Goal: Task Accomplishment & Management: Complete application form

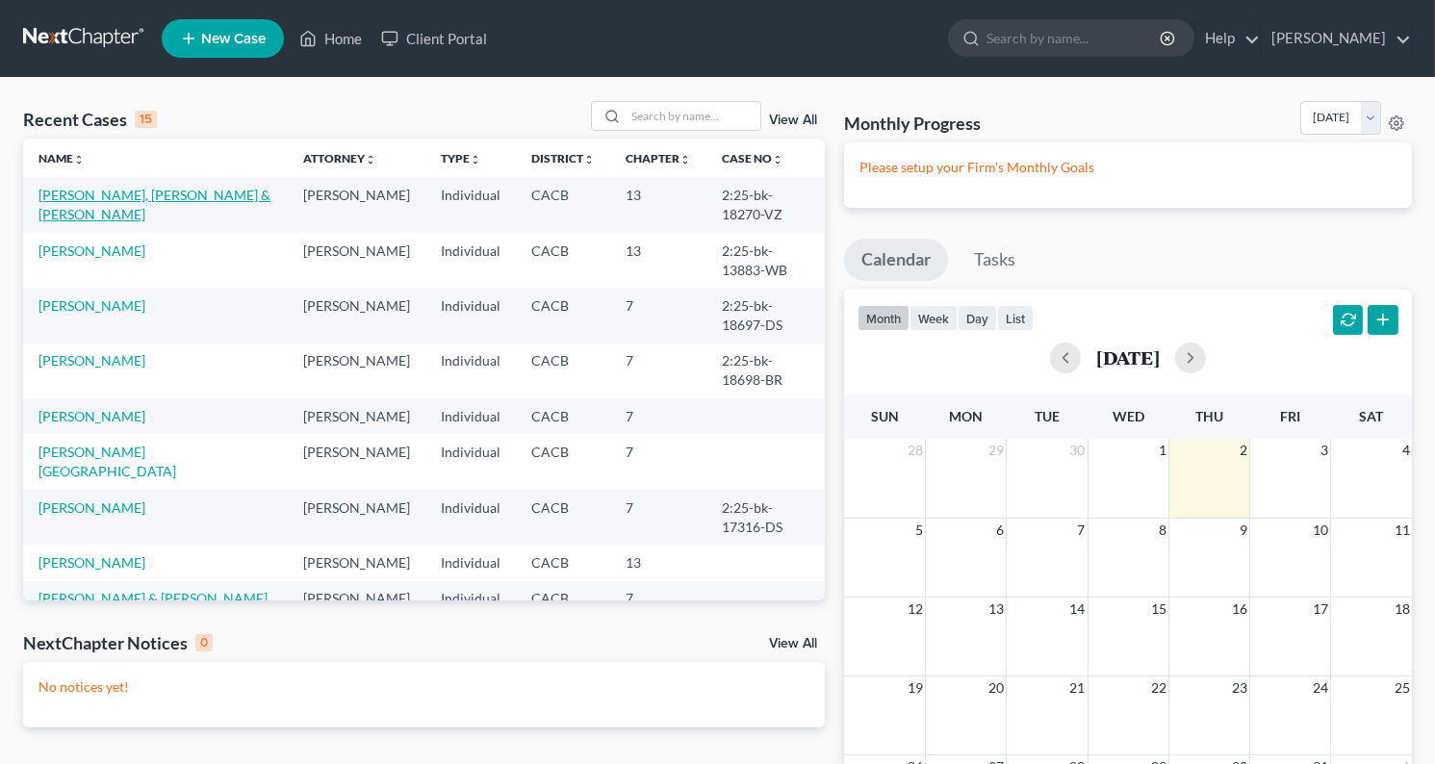
click at [65, 202] on link "[PERSON_NAME], [PERSON_NAME] & [PERSON_NAME]" at bounding box center [155, 205] width 232 height 36
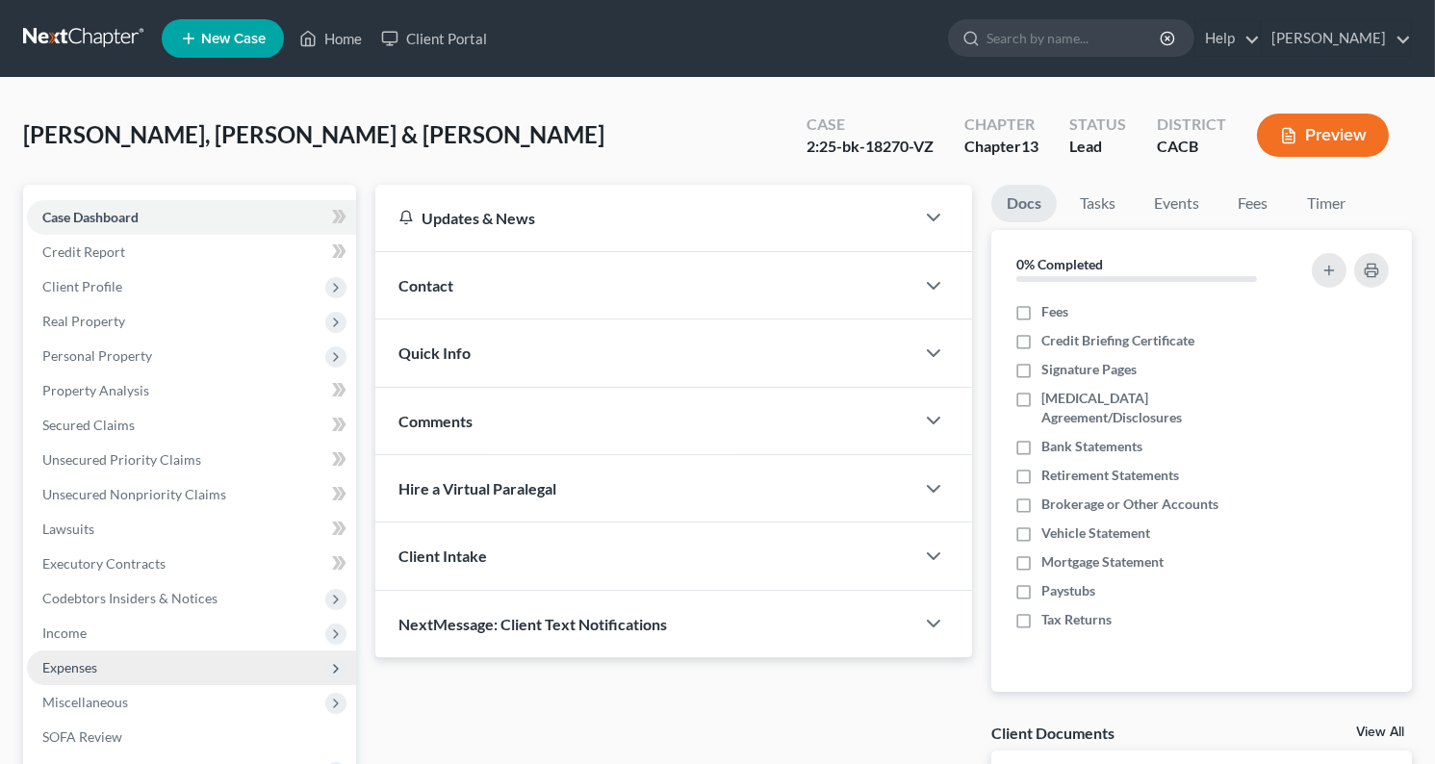
click at [58, 661] on span "Expenses" at bounding box center [69, 667] width 55 height 16
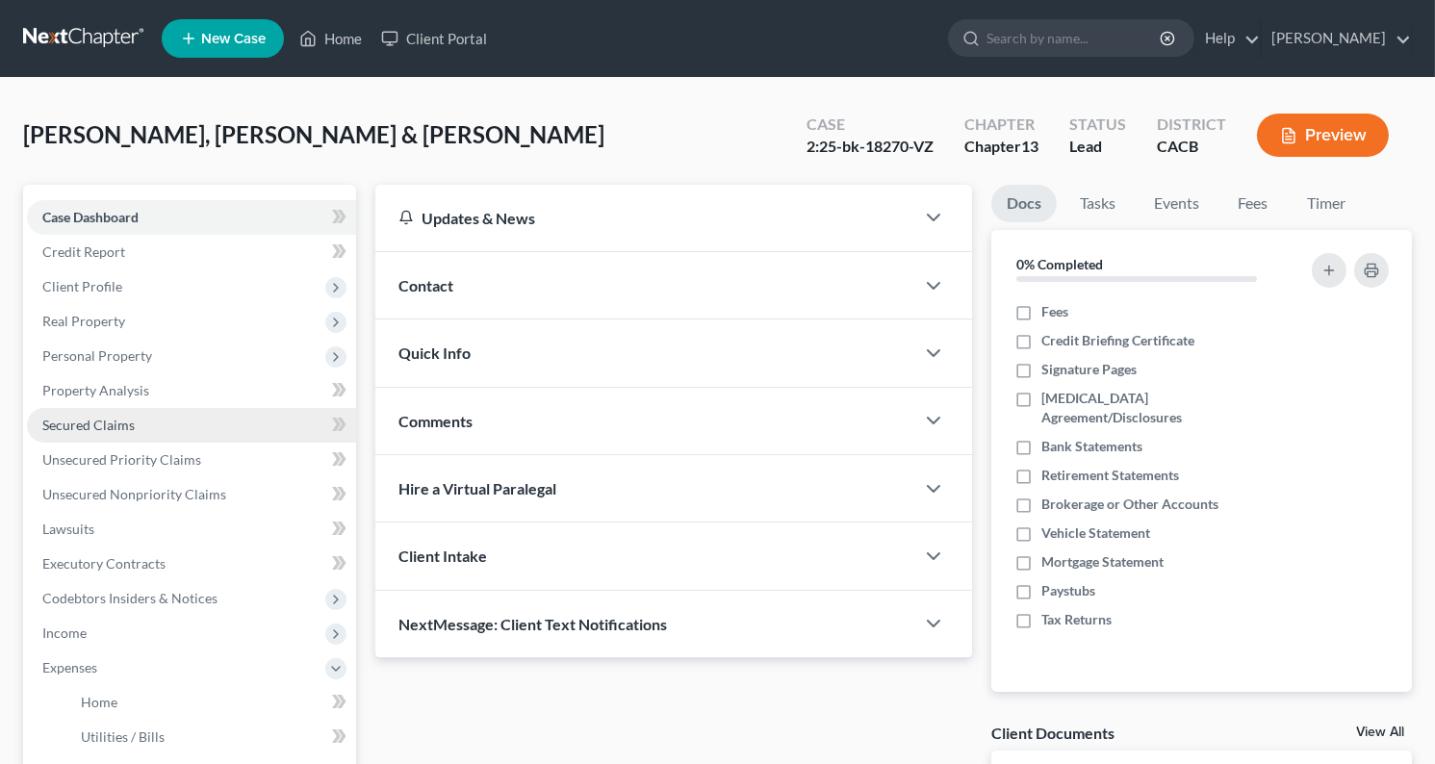
click at [114, 427] on span "Secured Claims" at bounding box center [88, 425] width 92 height 16
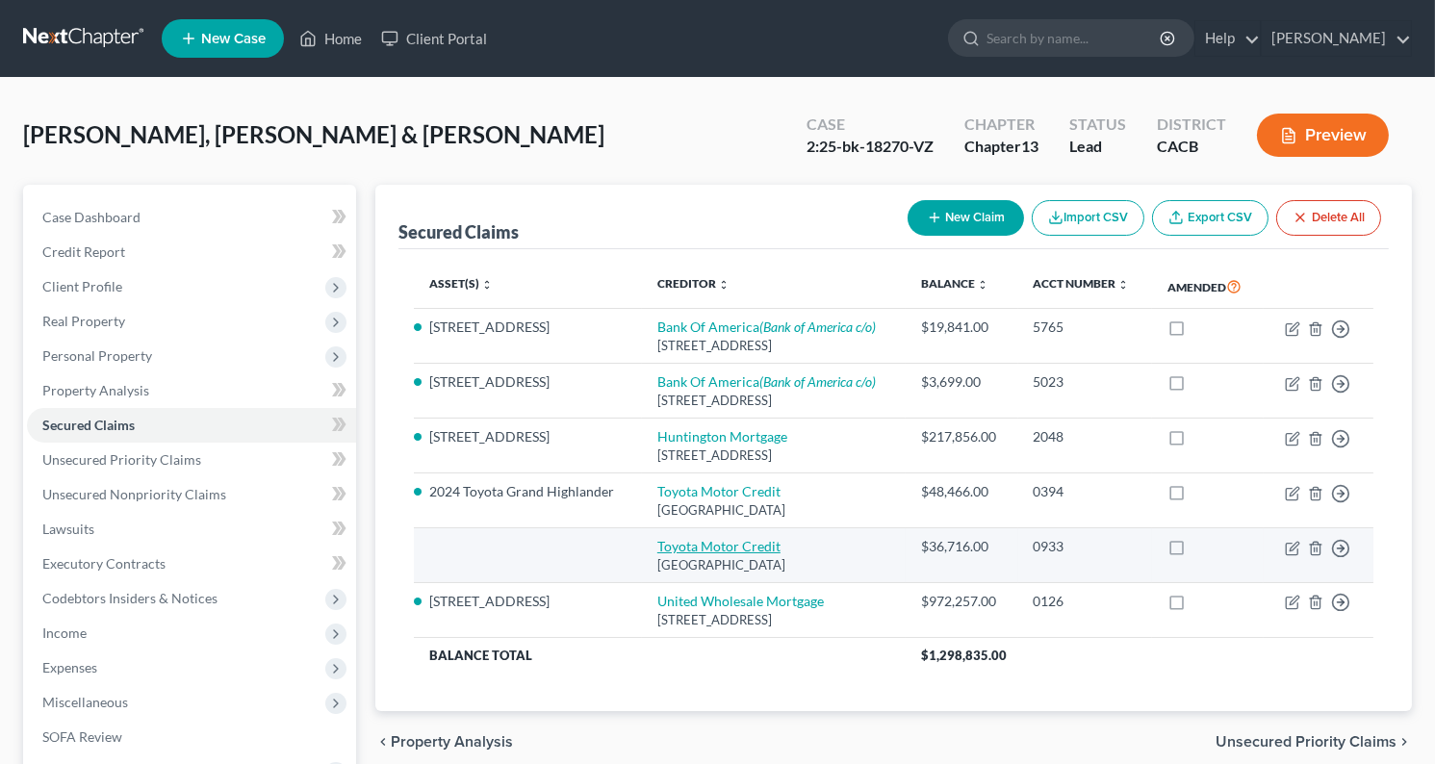
click at [718, 538] on link "Toyota Motor Credit" at bounding box center [719, 546] width 123 height 16
select select "3"
select select "0"
select select "4"
select select "0"
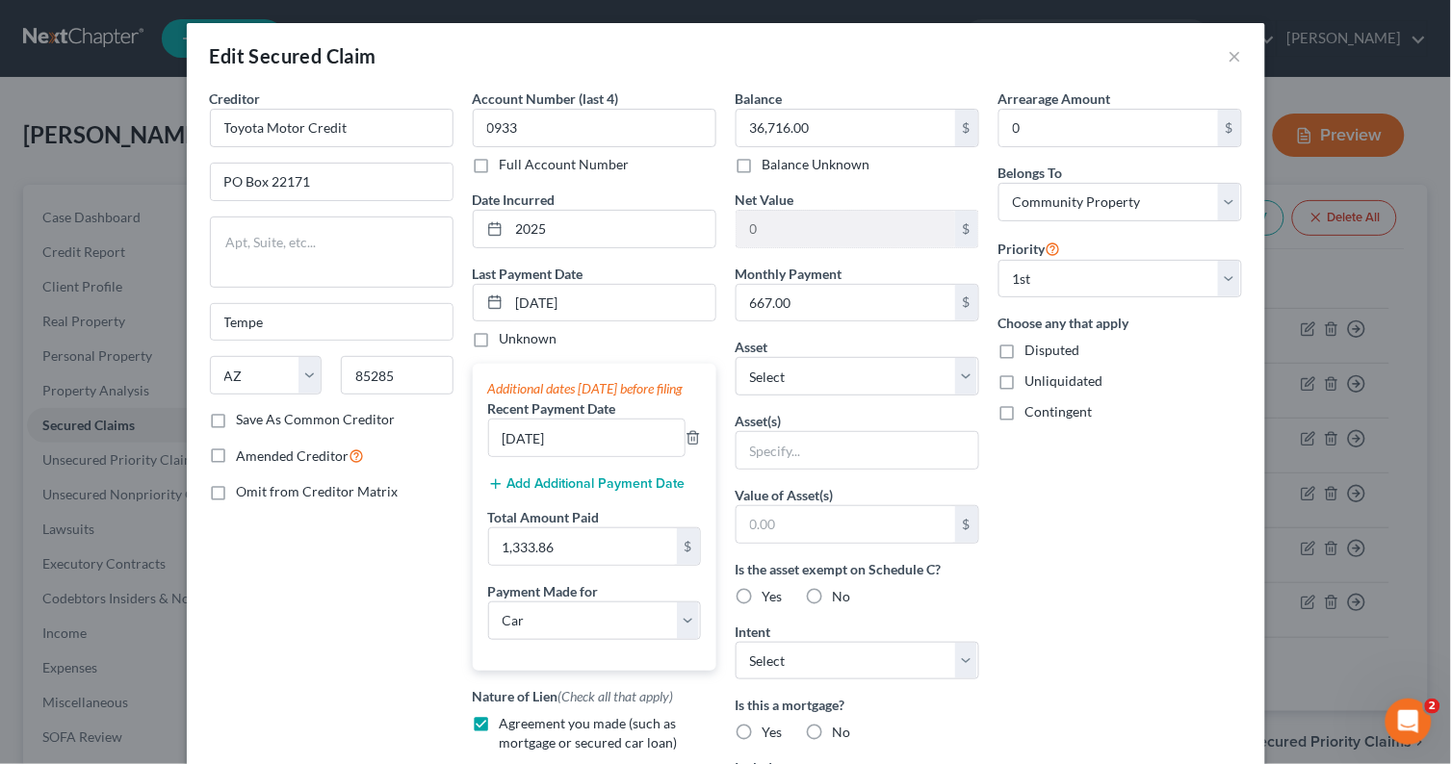
click at [815, 401] on div "Balance 36,716.00 $ Balance Unknown Balance Undetermined 36,716.00 $ Balance Un…" at bounding box center [857, 518] width 263 height 859
click at [816, 389] on select "Select Other Multiple Assets 2024 Toyota Grand Highlander - $47459.0 2006 Mercu…" at bounding box center [858, 376] width 244 height 39
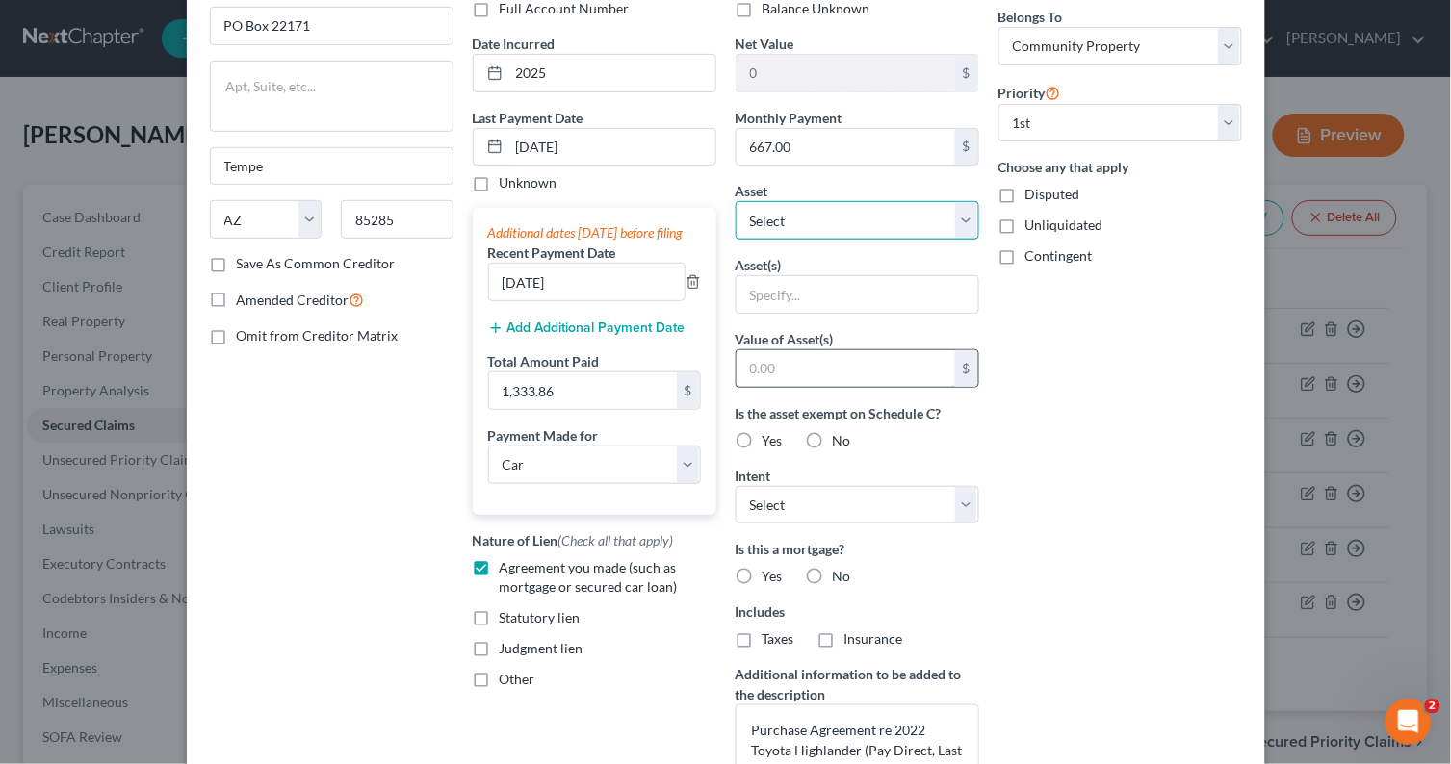
scroll to position [107, 0]
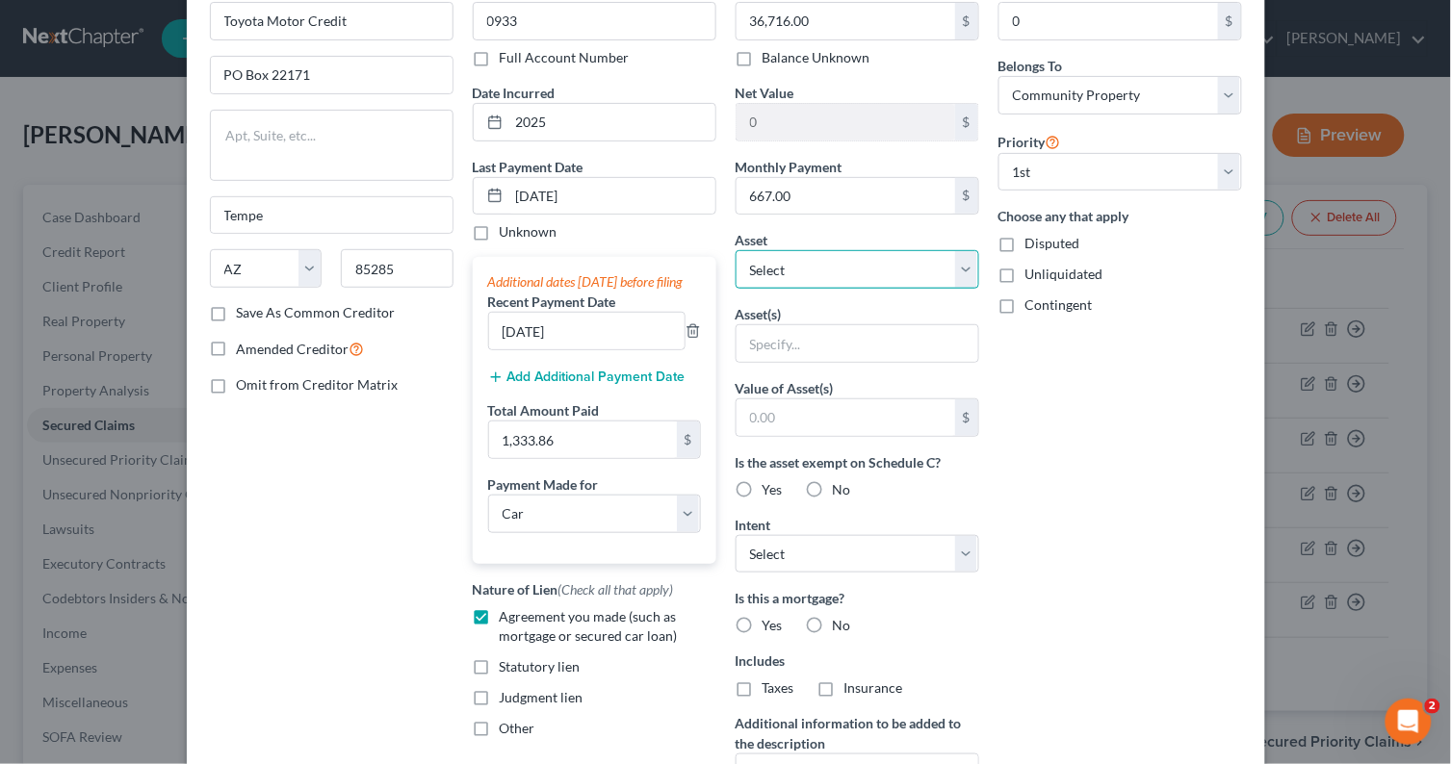
click at [789, 274] on select "Select Other Multiple Assets 2024 Toyota Grand Highlander - $47459.0 2006 Mercu…" at bounding box center [858, 269] width 244 height 39
click at [155, 512] on div "Edit Secured Claim × Creditor * Toyota Motor Credit PO Box 22171 Tempe State AL…" at bounding box center [725, 382] width 1451 height 764
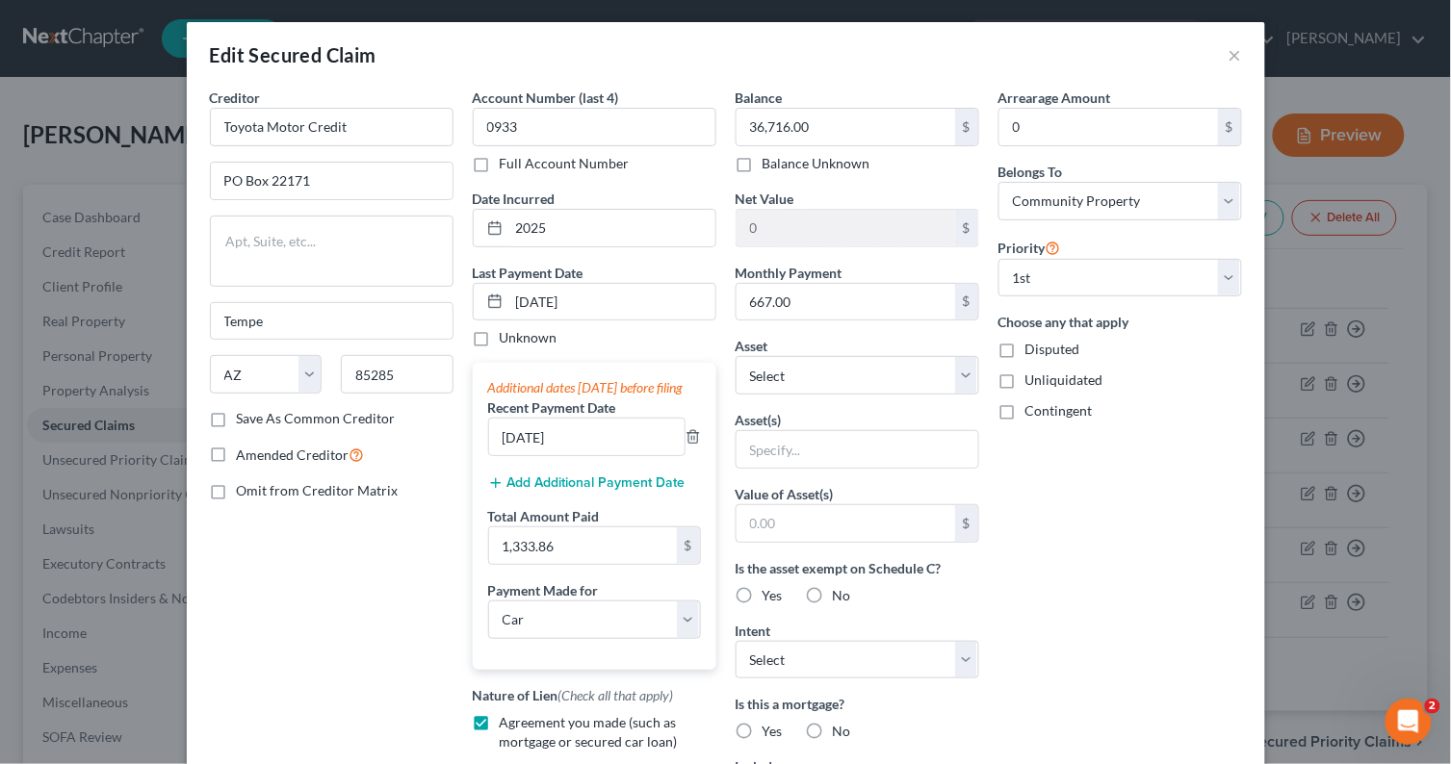
scroll to position [0, 0]
click at [1229, 60] on button "×" at bounding box center [1234, 55] width 13 height 23
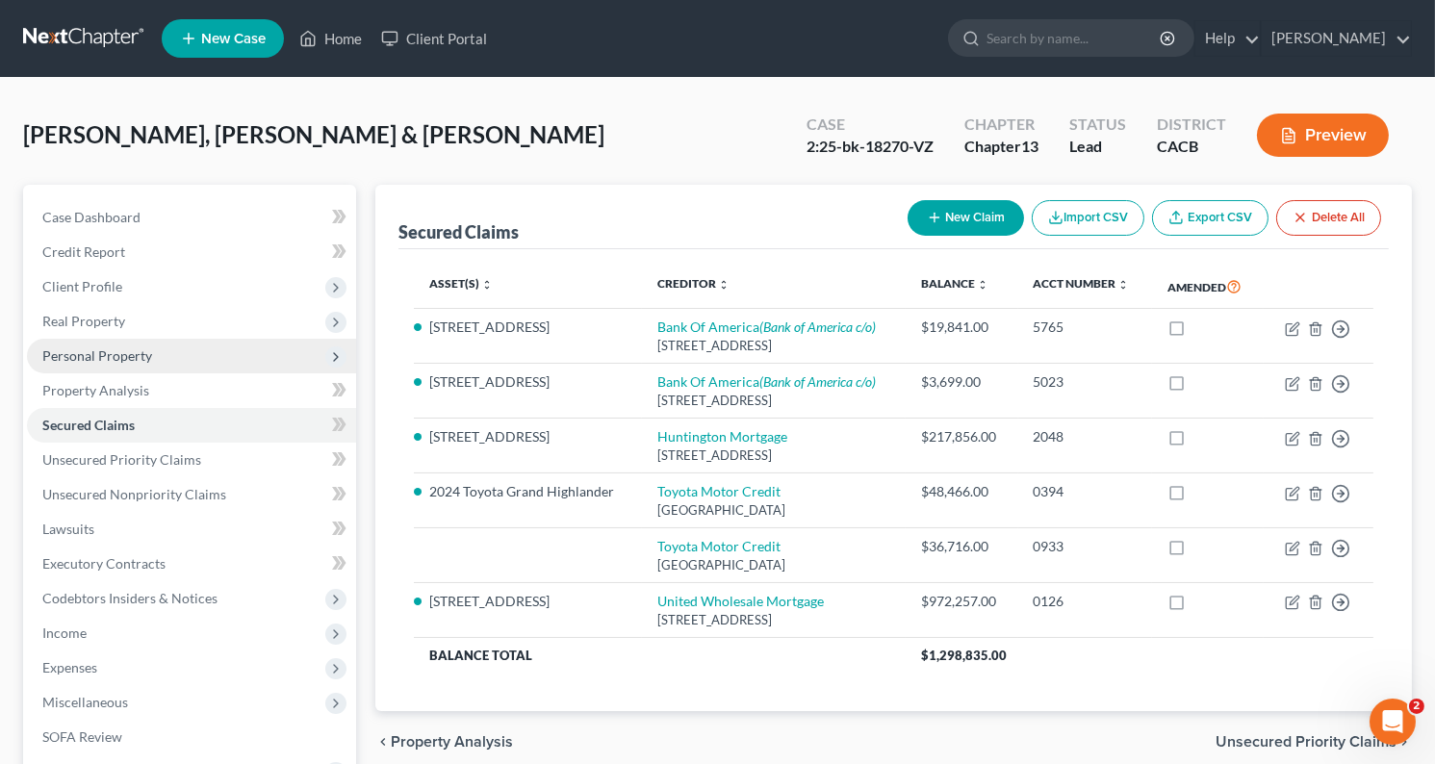
click at [102, 356] on span "Personal Property" at bounding box center [97, 356] width 110 height 16
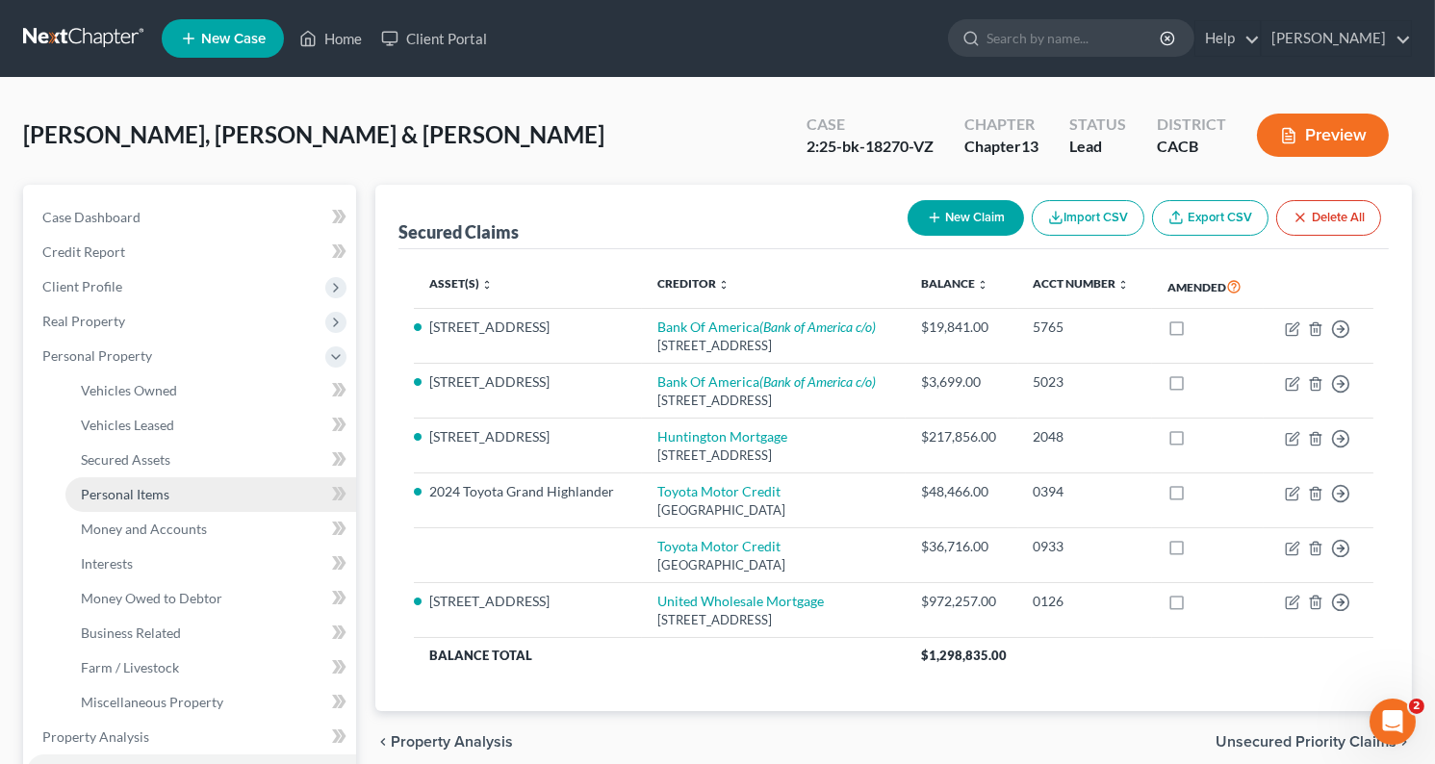
click at [142, 492] on span "Personal Items" at bounding box center [125, 494] width 89 height 16
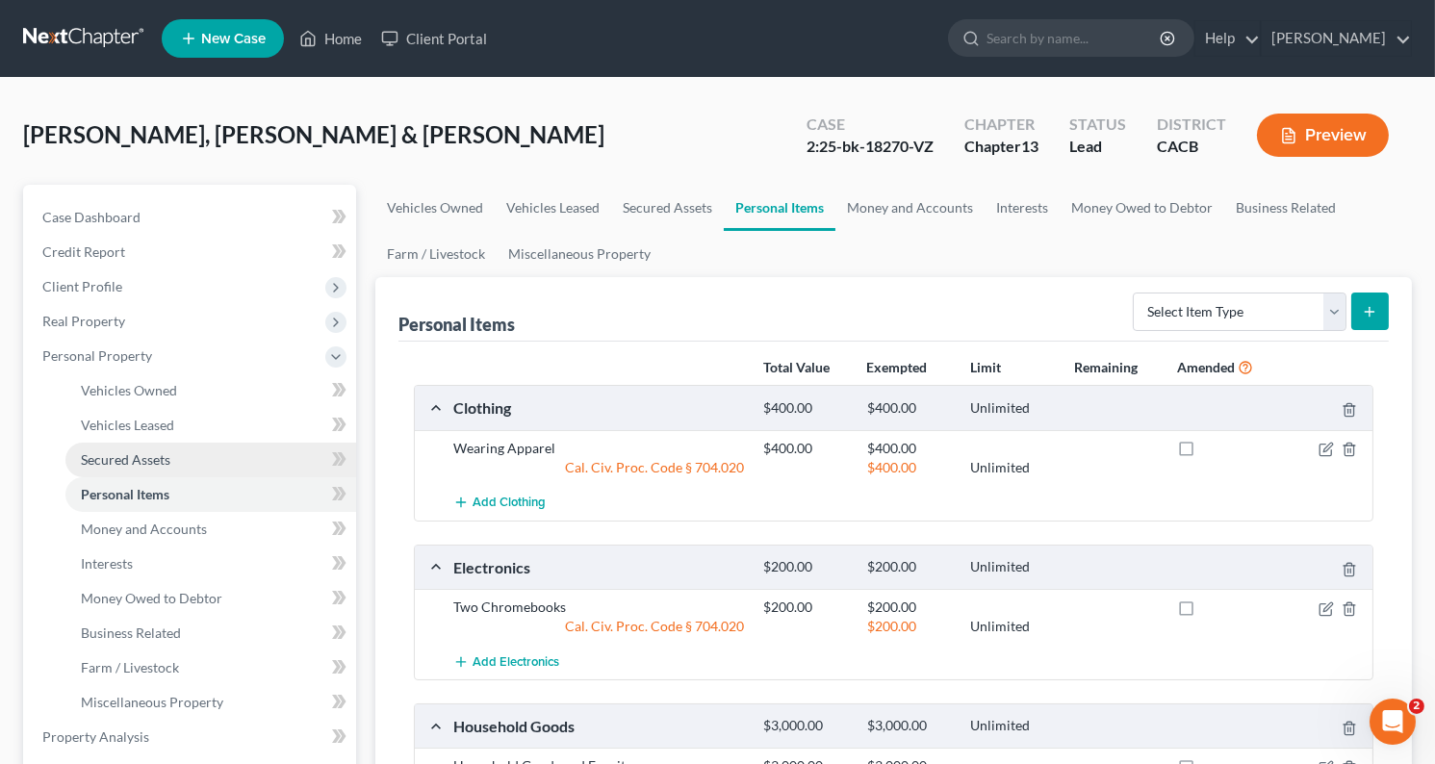
click at [151, 452] on span "Secured Assets" at bounding box center [126, 460] width 90 height 16
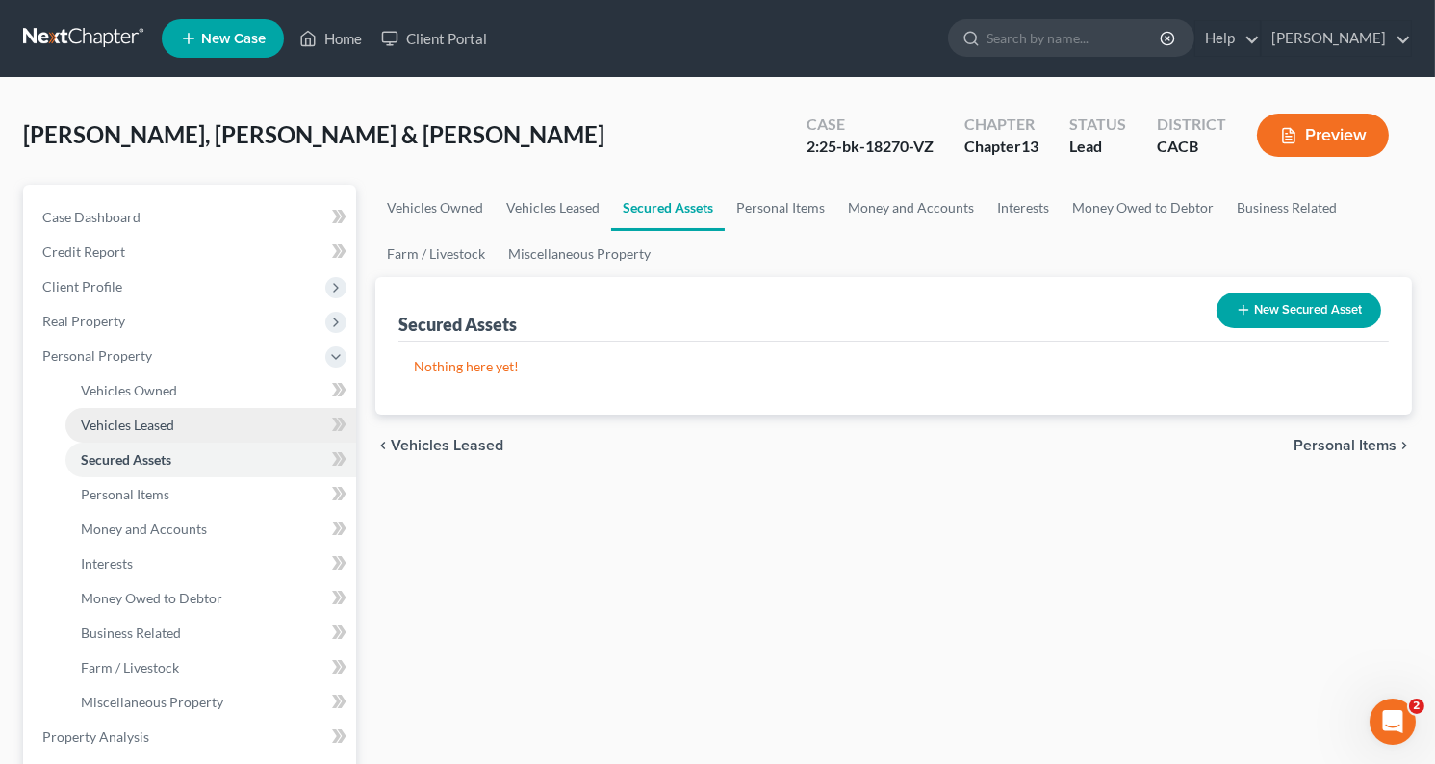
click at [155, 422] on span "Vehicles Leased" at bounding box center [127, 425] width 93 height 16
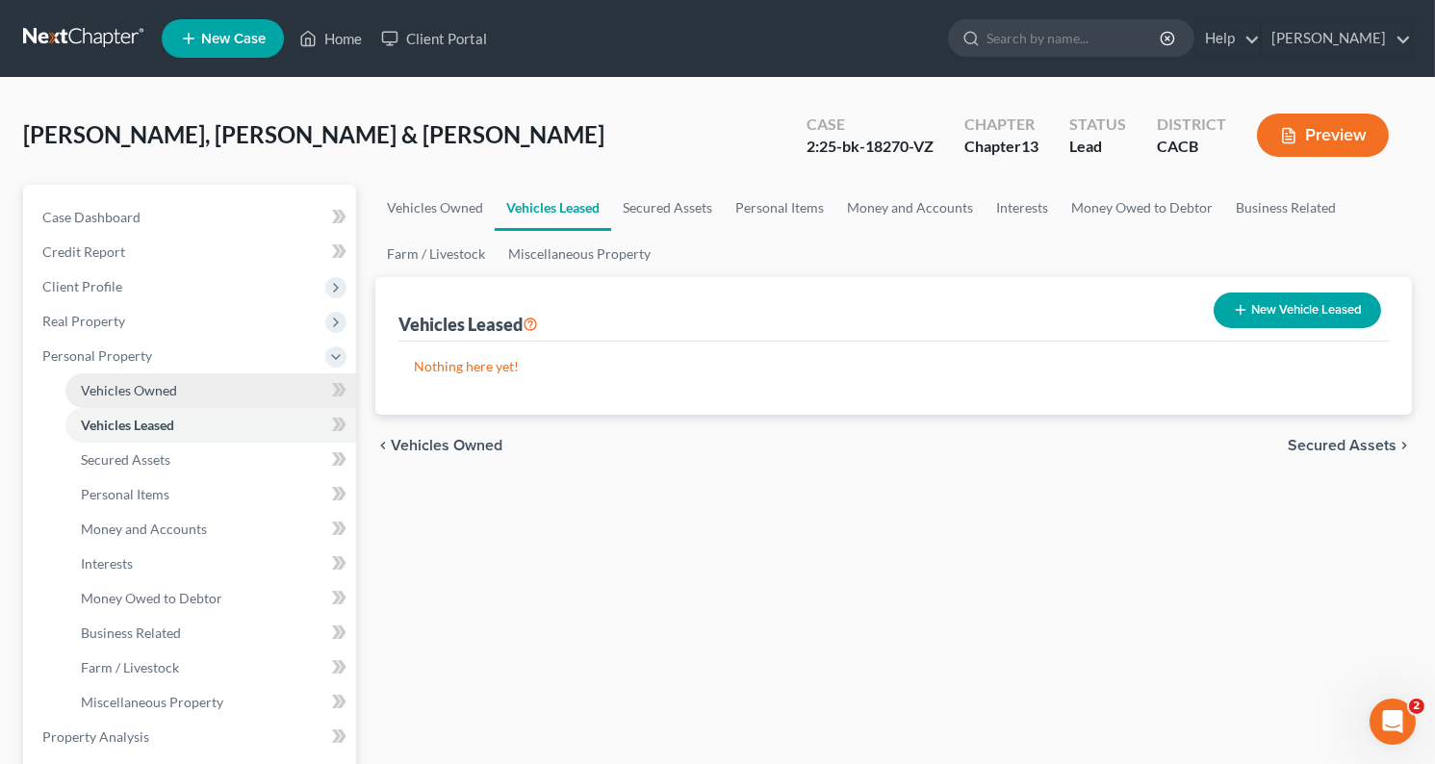
click at [160, 393] on span "Vehicles Owned" at bounding box center [129, 390] width 96 height 16
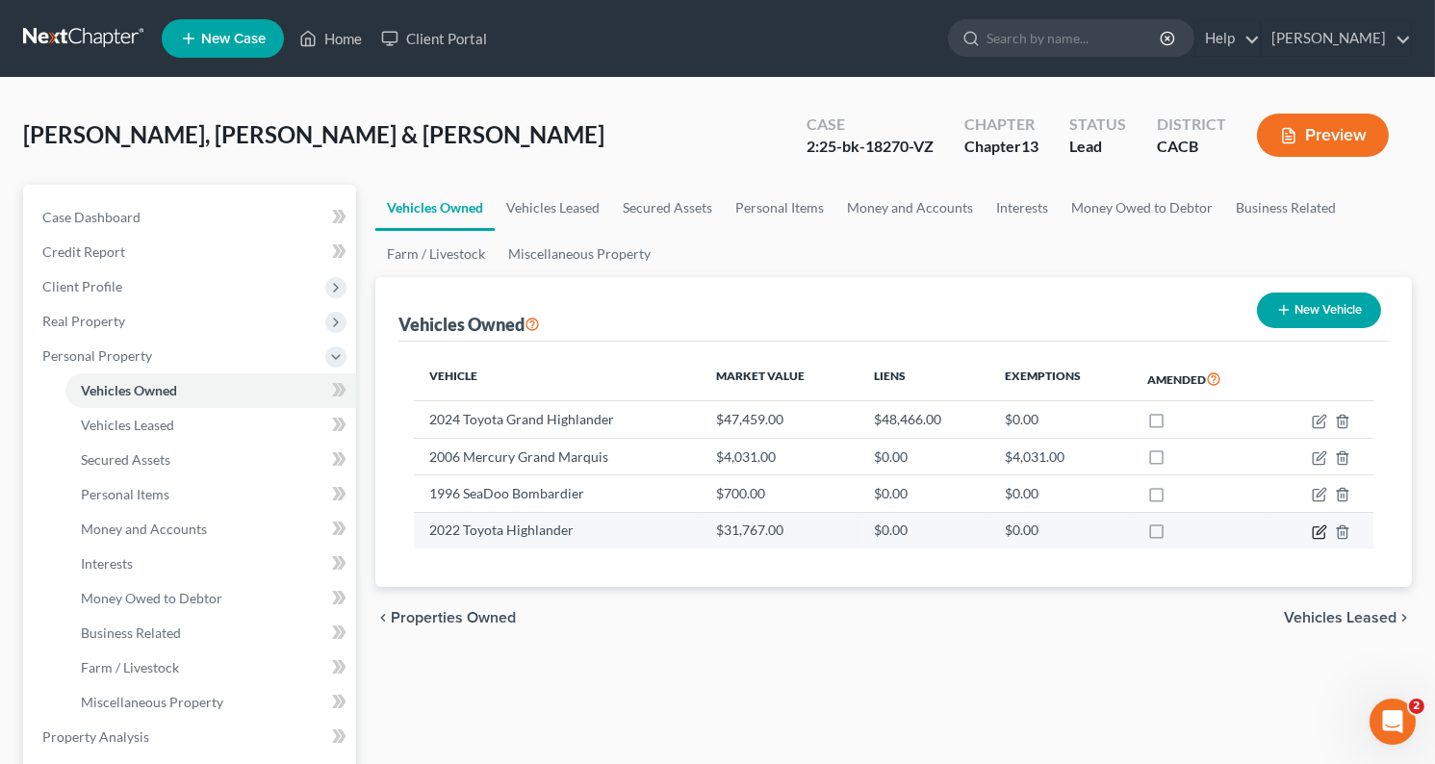
click at [1322, 537] on icon "button" at bounding box center [1319, 534] width 12 height 12
select select "0"
select select "4"
select select "2"
select select "4"
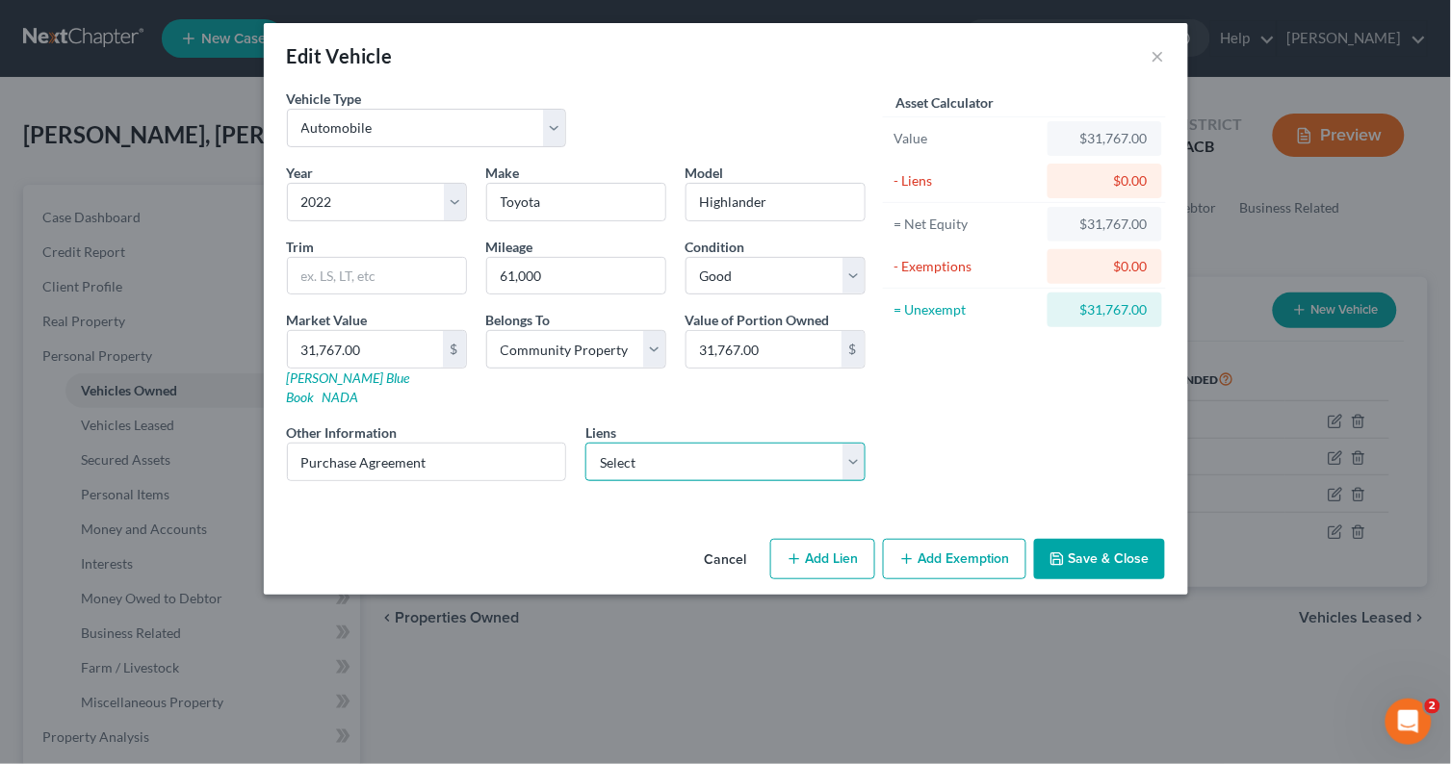
click at [648, 452] on select "Select Toyota Motor Credit - $36,716.00" at bounding box center [725, 462] width 280 height 39
select select "3"
select select "4"
select select "0"
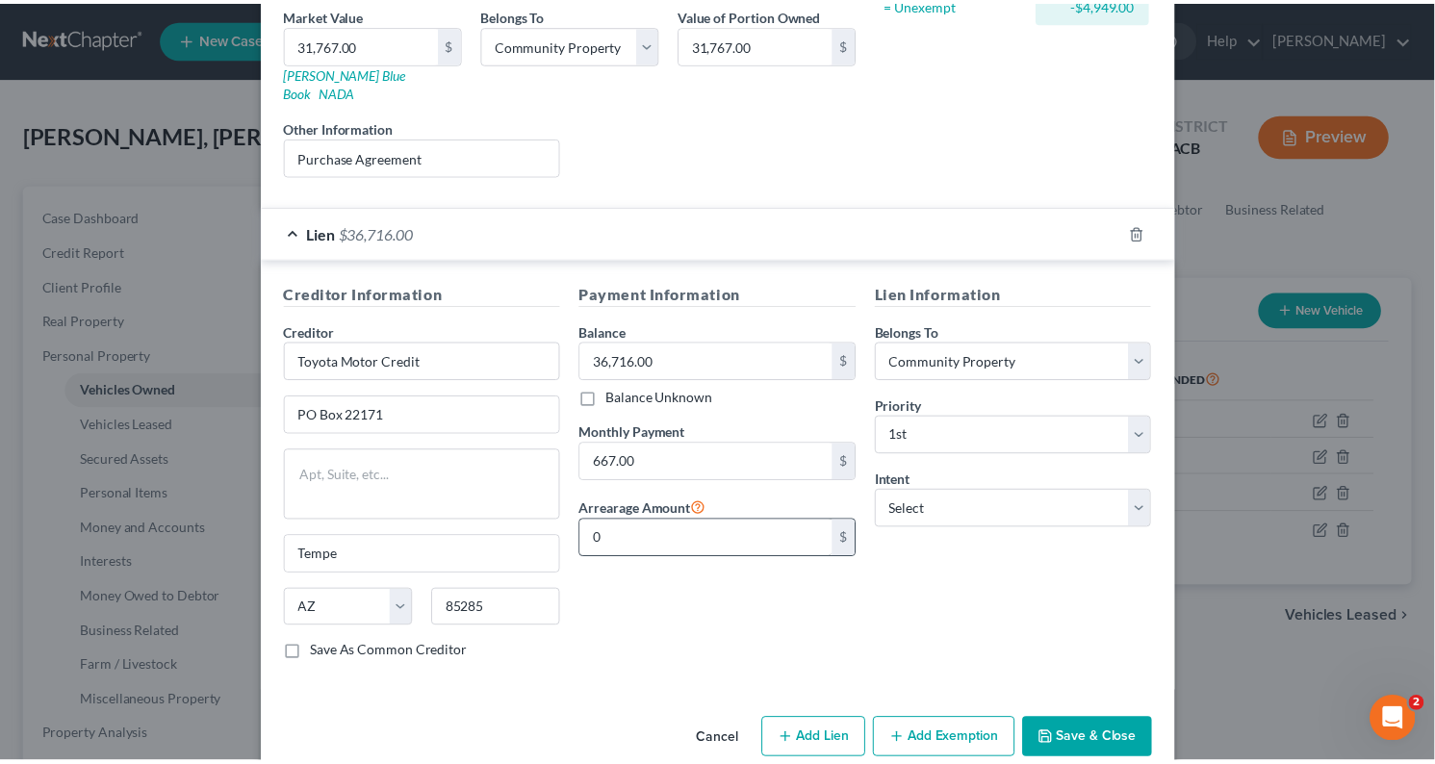
scroll to position [323, 0]
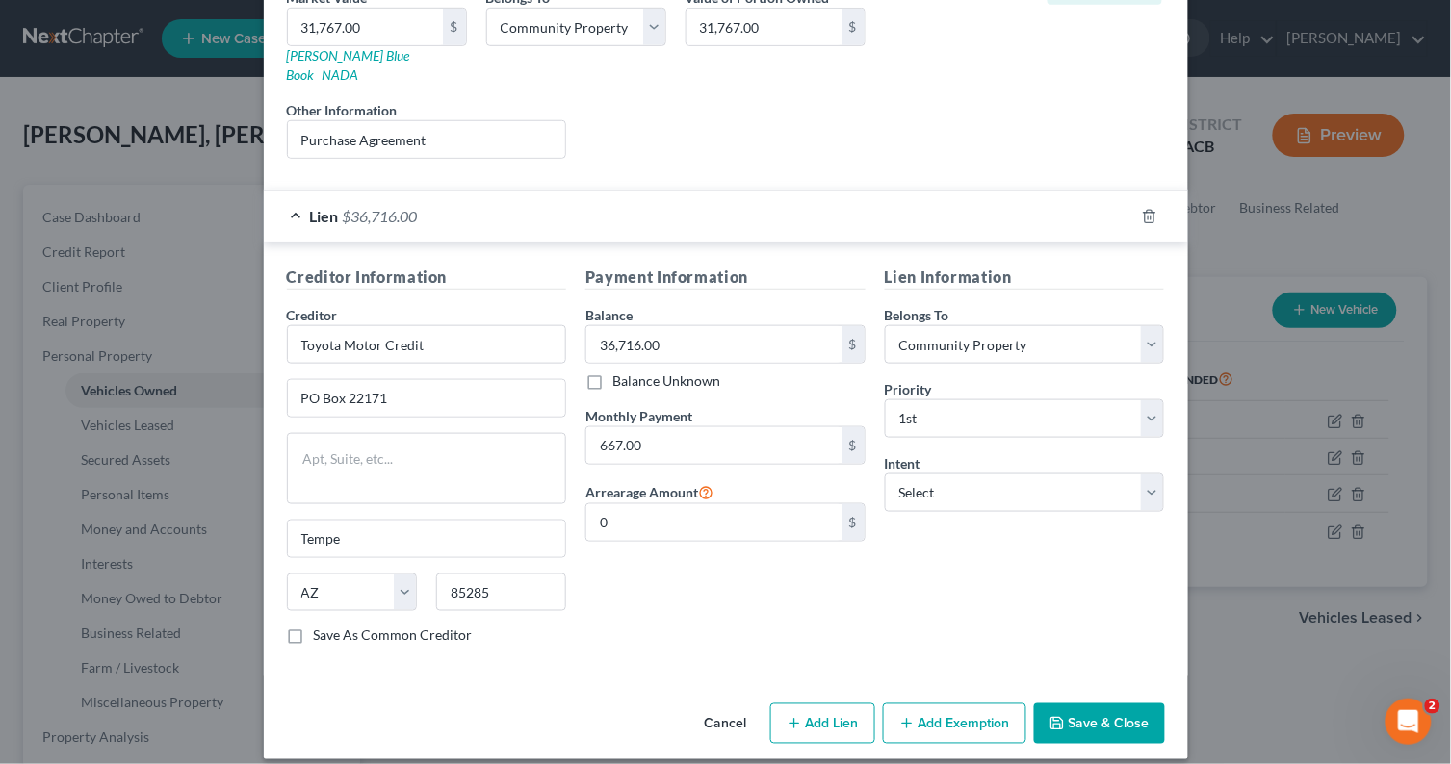
click at [1095, 707] on button "Save & Close" at bounding box center [1099, 724] width 131 height 40
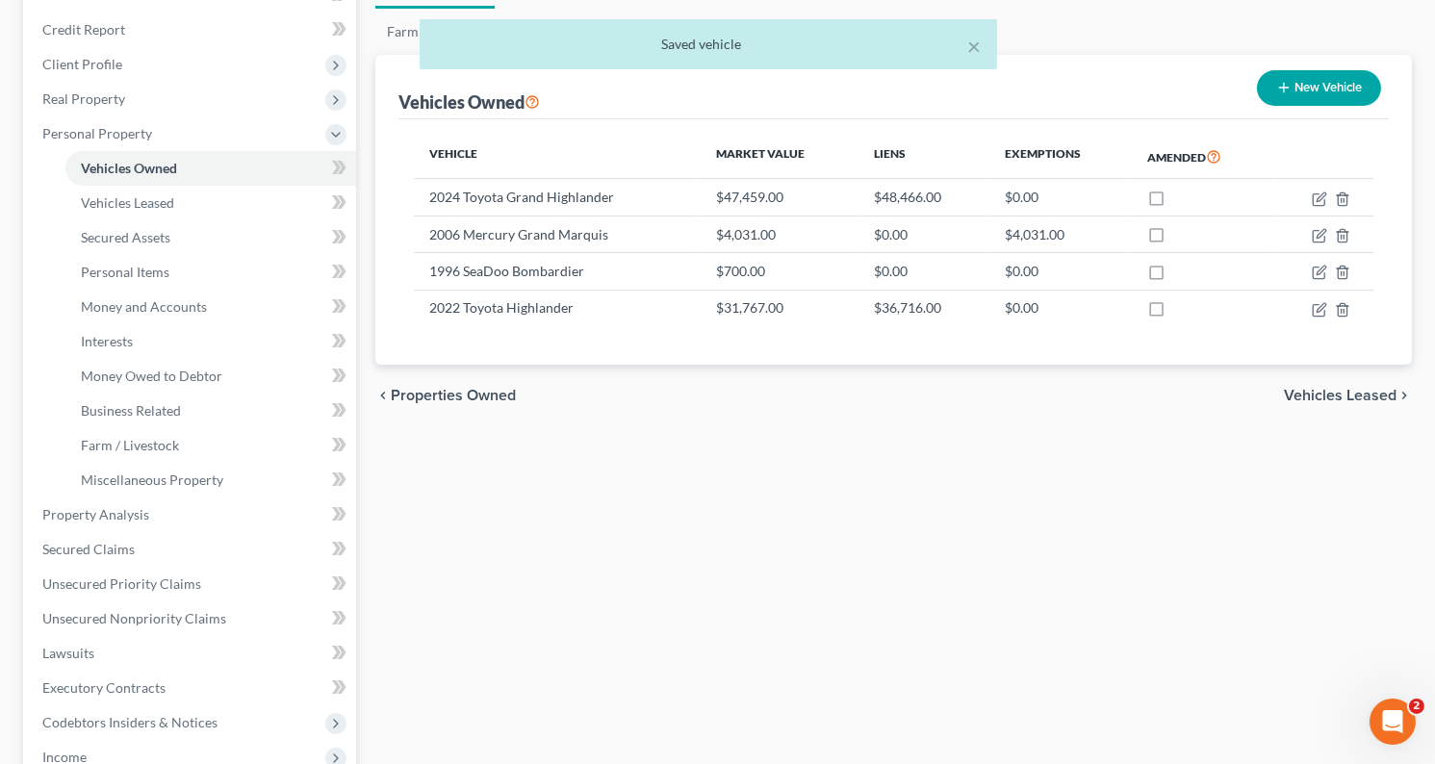
scroll to position [427, 0]
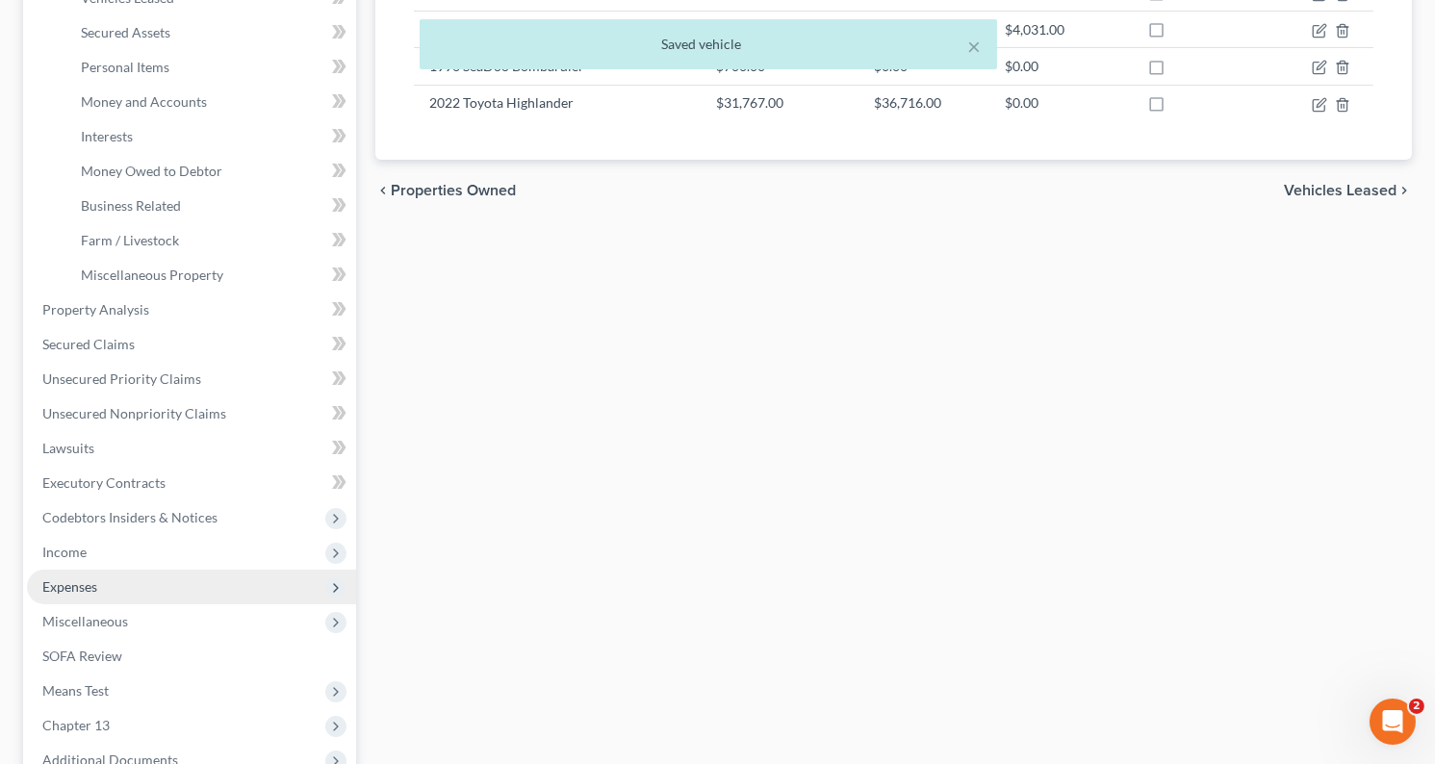
click at [85, 580] on span "Expenses" at bounding box center [69, 587] width 55 height 16
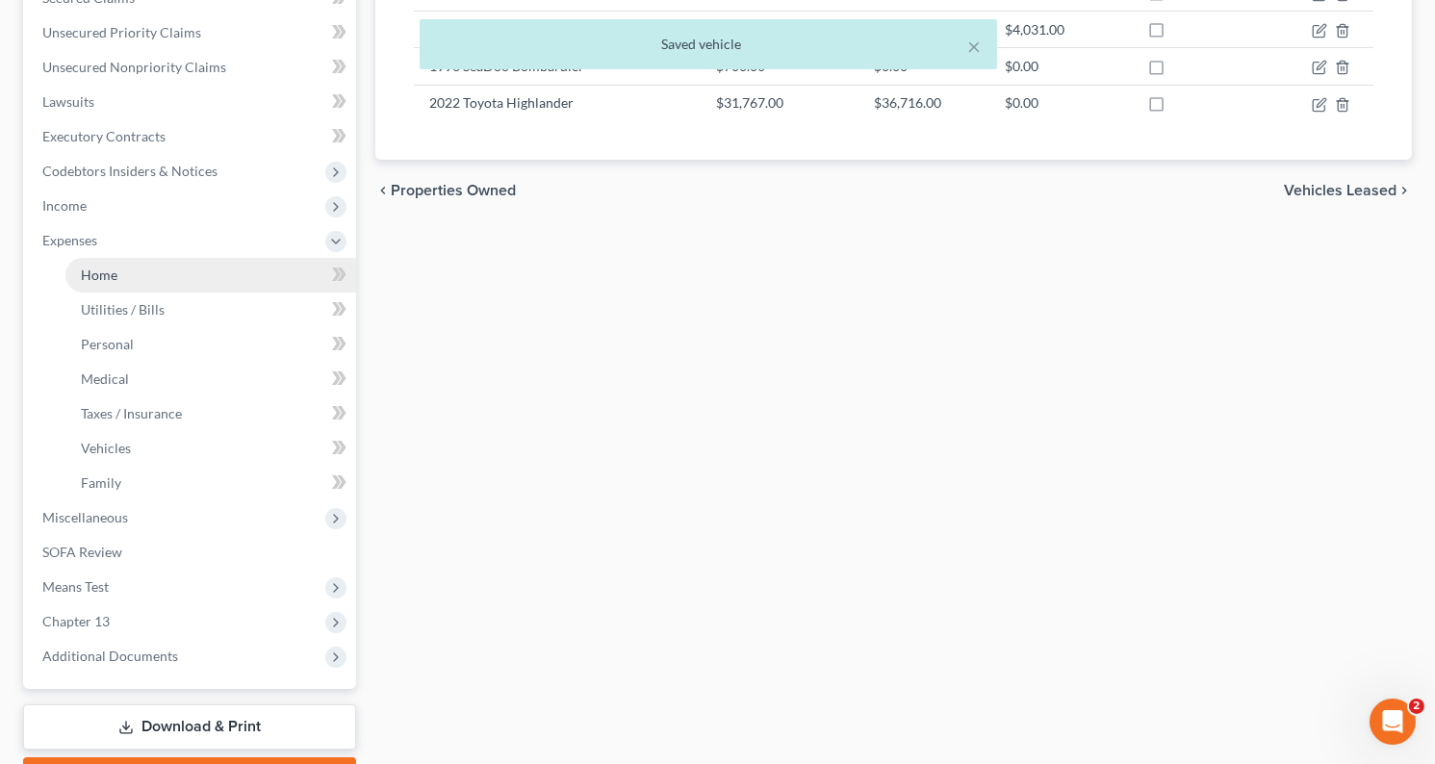
click at [110, 281] on link "Home" at bounding box center [210, 275] width 291 height 35
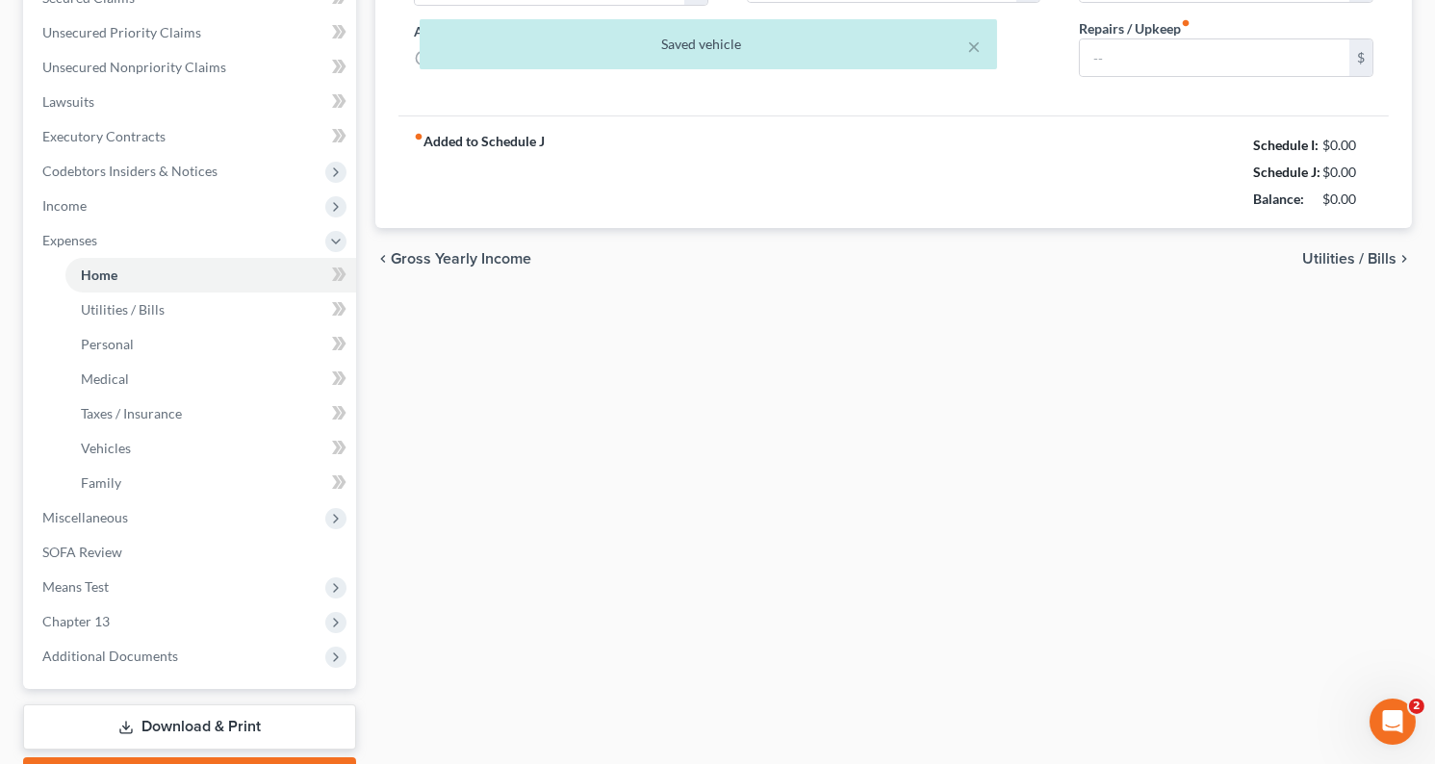
type input "4,232.00"
type input "1,526.00"
radio input "true"
type input "0.00"
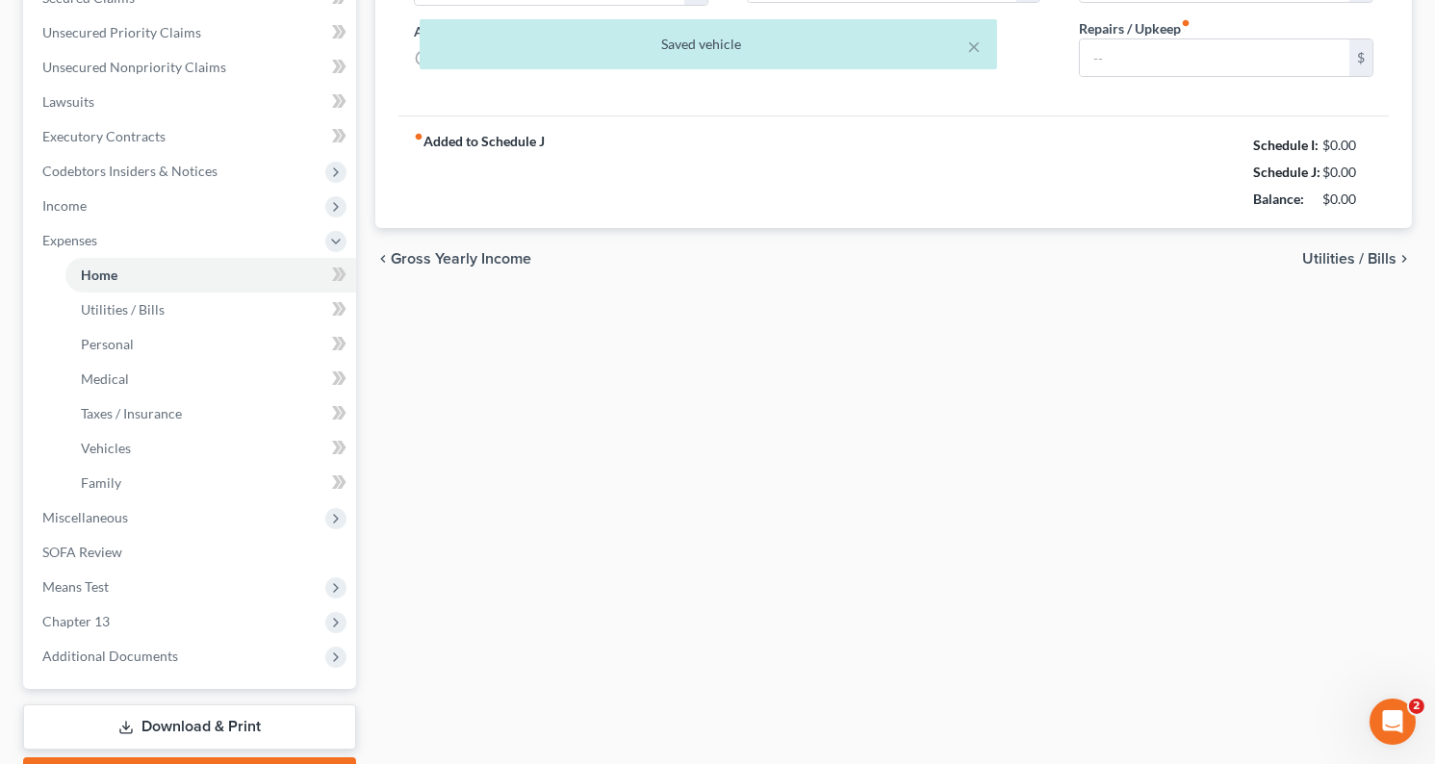
type input "0.00"
type input "100.00"
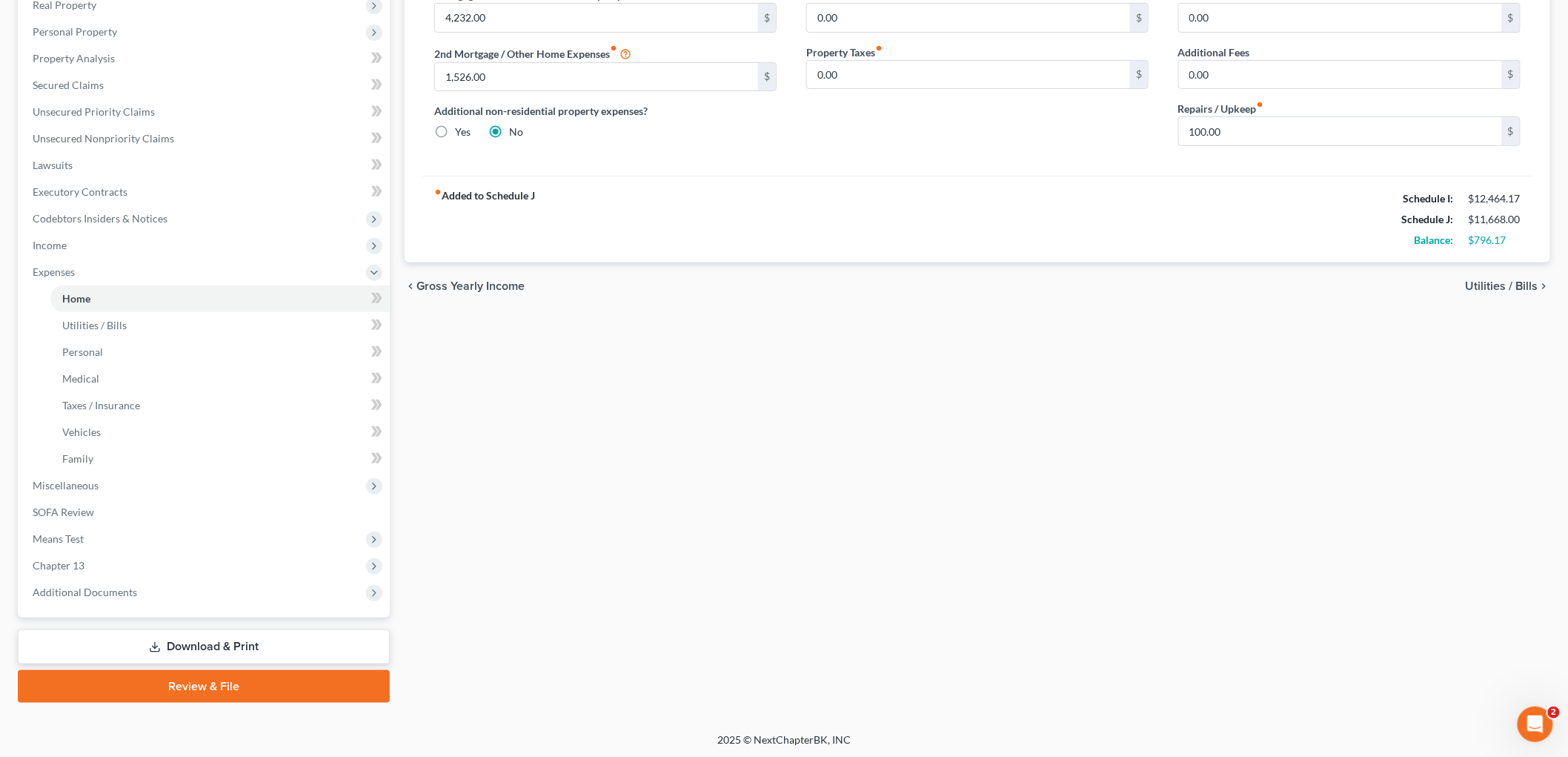
drag, startPoint x: 286, startPoint y: 638, endPoint x: 309, endPoint y: 634, distance: 23.3
click at [286, 588] on link "Download & Print" at bounding box center [203, 646] width 372 height 35
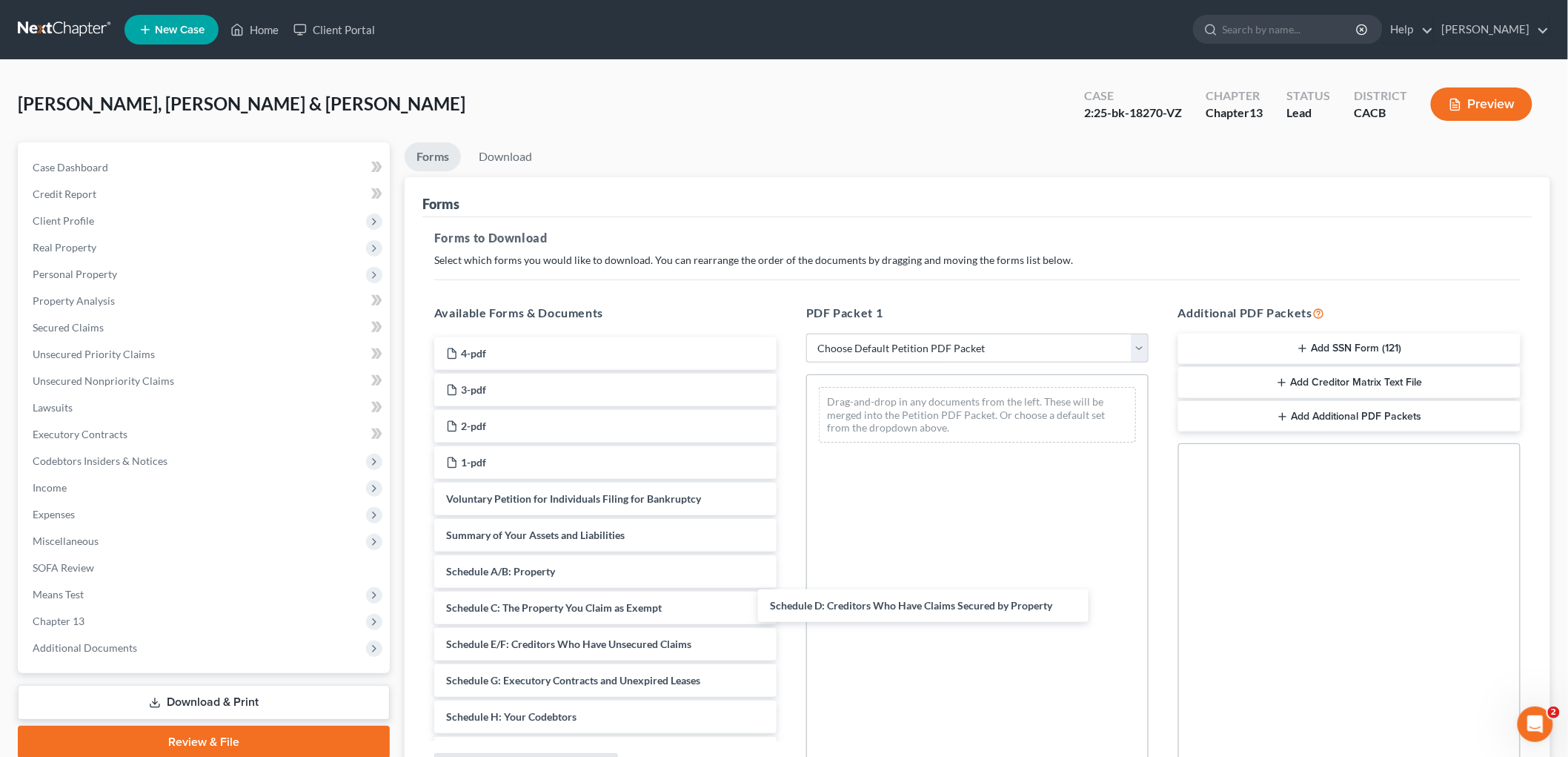
drag, startPoint x: 598, startPoint y: 643, endPoint x: 959, endPoint y: 467, distance: 401.6
click at [788, 571] on div "Schedule D: Creditors Who Have Claims Secured by Property 4-pdf 3-pdf 2-pdf 1-p…" at bounding box center [606, 732] width 366 height 789
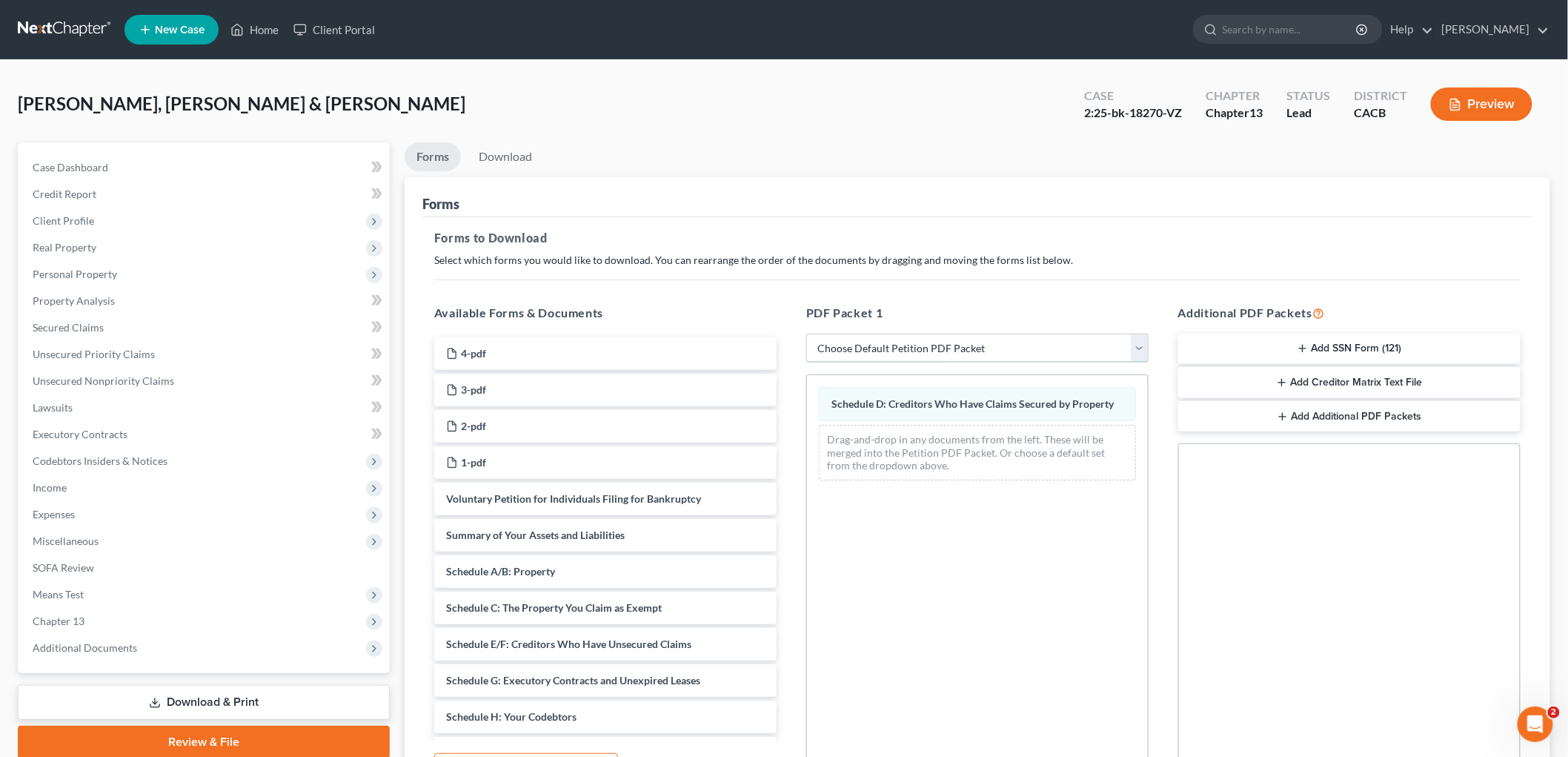
click at [899, 346] on select "Choose Default Petition PDF Packet Complete Bankruptcy Petition (all forms and …" at bounding box center [977, 348] width 343 height 30
click at [868, 514] on div "Schedule D: Creditors Who Have Claims Secured by Property Drag-and-drop in any …" at bounding box center [977, 578] width 343 height 408
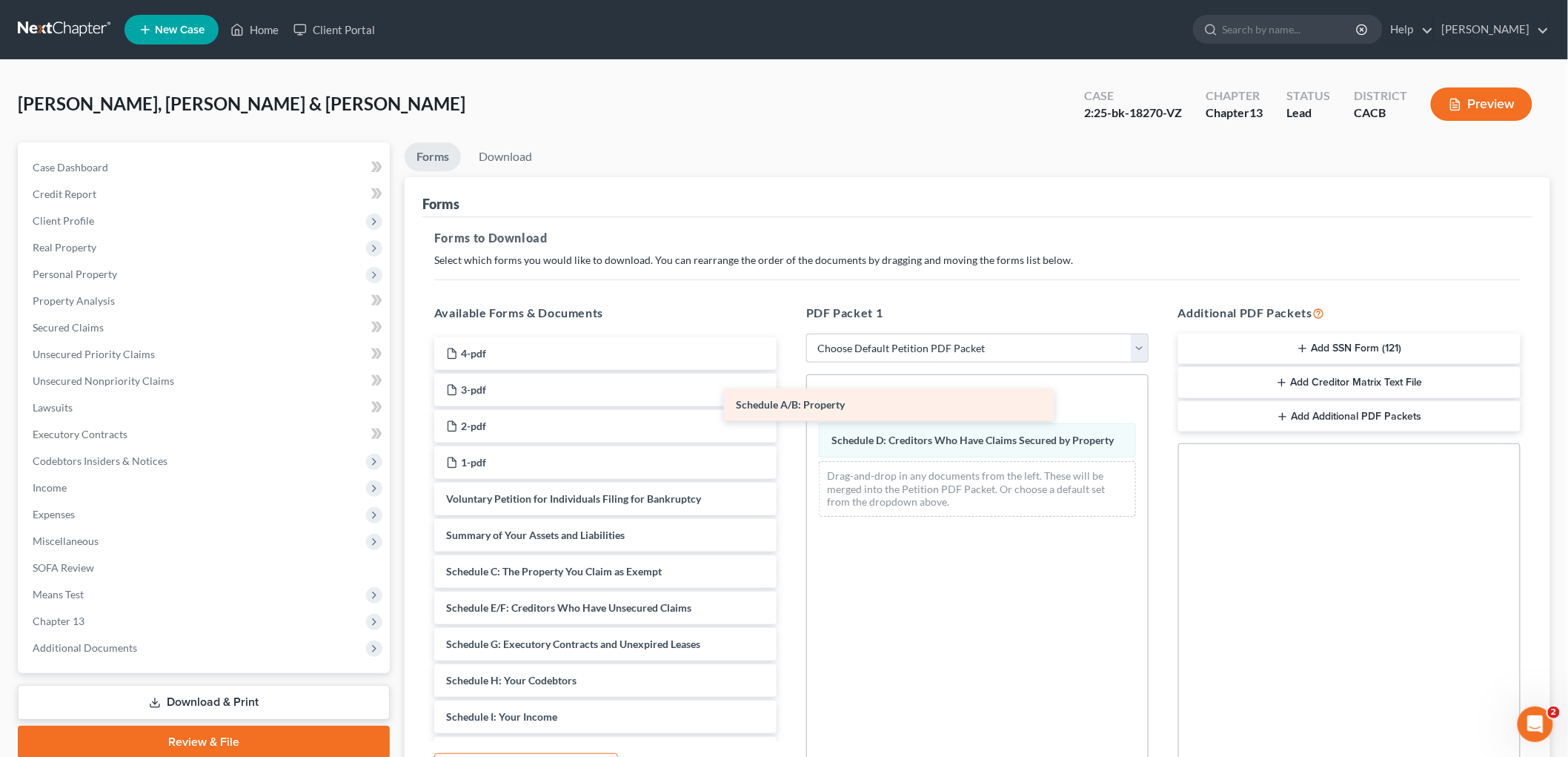
drag, startPoint x: 609, startPoint y: 561, endPoint x: 940, endPoint y: 370, distance: 382.2
click at [788, 370] on div "Schedule A/B: Property 4-pdf 3-pdf 2-pdf 1-pdf Voluntary Petition for Individua…" at bounding box center [606, 713] width 366 height 752
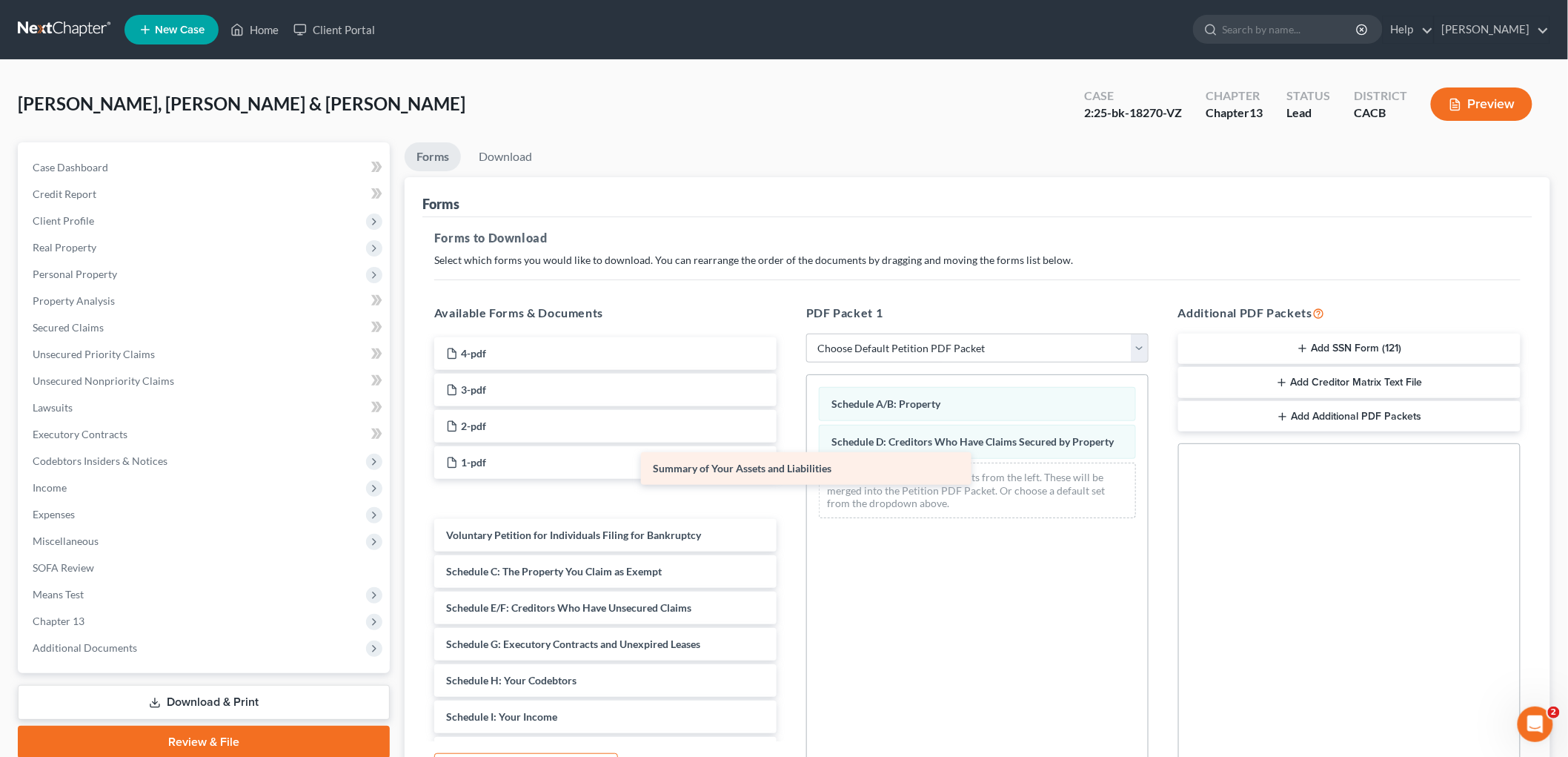
drag, startPoint x: 771, startPoint y: 463, endPoint x: 928, endPoint y: 381, distance: 177.1
click at [788, 382] on div "Summary of Your Assets and Liabilities 4-pdf 3-pdf 2-pdf 1-pdf Summary of Your …" at bounding box center [606, 713] width 366 height 752
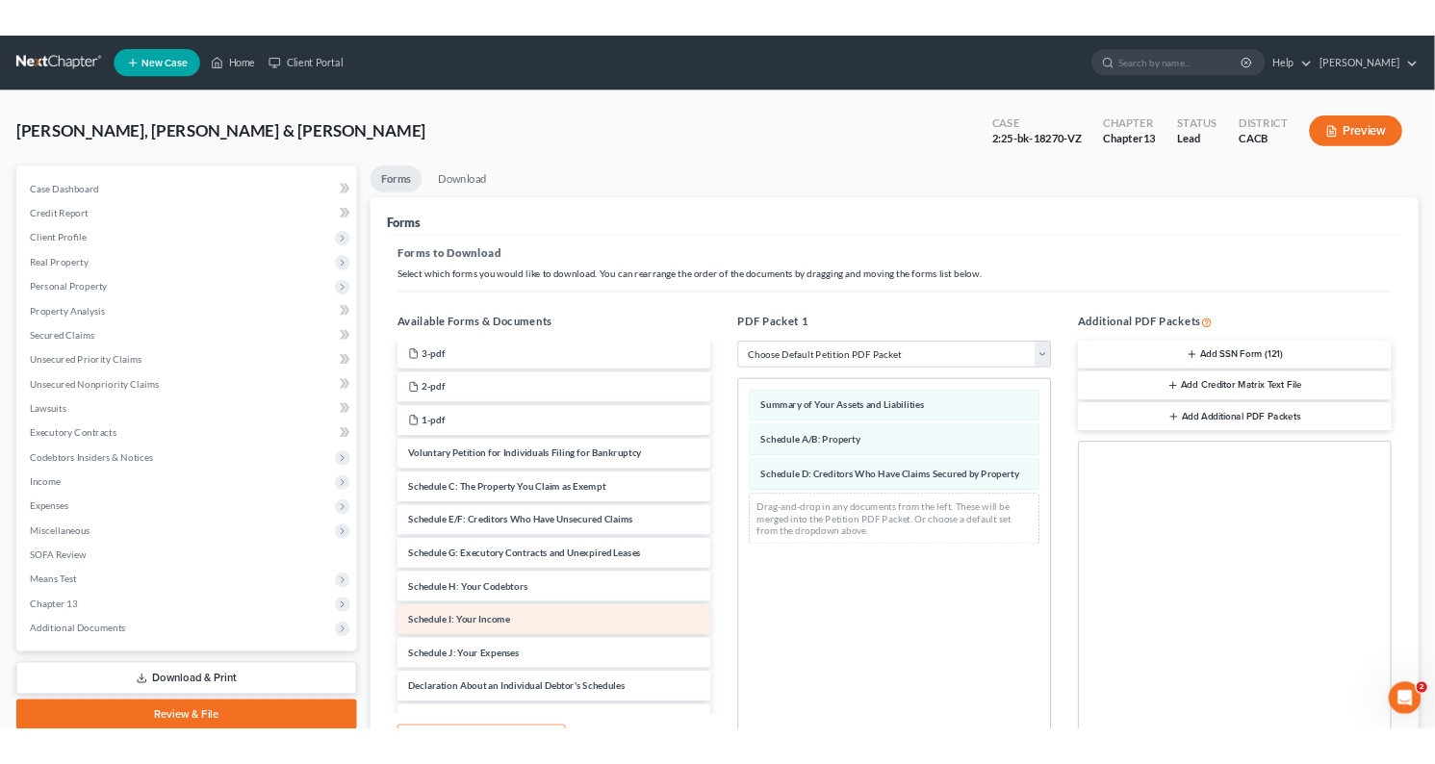
scroll to position [107, 0]
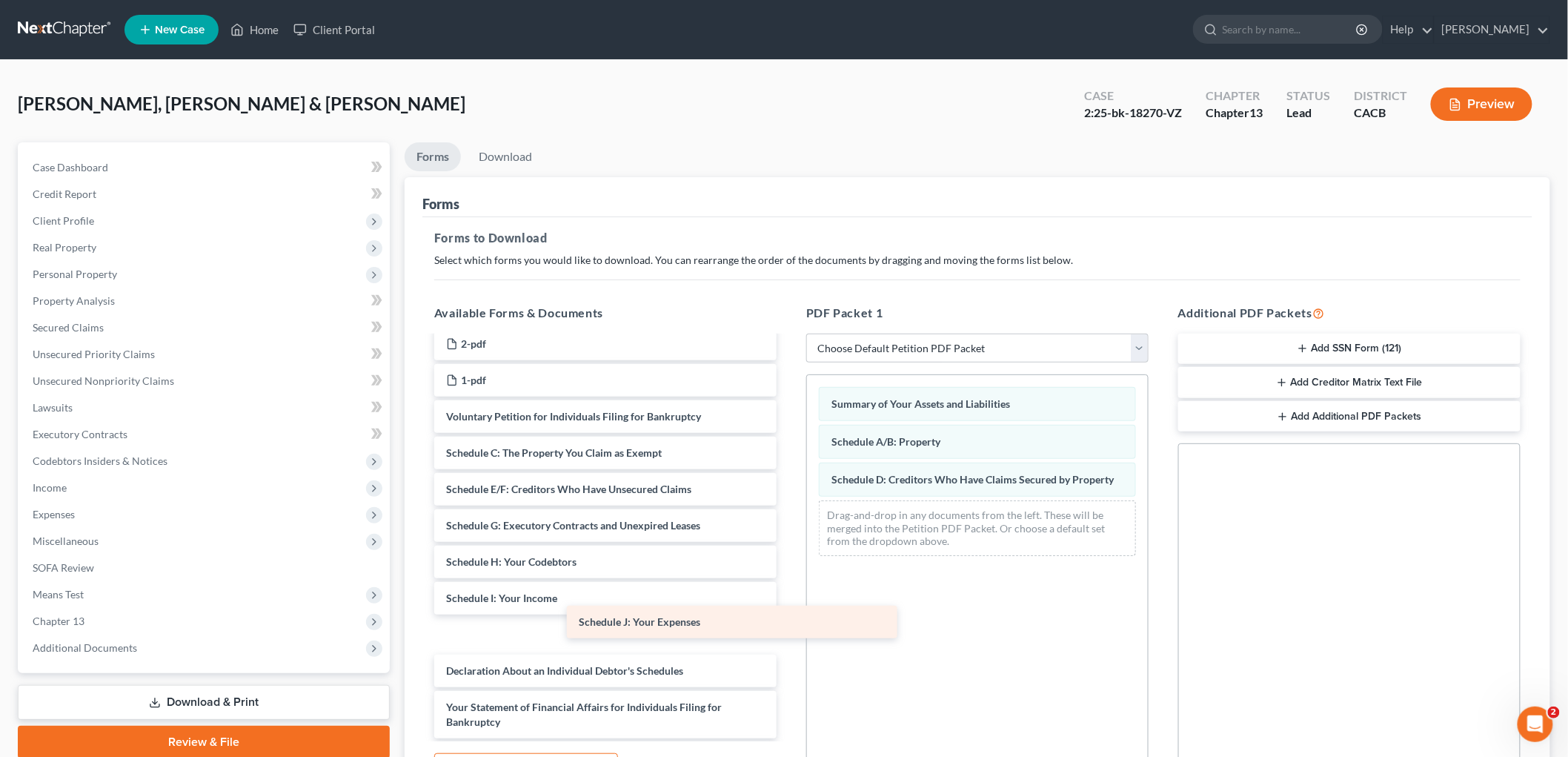
drag, startPoint x: 587, startPoint y: 633, endPoint x: 1075, endPoint y: 489, distance: 508.8
click at [788, 491] on div "Schedule J: Your Expenses 4-pdf 3-pdf 2-pdf 1-pdf Voluntary Petition for Indivi…" at bounding box center [606, 613] width 366 height 716
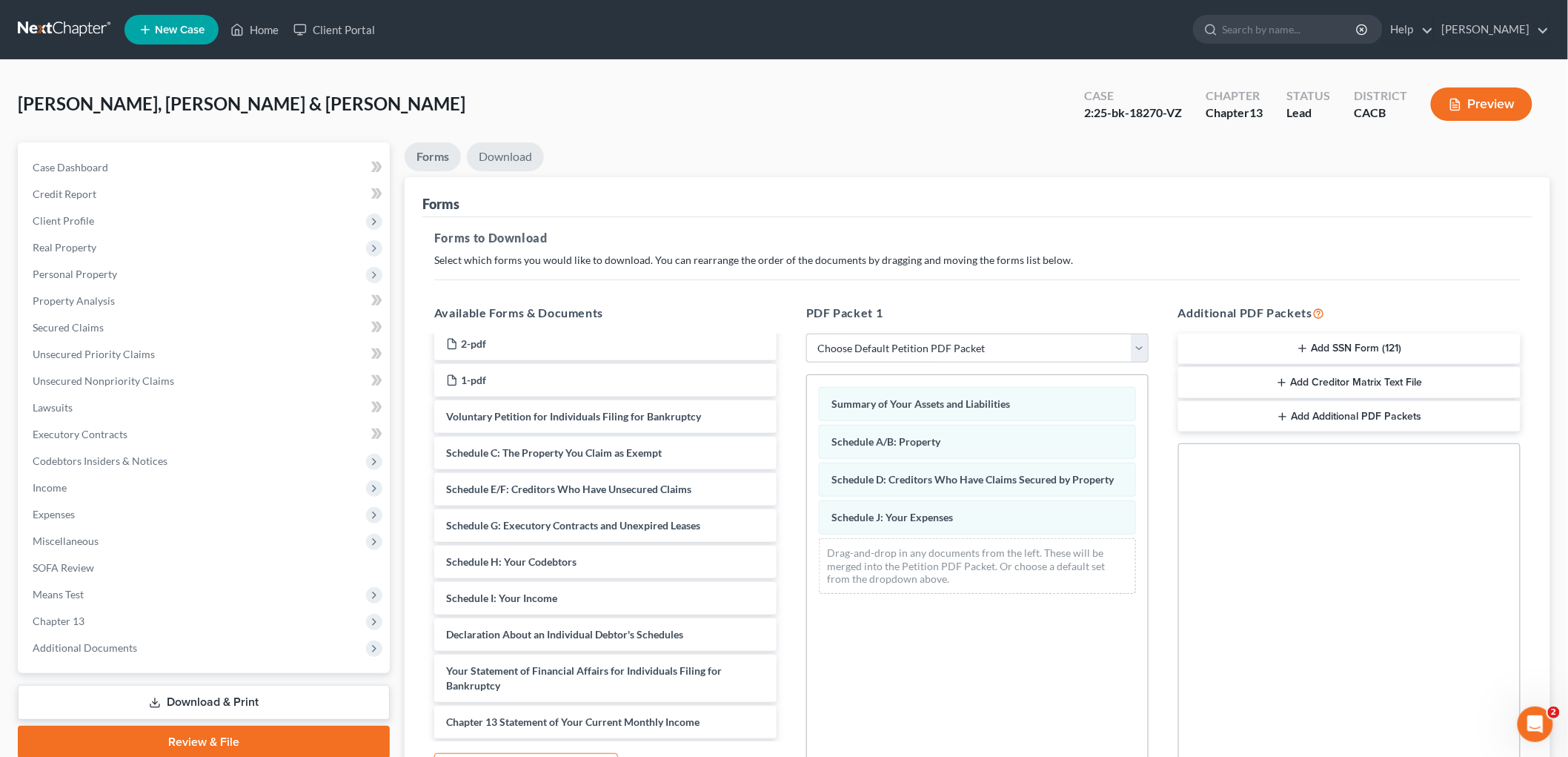
drag, startPoint x: 509, startPoint y: 136, endPoint x: 512, endPoint y: 150, distance: 14.3
click at [509, 142] on div "Newton, Le'Roy & Micheline Upgraded Case 2:25-bk-18270-VZ Chapter Chapter 13 St…" at bounding box center [784, 474] width 1533 height 793
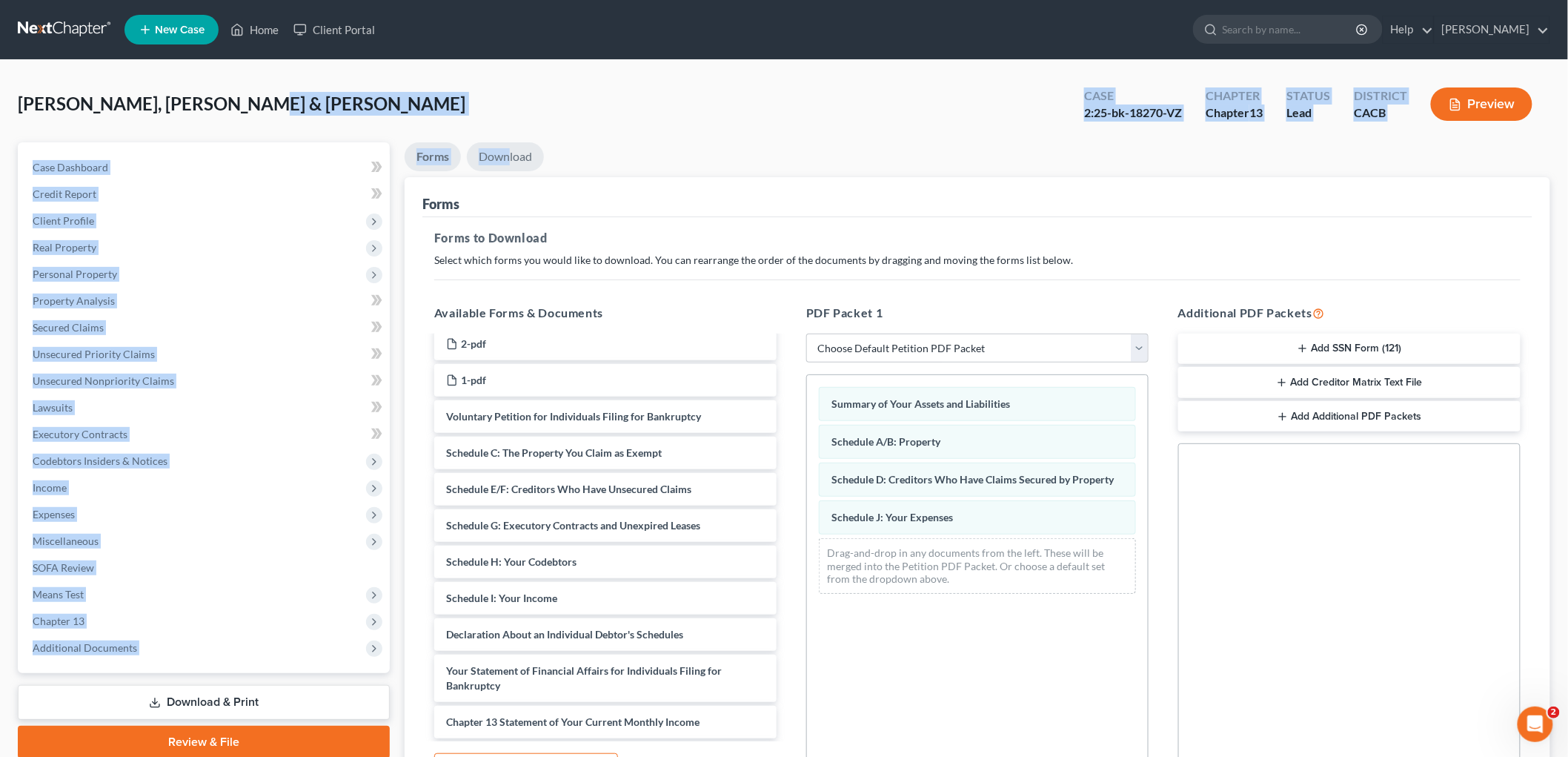
click at [513, 153] on link "Download" at bounding box center [506, 157] width 77 height 29
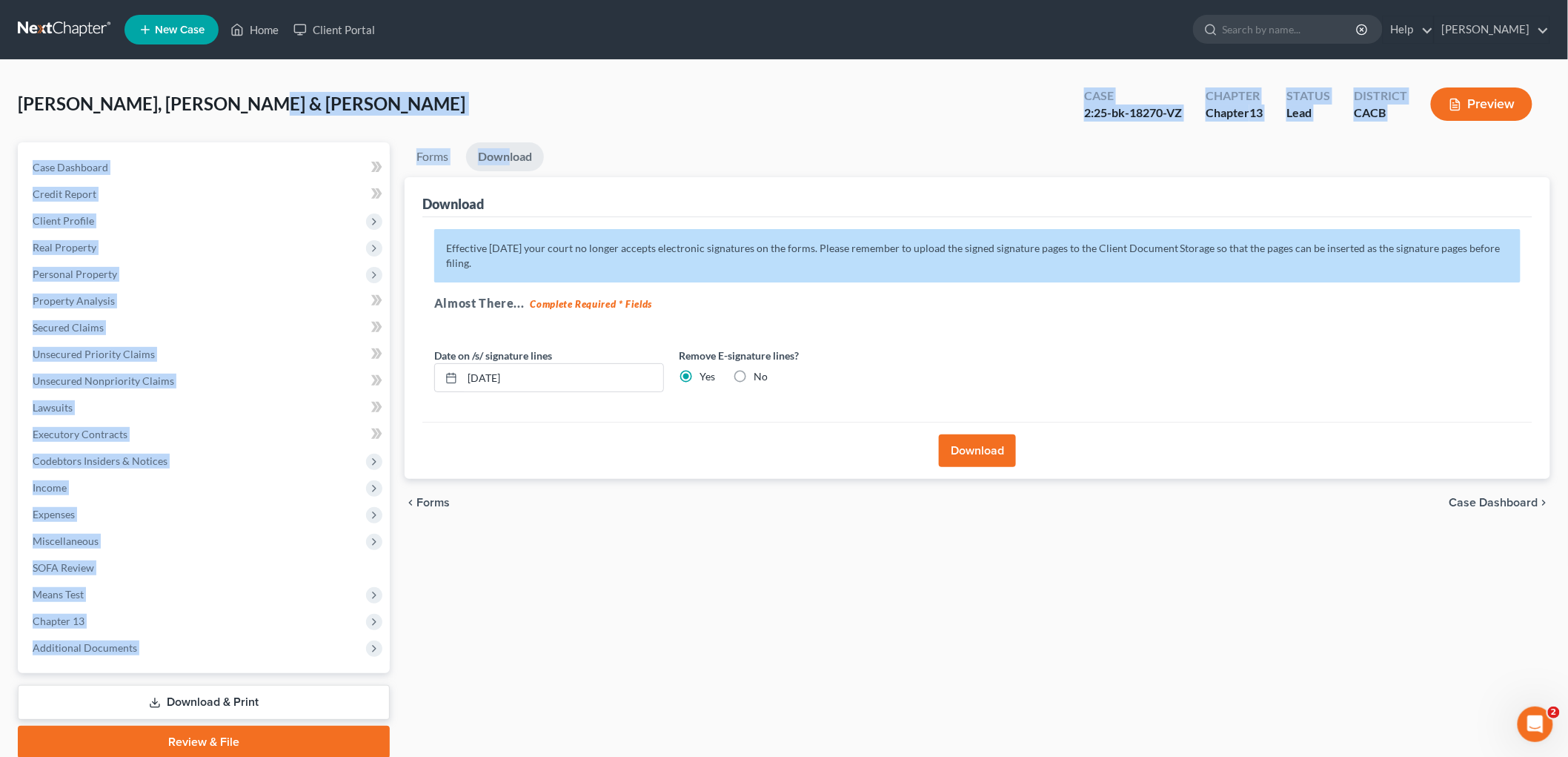
click at [975, 454] on button "Download" at bounding box center [978, 451] width 77 height 32
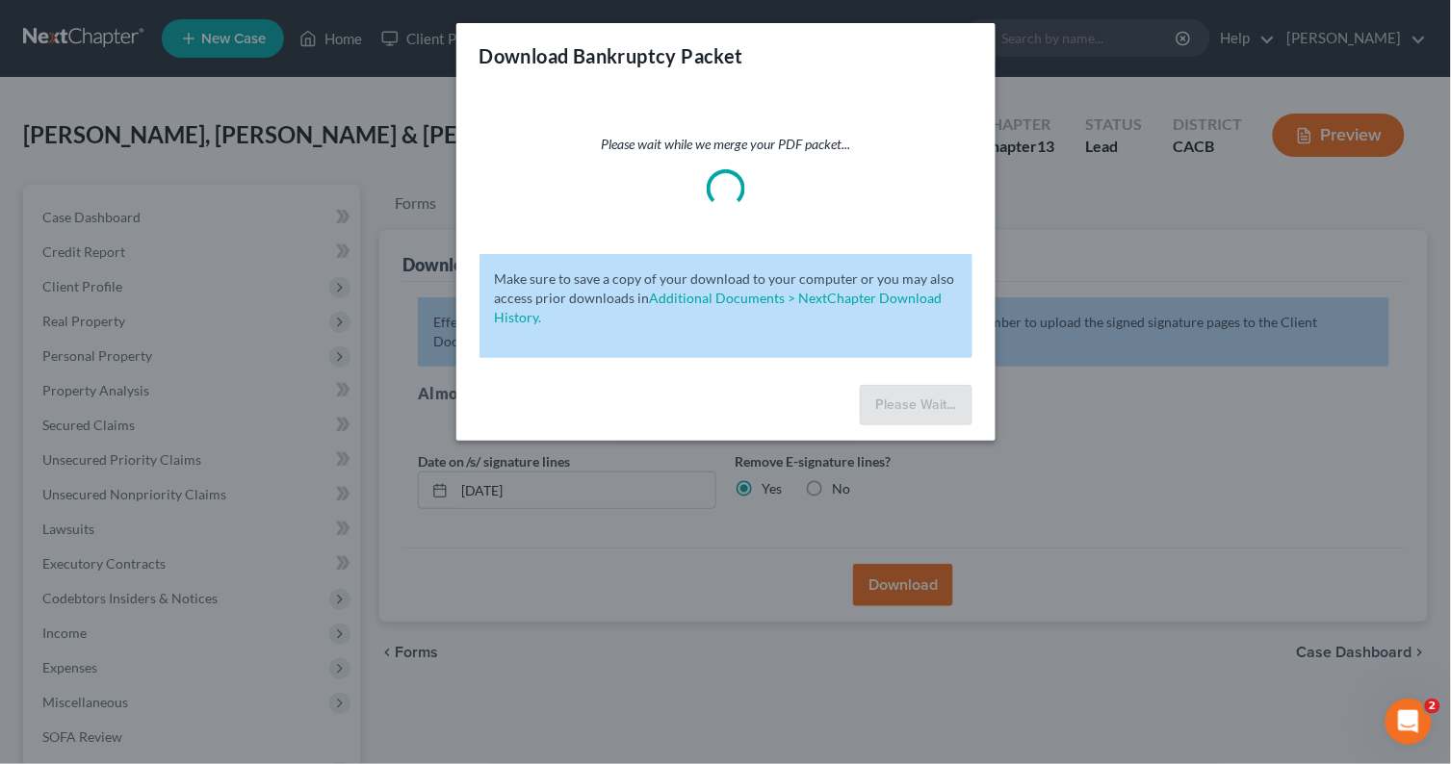
click at [502, 158] on div "Please wait while we merge your PDF packet..." at bounding box center [725, 171] width 493 height 73
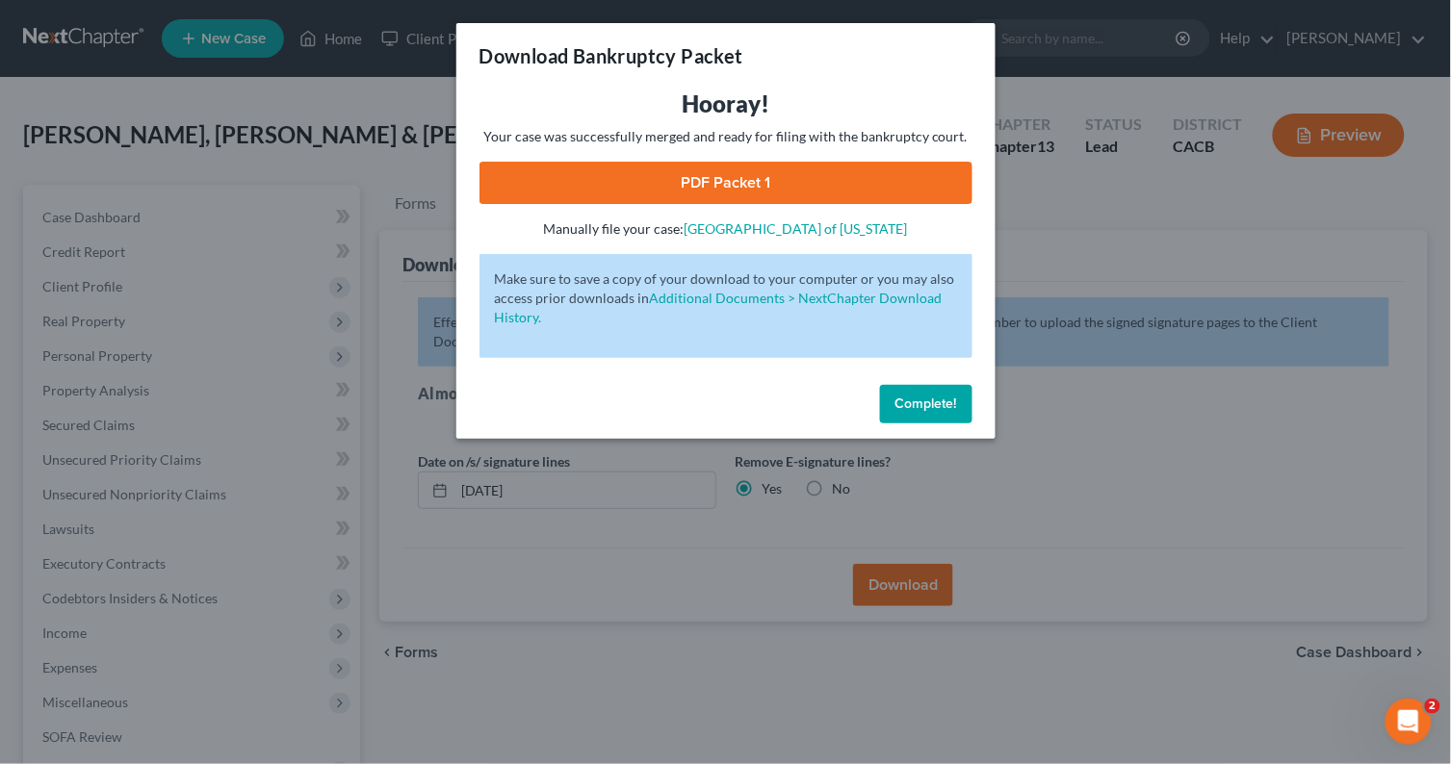
click at [796, 205] on div "Hooray! Your case was successfully merged and ready for filing with the bankrup…" at bounding box center [725, 164] width 493 height 150
click at [799, 195] on link "PDF Packet 1" at bounding box center [725, 183] width 493 height 42
drag, startPoint x: 916, startPoint y: 419, endPoint x: 985, endPoint y: 421, distance: 69.3
click at [918, 419] on button "Complete!" at bounding box center [926, 404] width 92 height 39
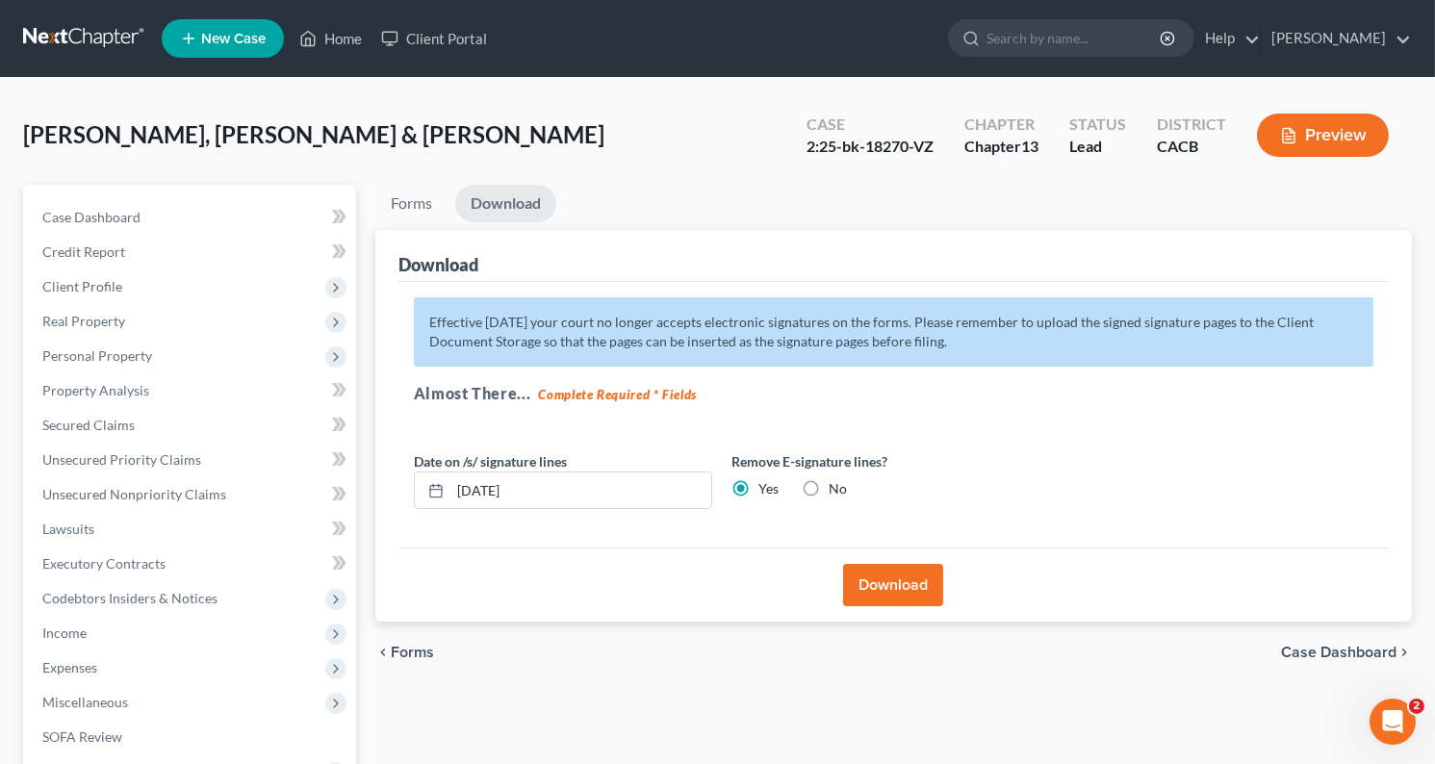
click at [83, 49] on link at bounding box center [84, 38] width 123 height 35
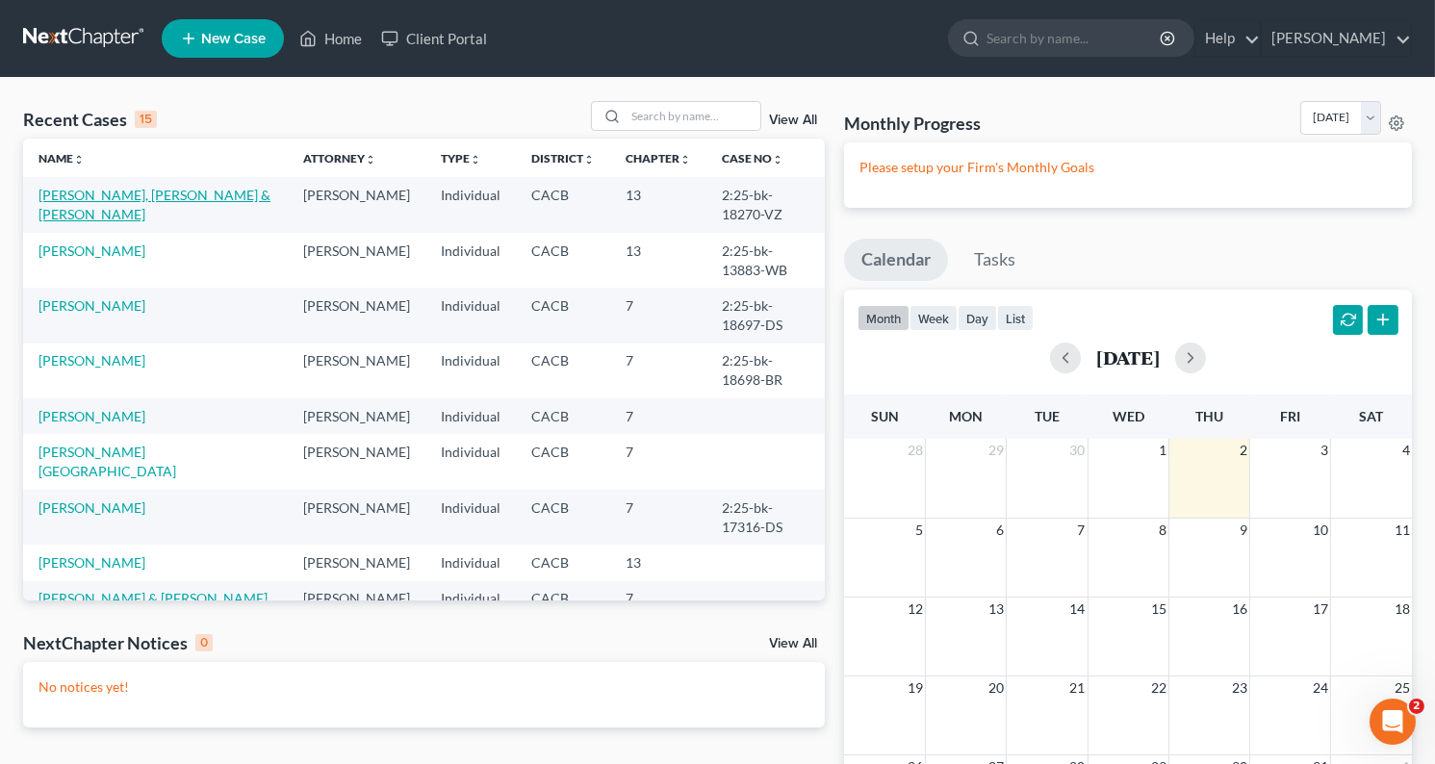
click at [179, 196] on link "[PERSON_NAME], [PERSON_NAME] & [PERSON_NAME]" at bounding box center [155, 205] width 232 height 36
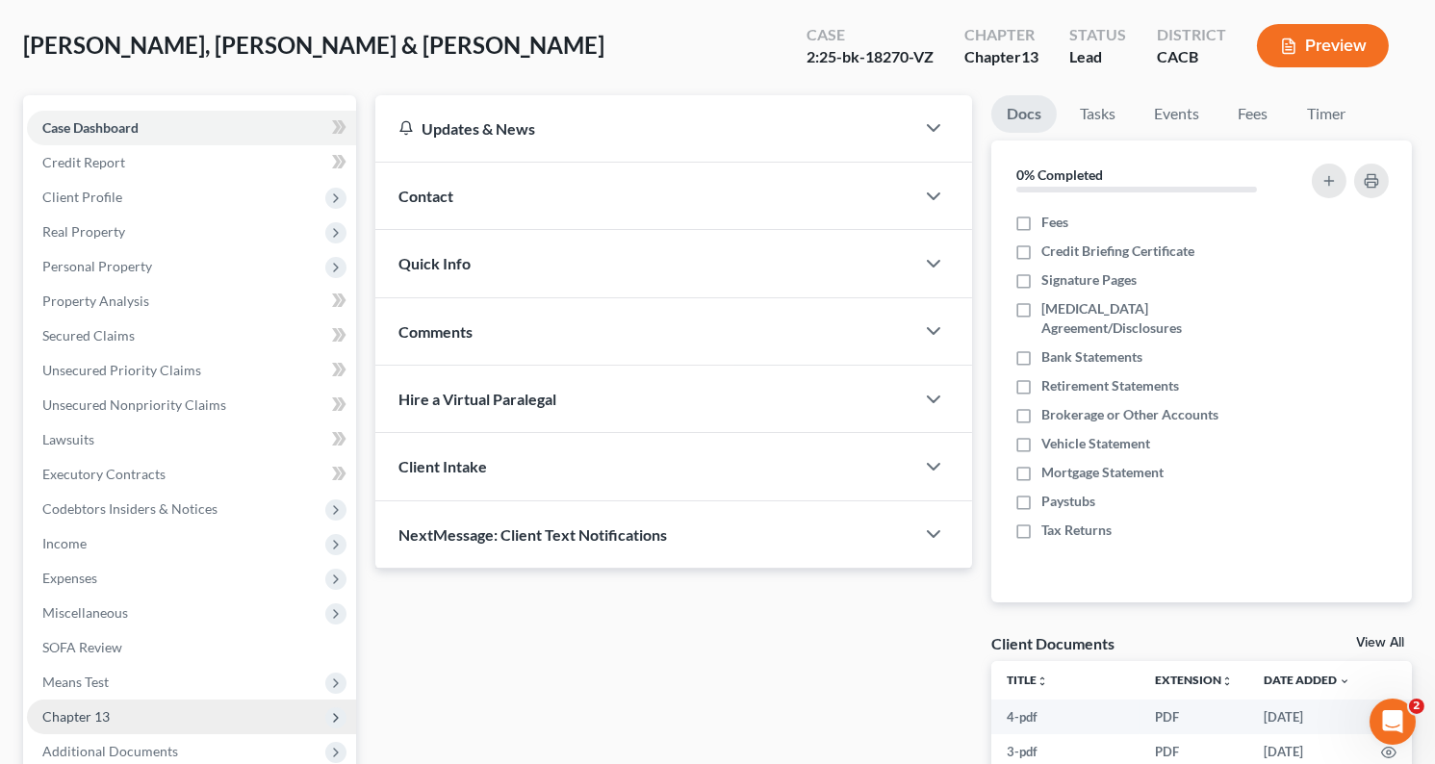
scroll to position [214, 0]
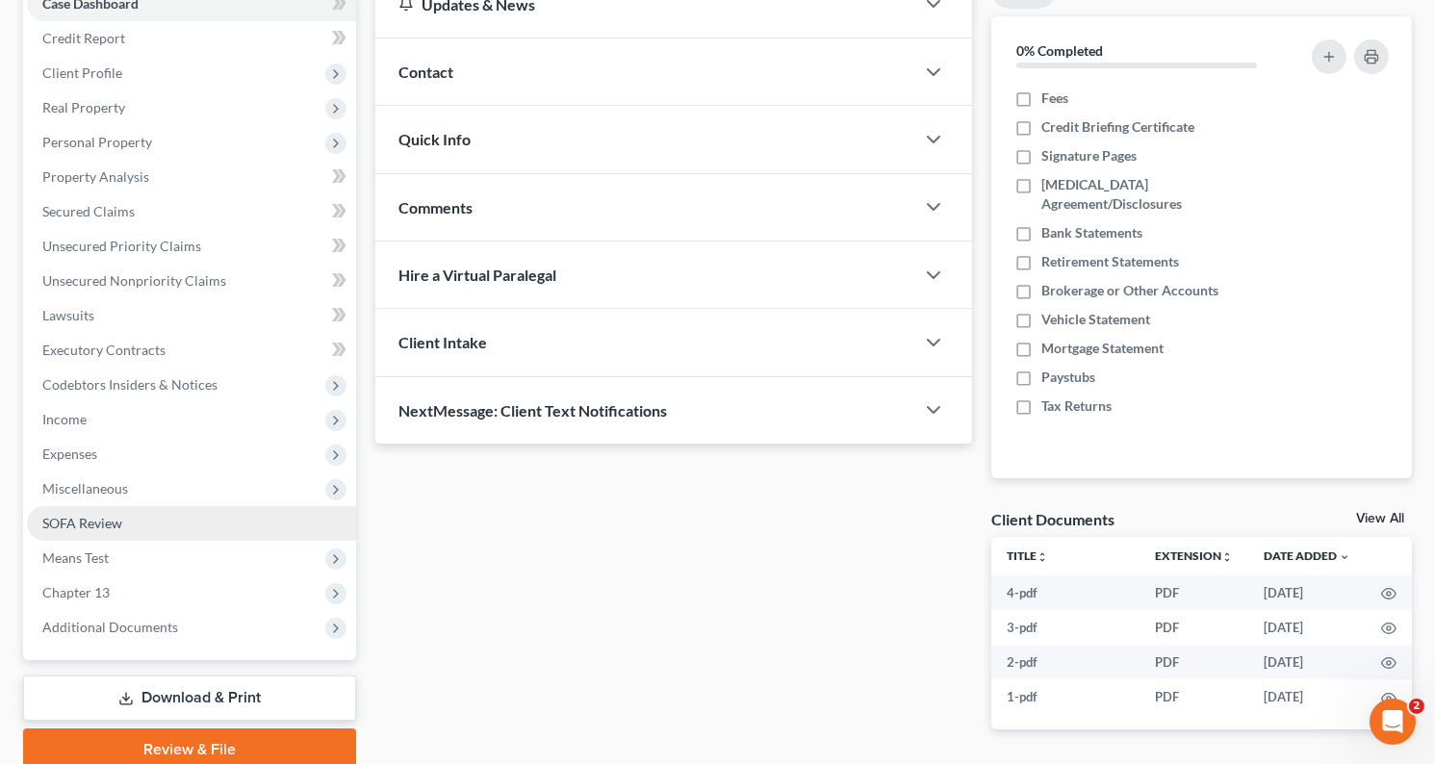
click at [102, 530] on link "SOFA Review" at bounding box center [191, 523] width 329 height 35
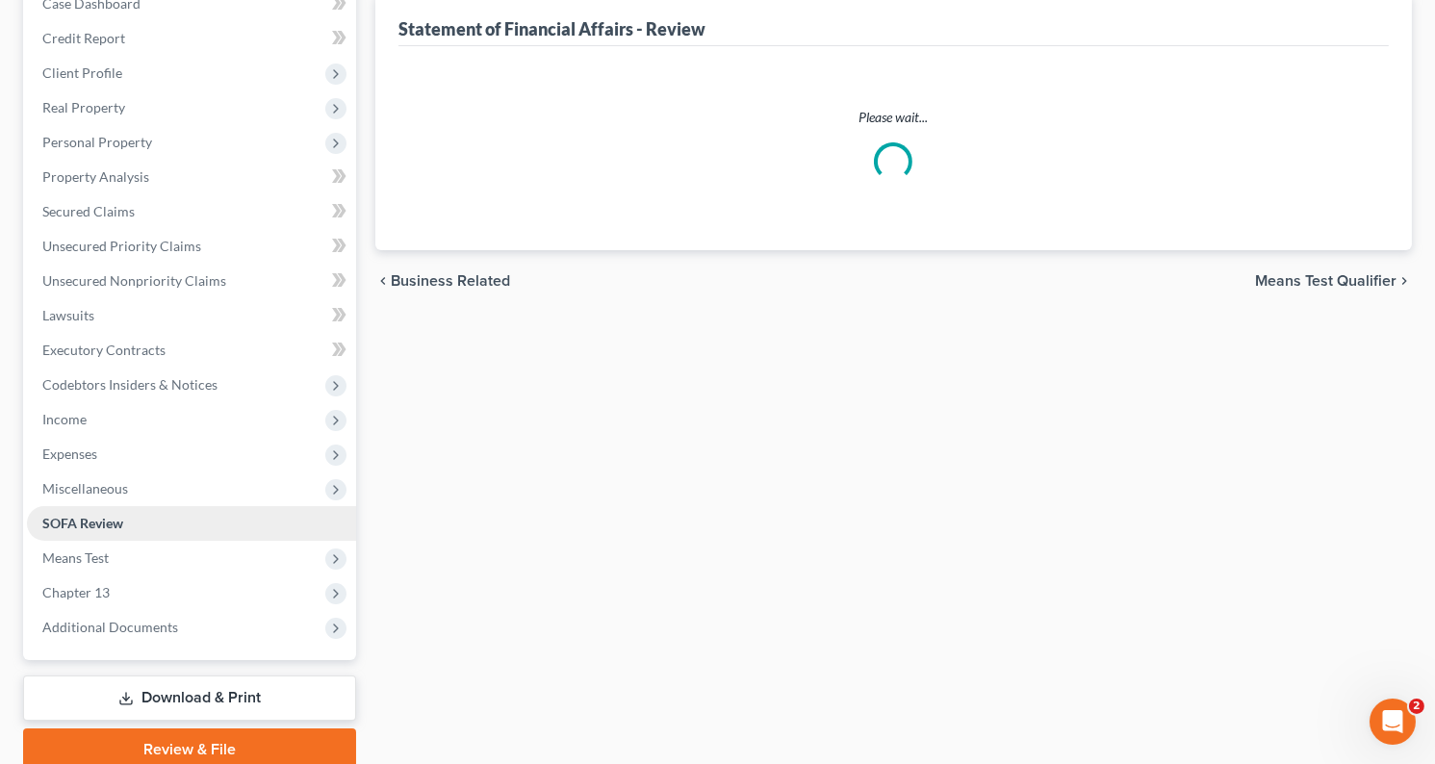
click at [102, 530] on ul "Case Dashboard Payments Invoices Payments Payments Credit Report Client Profile" at bounding box center [191, 316] width 329 height 659
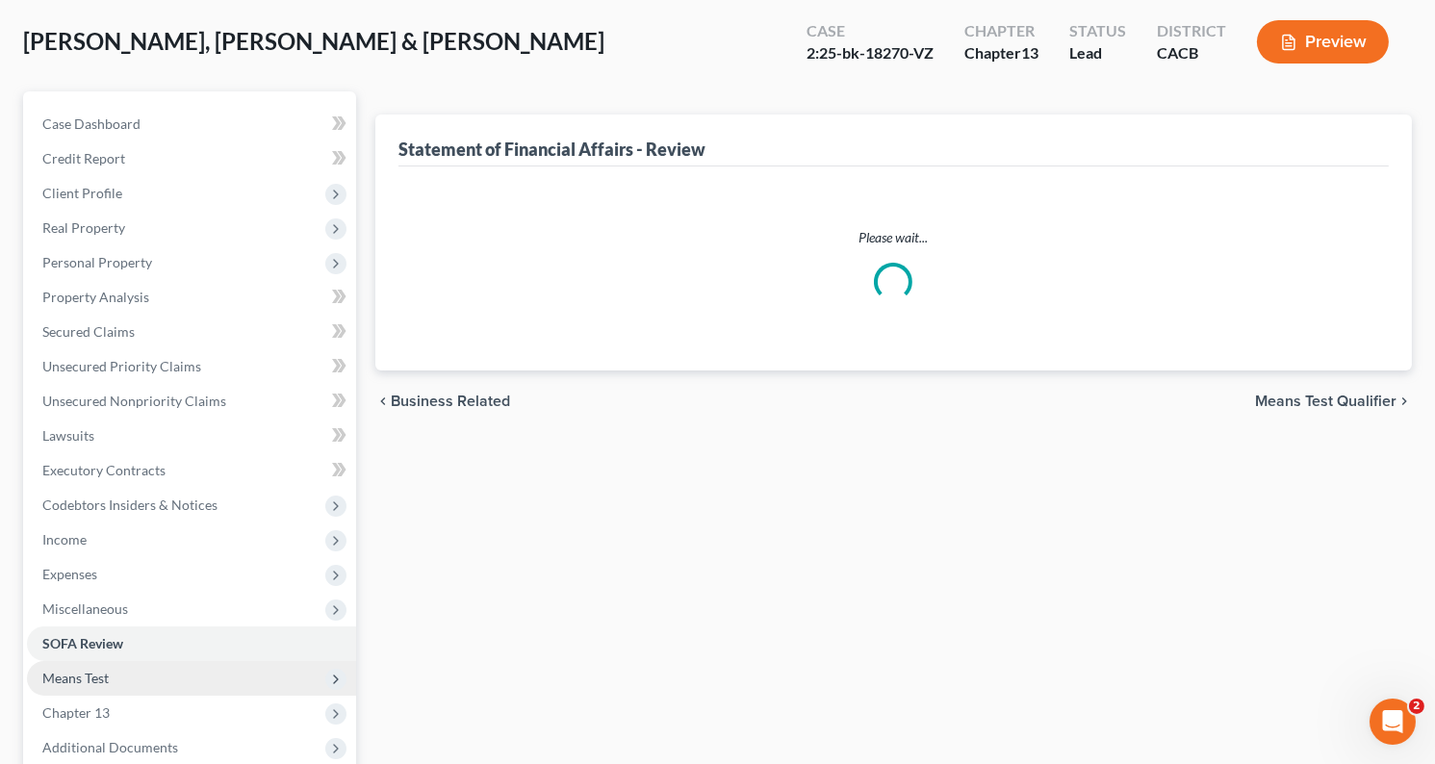
scroll to position [214, 0]
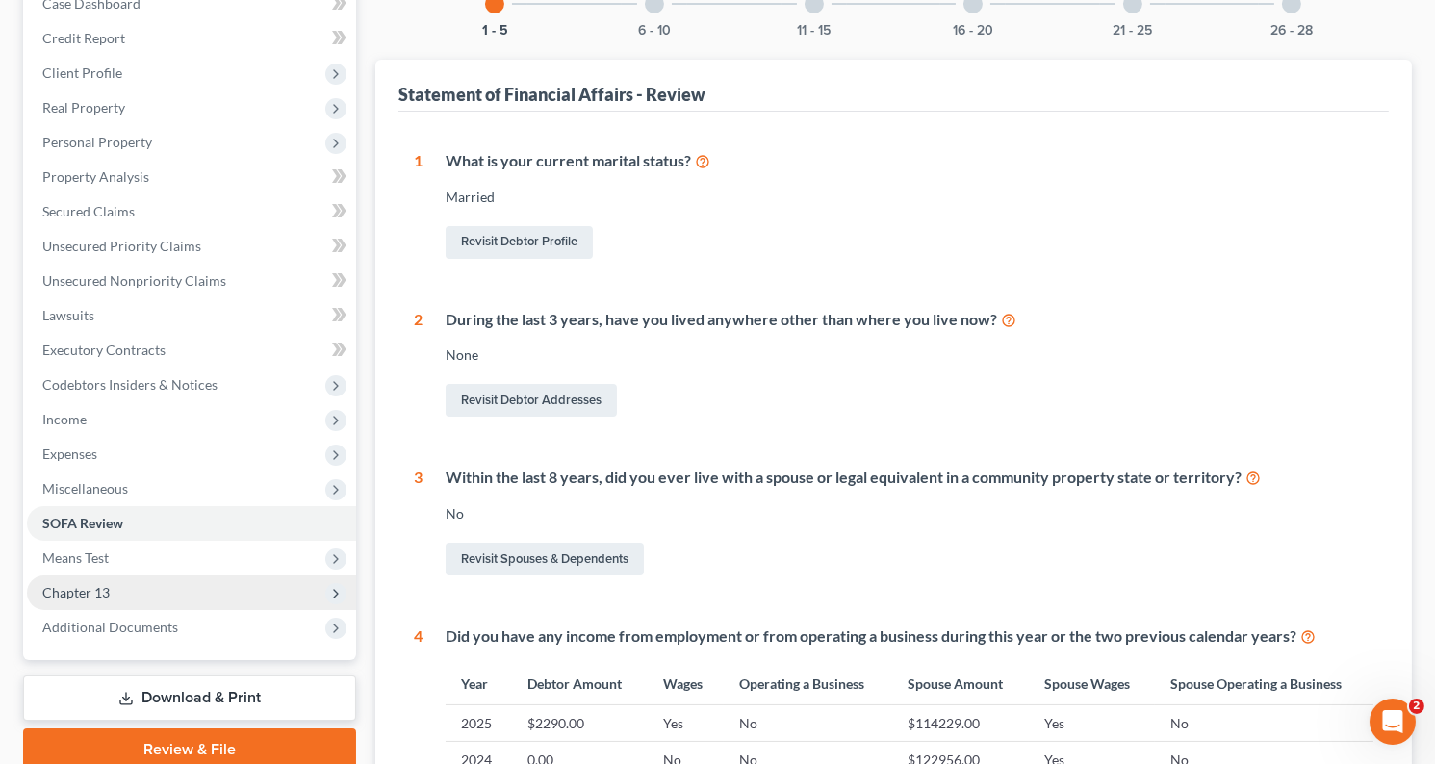
click at [110, 580] on span "Chapter 13" at bounding box center [191, 593] width 329 height 35
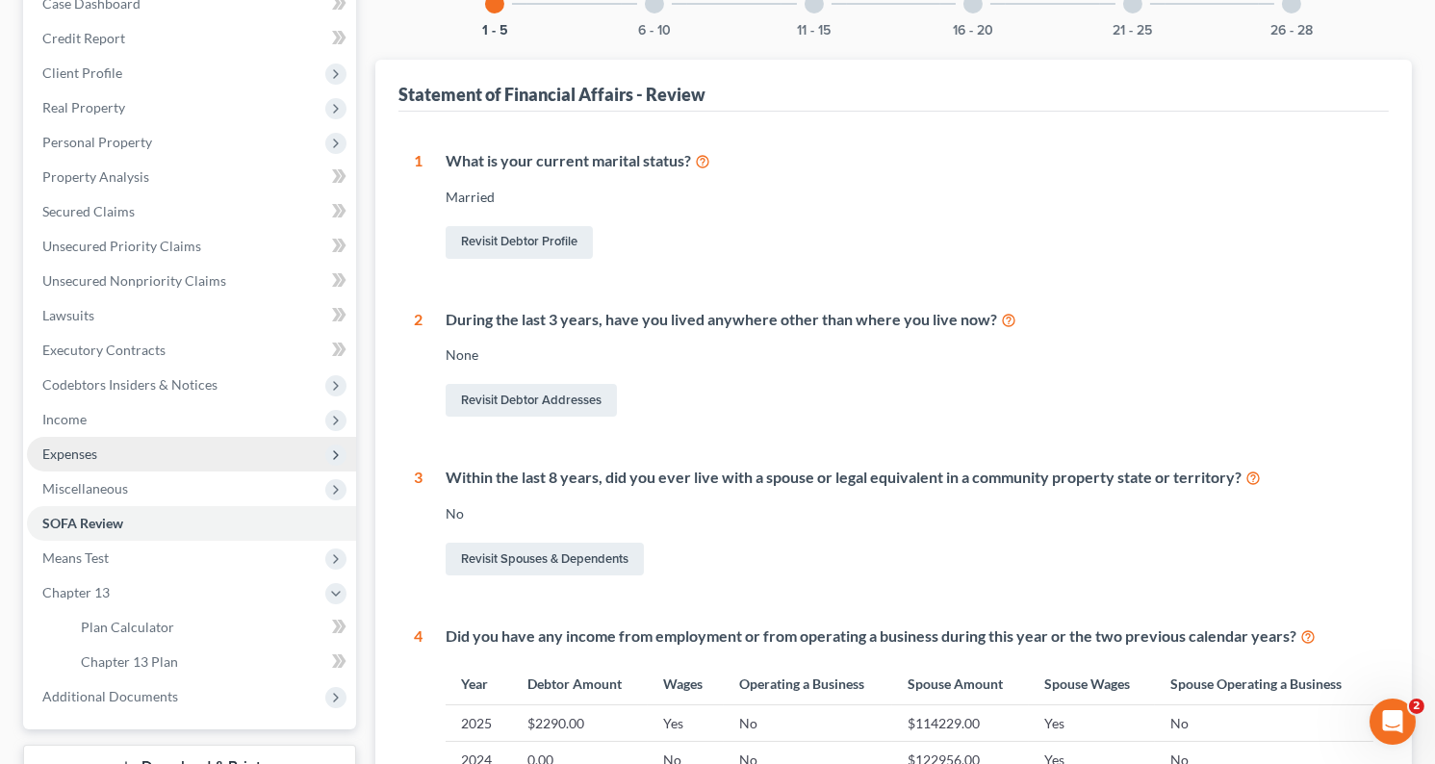
click at [69, 449] on span "Expenses" at bounding box center [69, 454] width 55 height 16
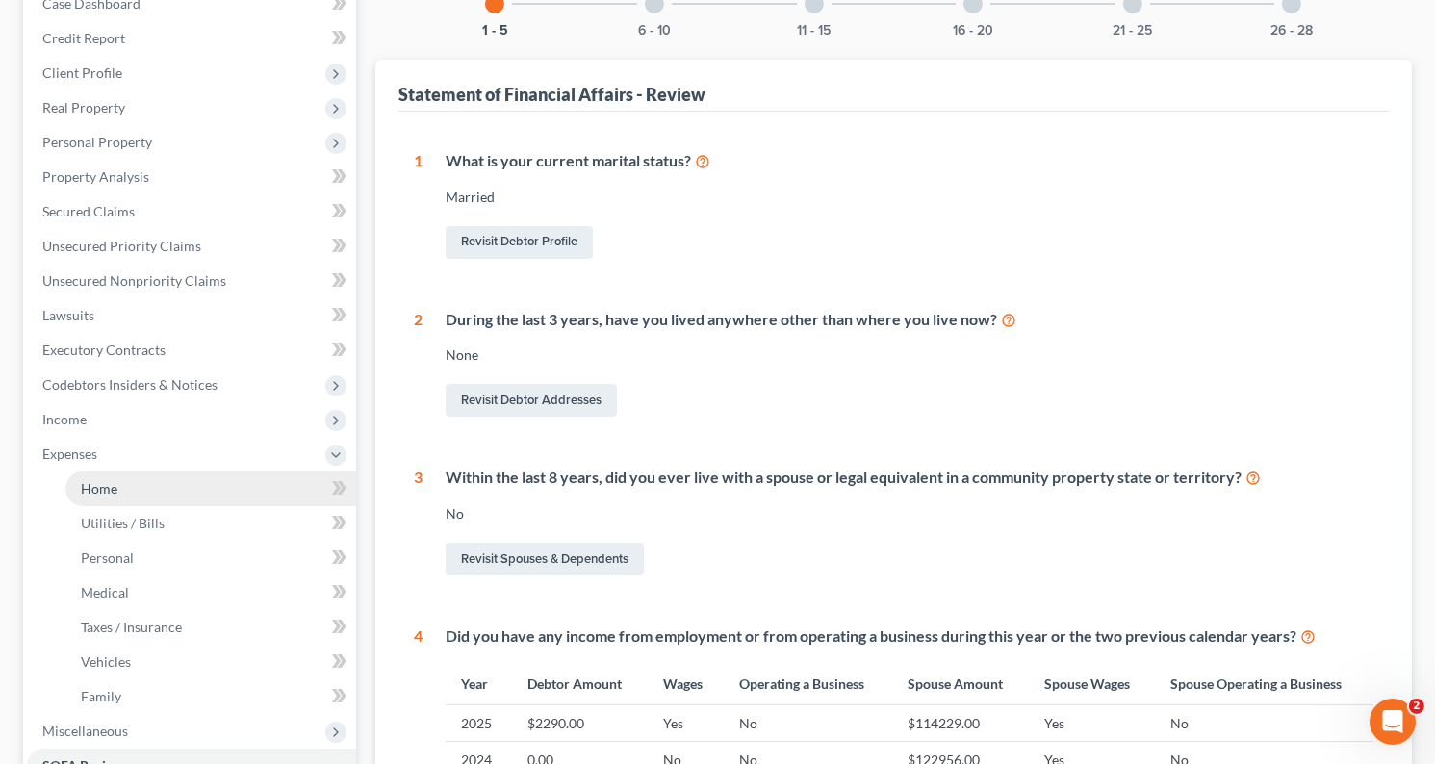
click at [90, 494] on span "Home" at bounding box center [99, 488] width 37 height 16
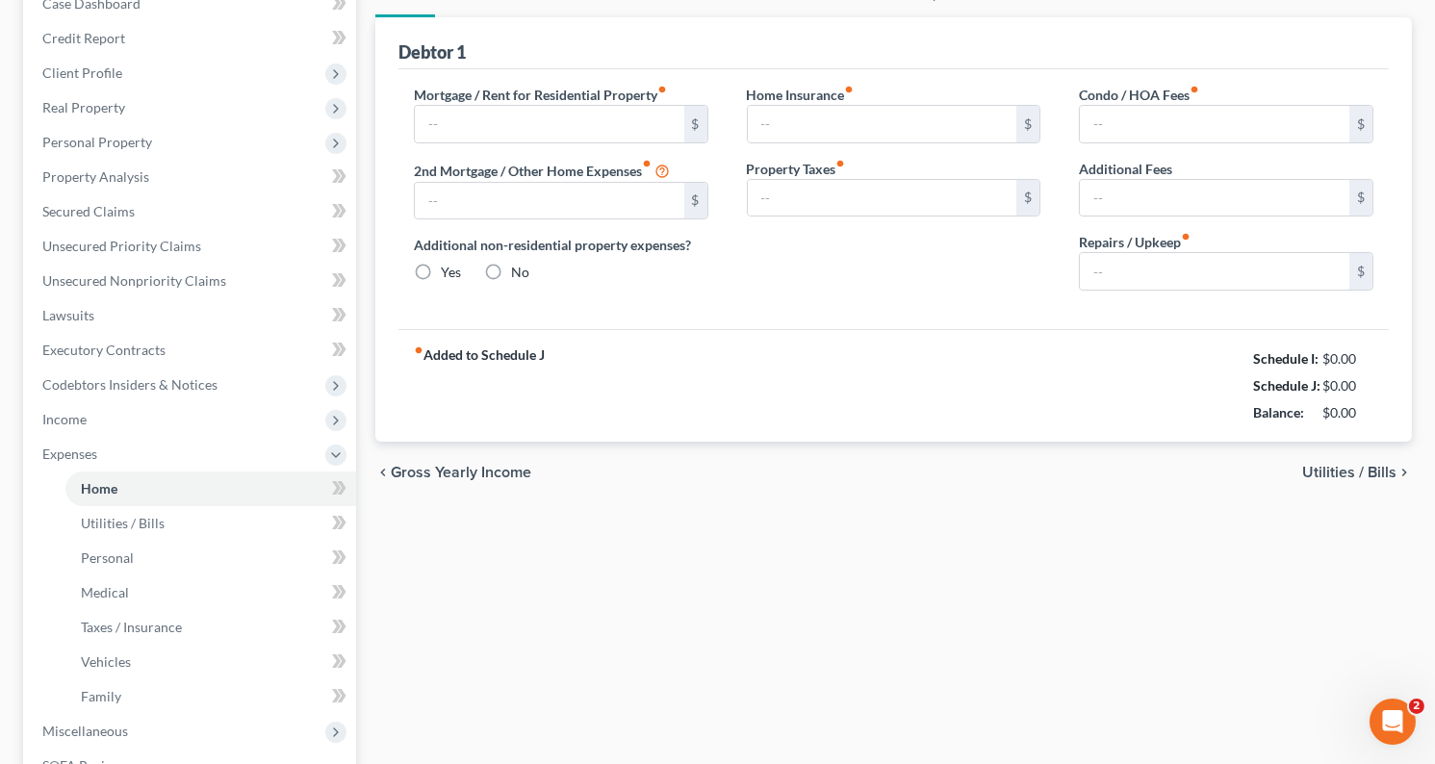
scroll to position [44, 0]
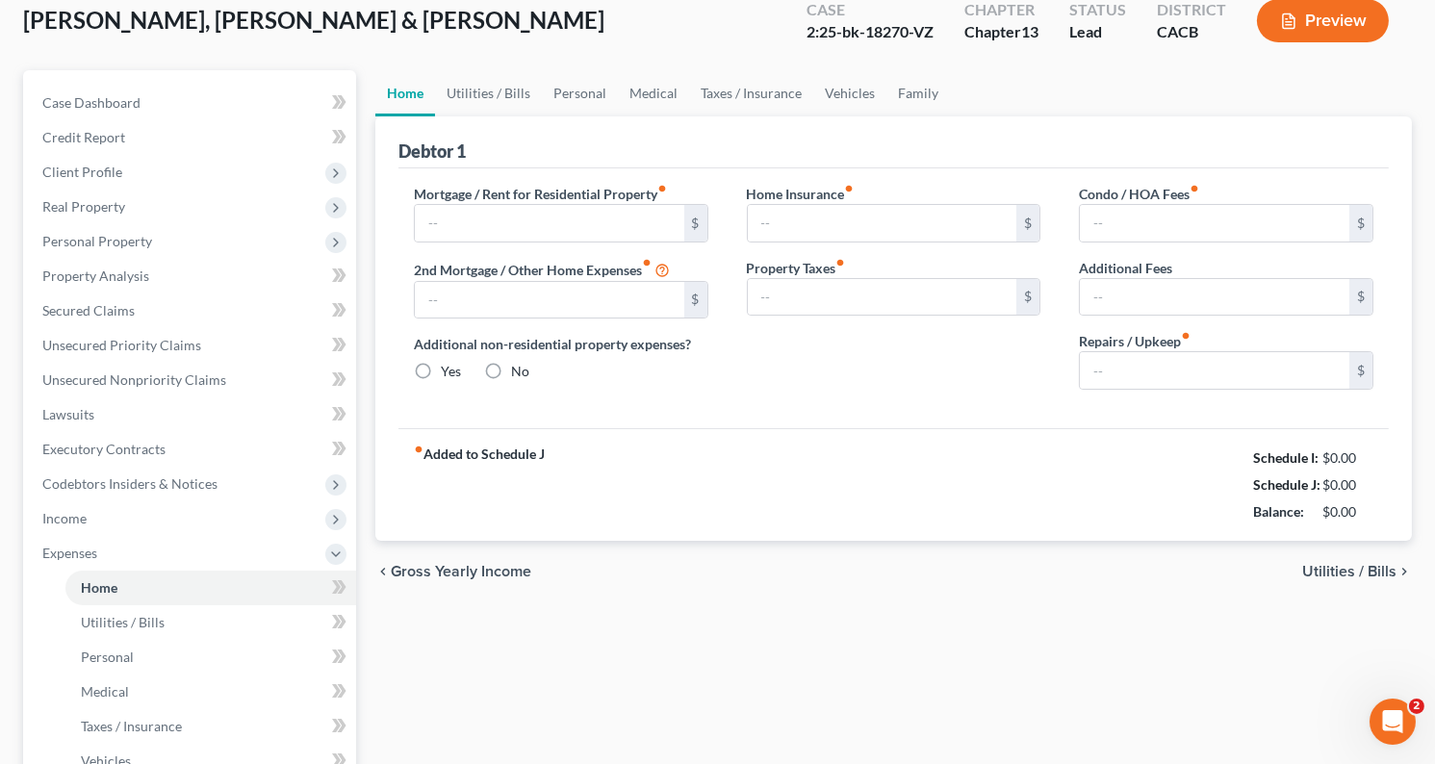
type input "4,232.00"
type input "1,526.00"
radio input "true"
type input "0.00"
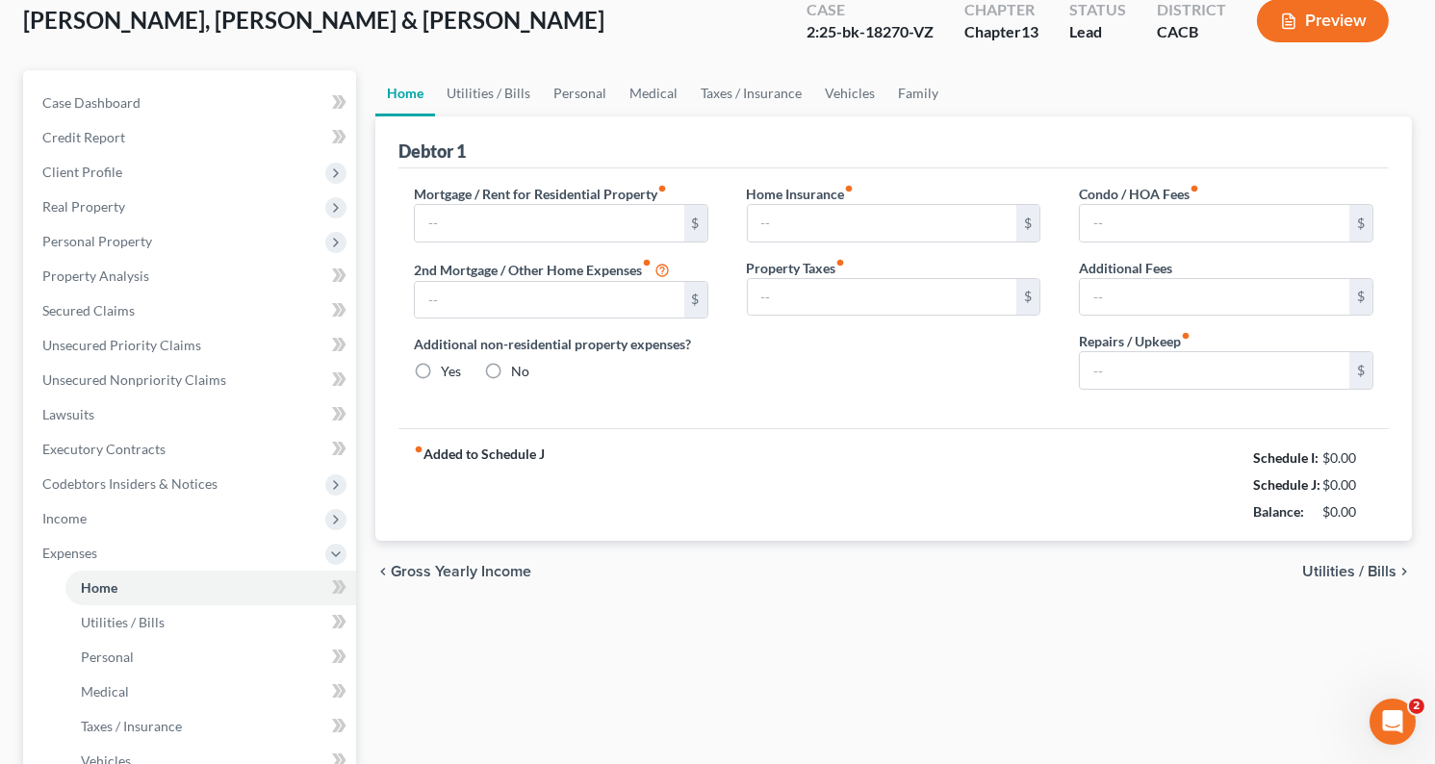
type input "0.00"
type input "100.00"
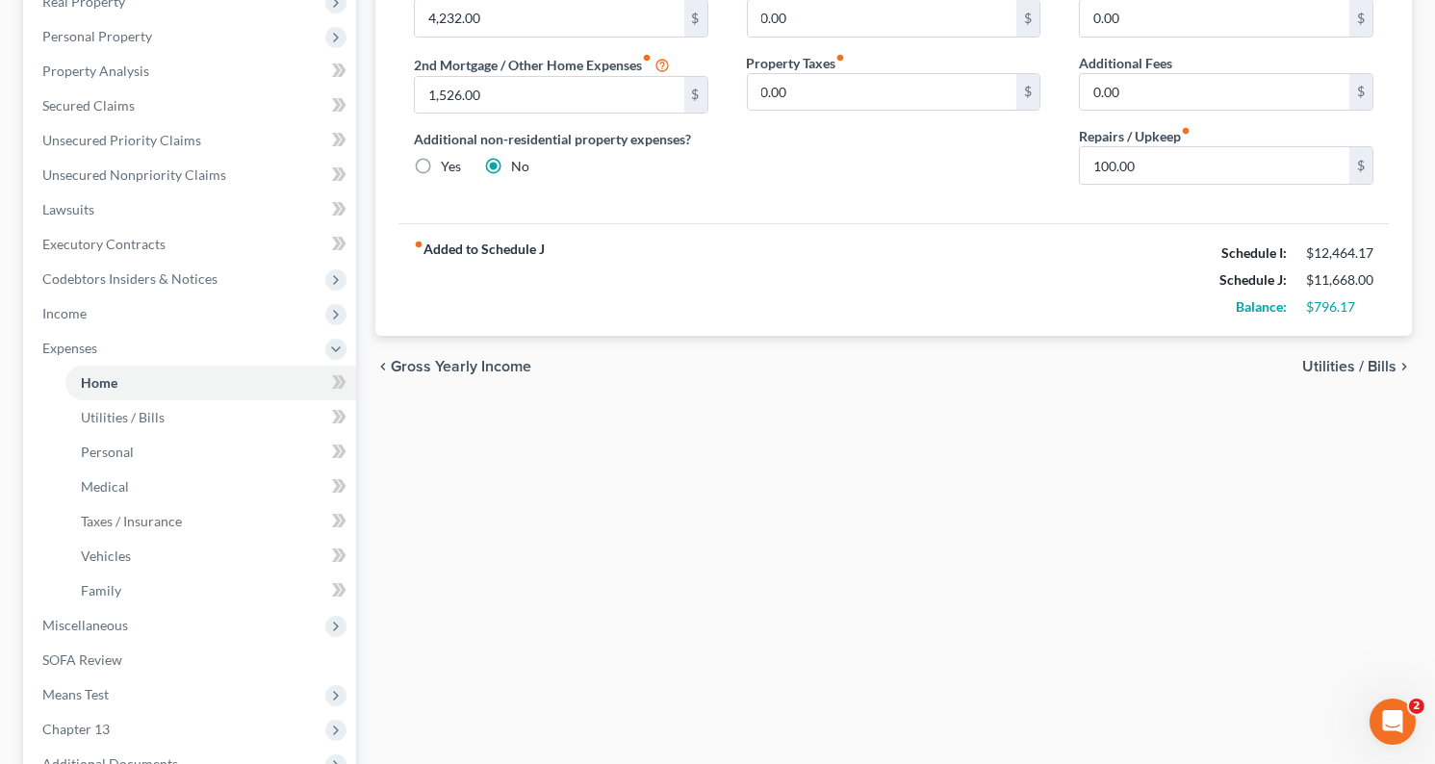
scroll to position [321, 0]
click at [83, 630] on span "Miscellaneous" at bounding box center [85, 624] width 86 height 16
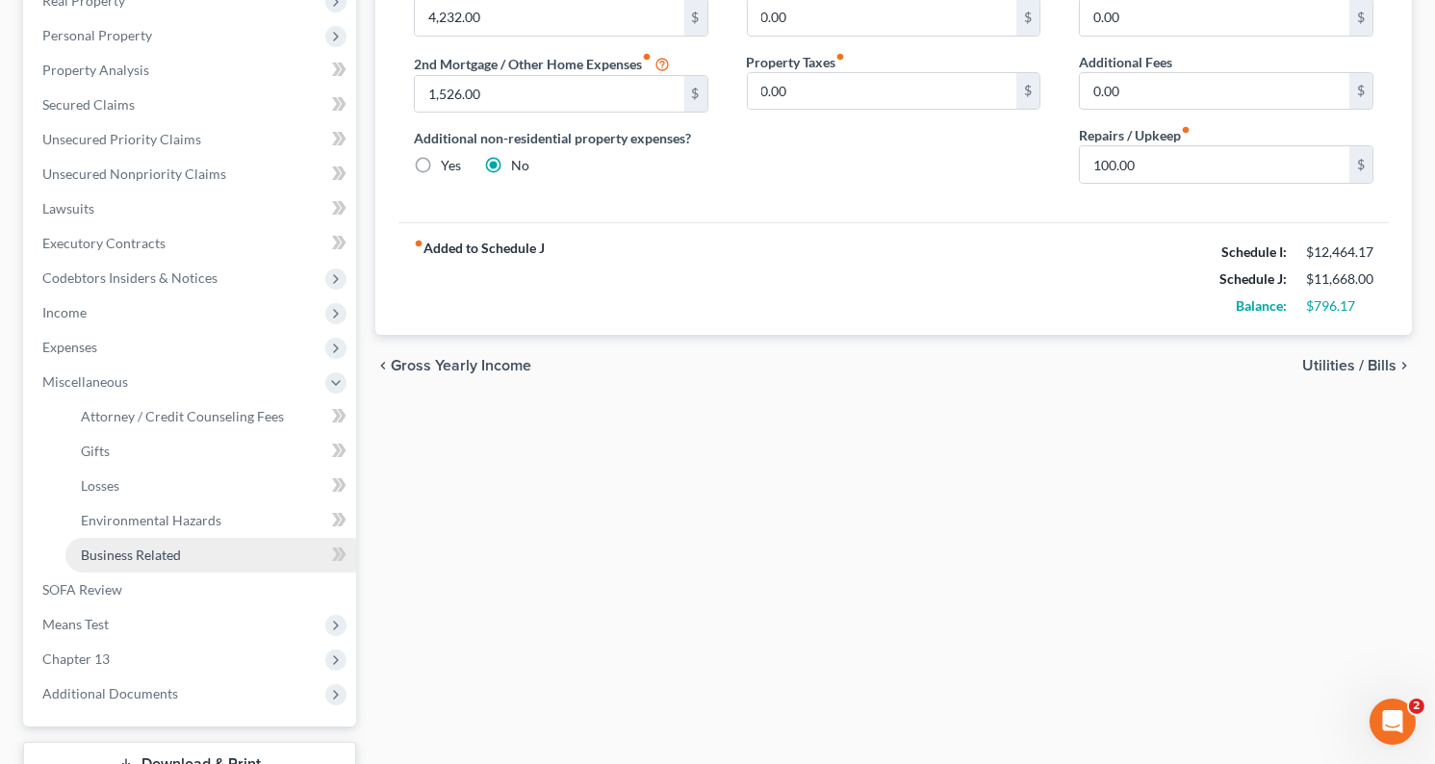
click at [168, 552] on span "Business Related" at bounding box center [131, 555] width 100 height 16
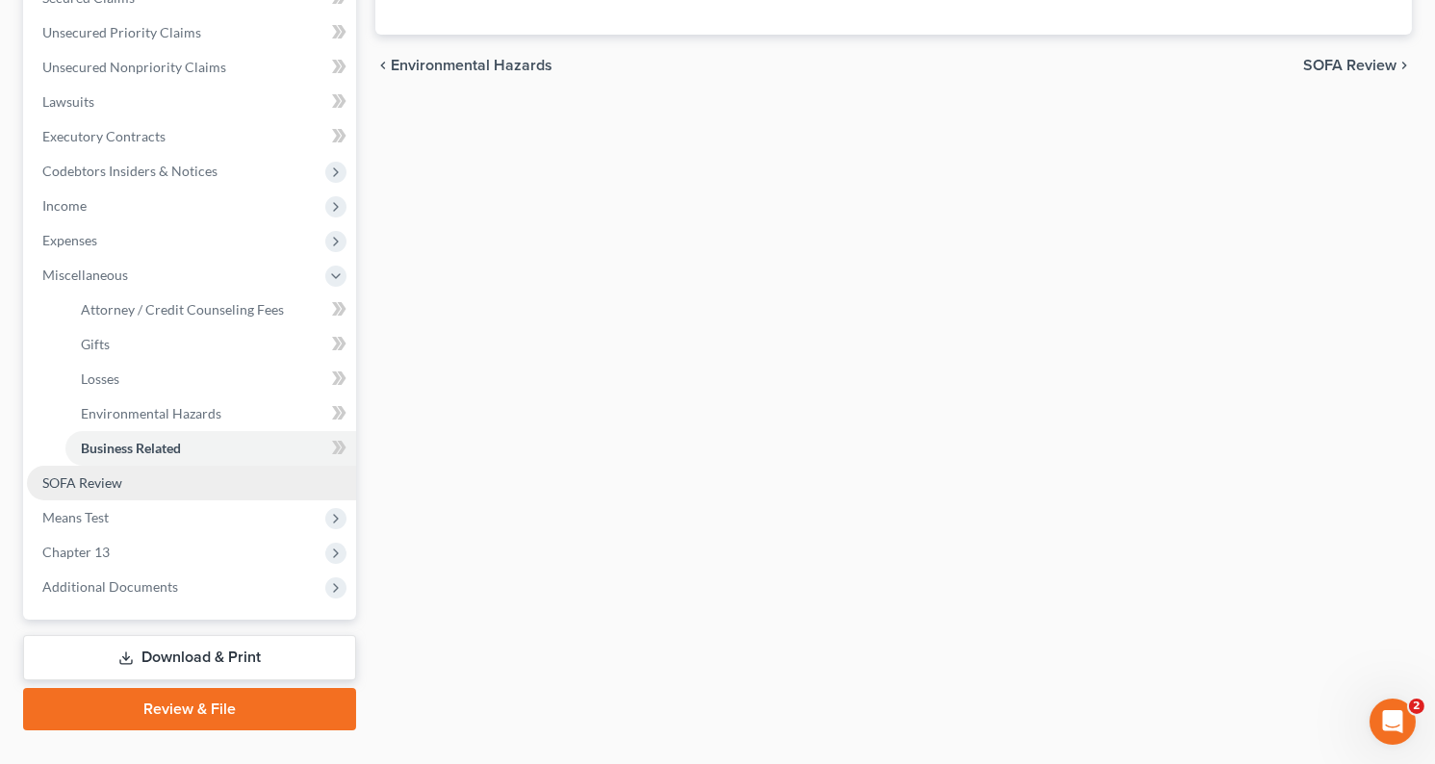
click at [90, 466] on link "SOFA Review" at bounding box center [191, 483] width 329 height 35
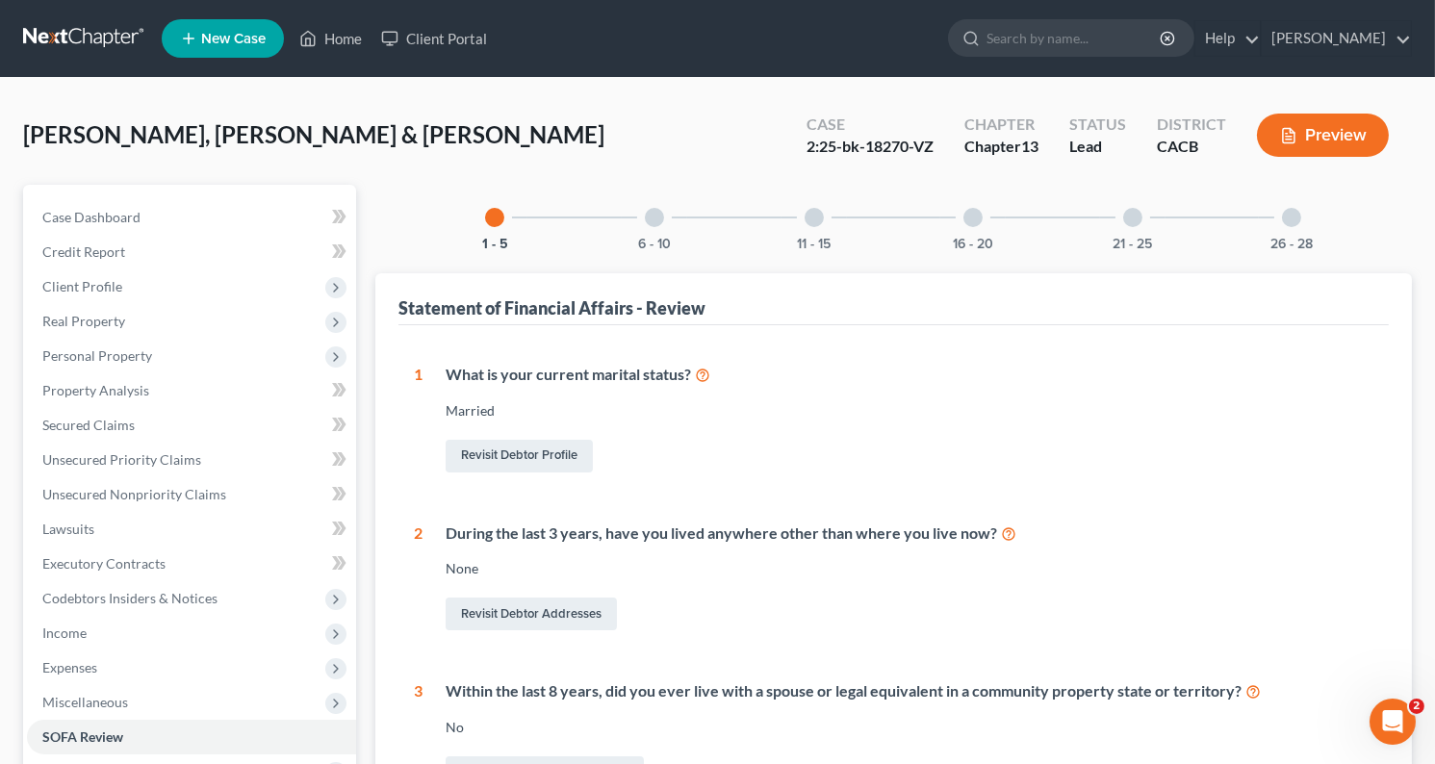
click at [1297, 138] on button "Preview" at bounding box center [1323, 135] width 132 height 43
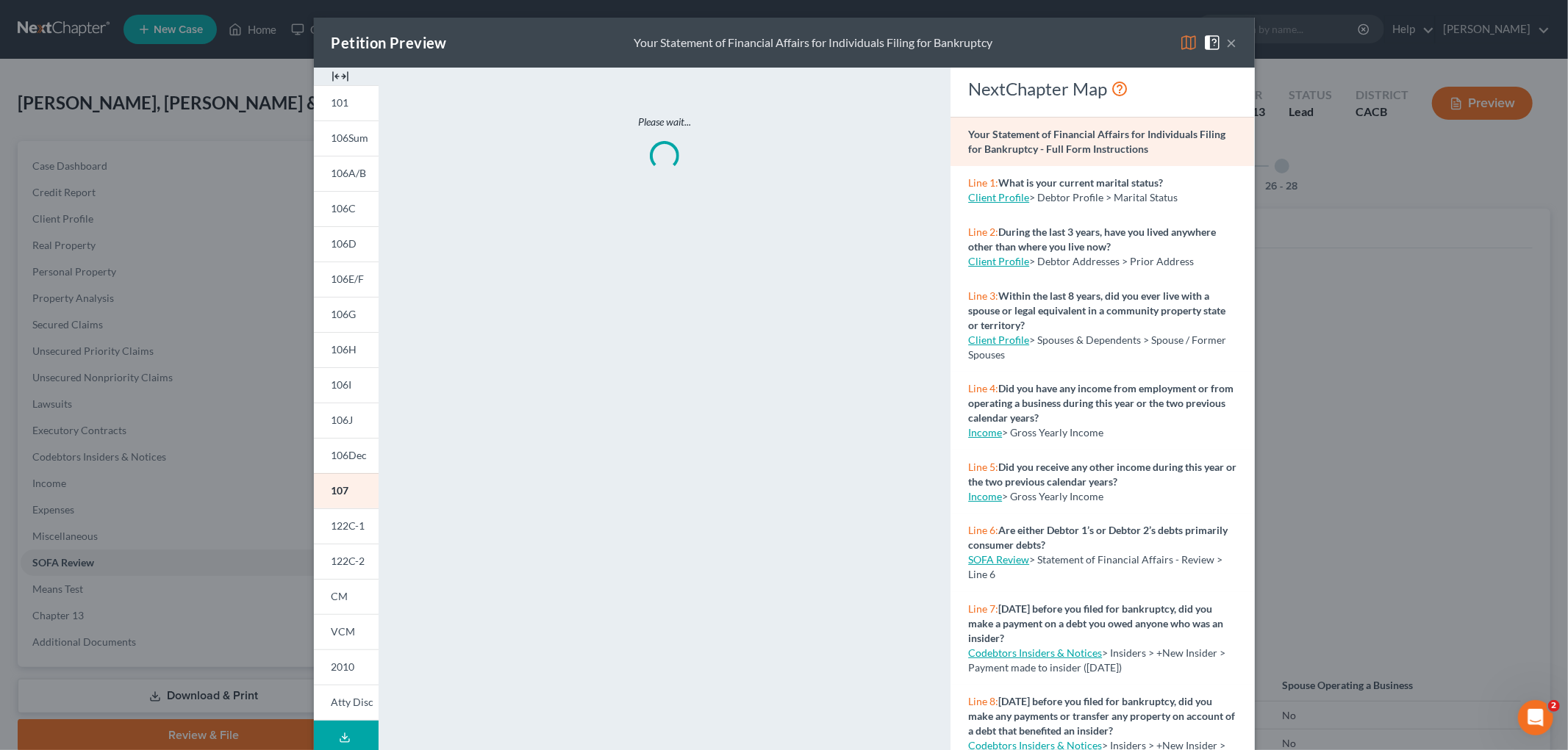
click at [1107, 38] on div "Petition Preview Your Statement of Financial Affairs for Individuals Filing for…" at bounding box center [784, 42] width 940 height 50
click at [1107, 47] on img at bounding box center [1188, 42] width 18 height 18
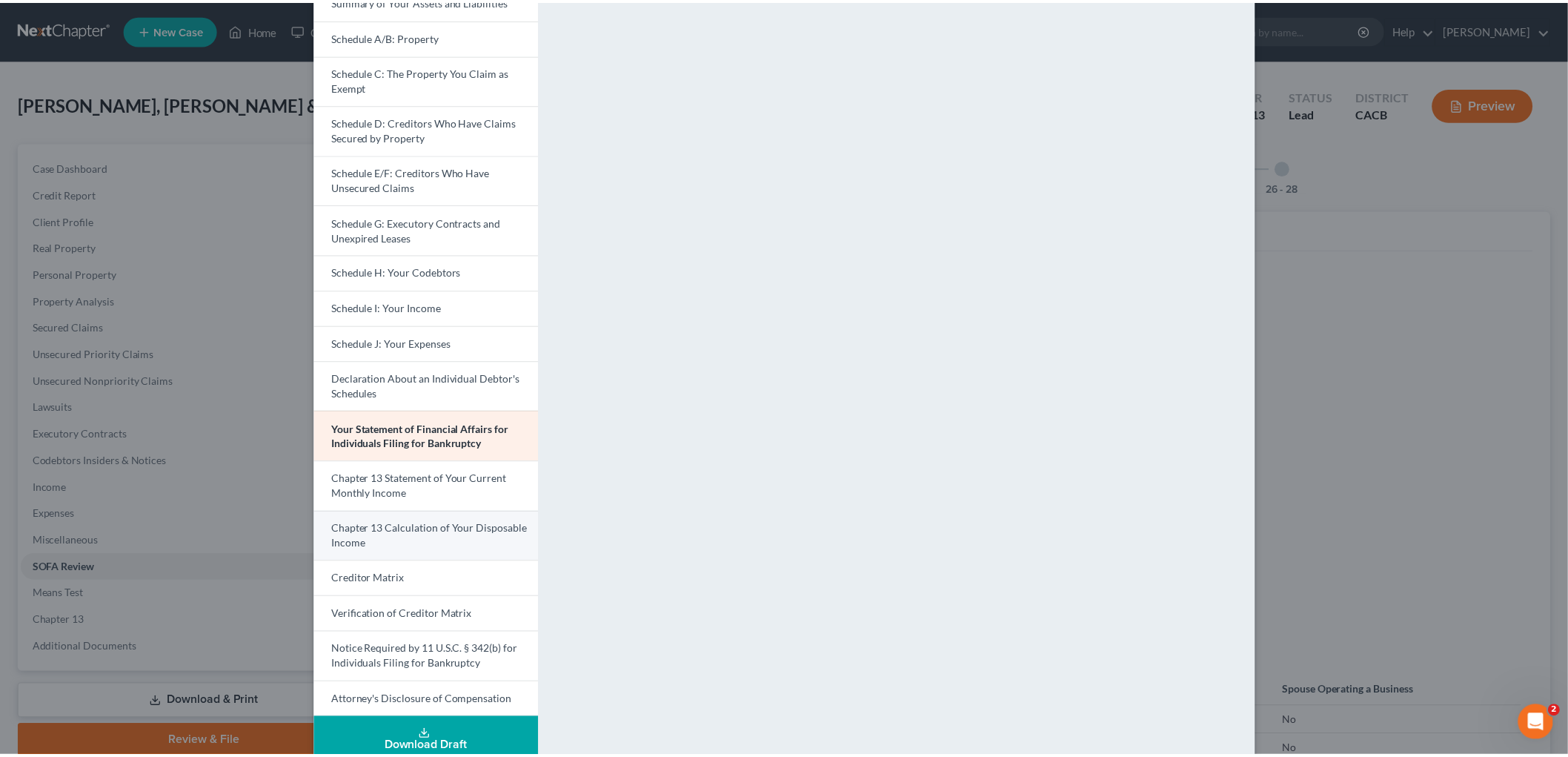
scroll to position [165, 0]
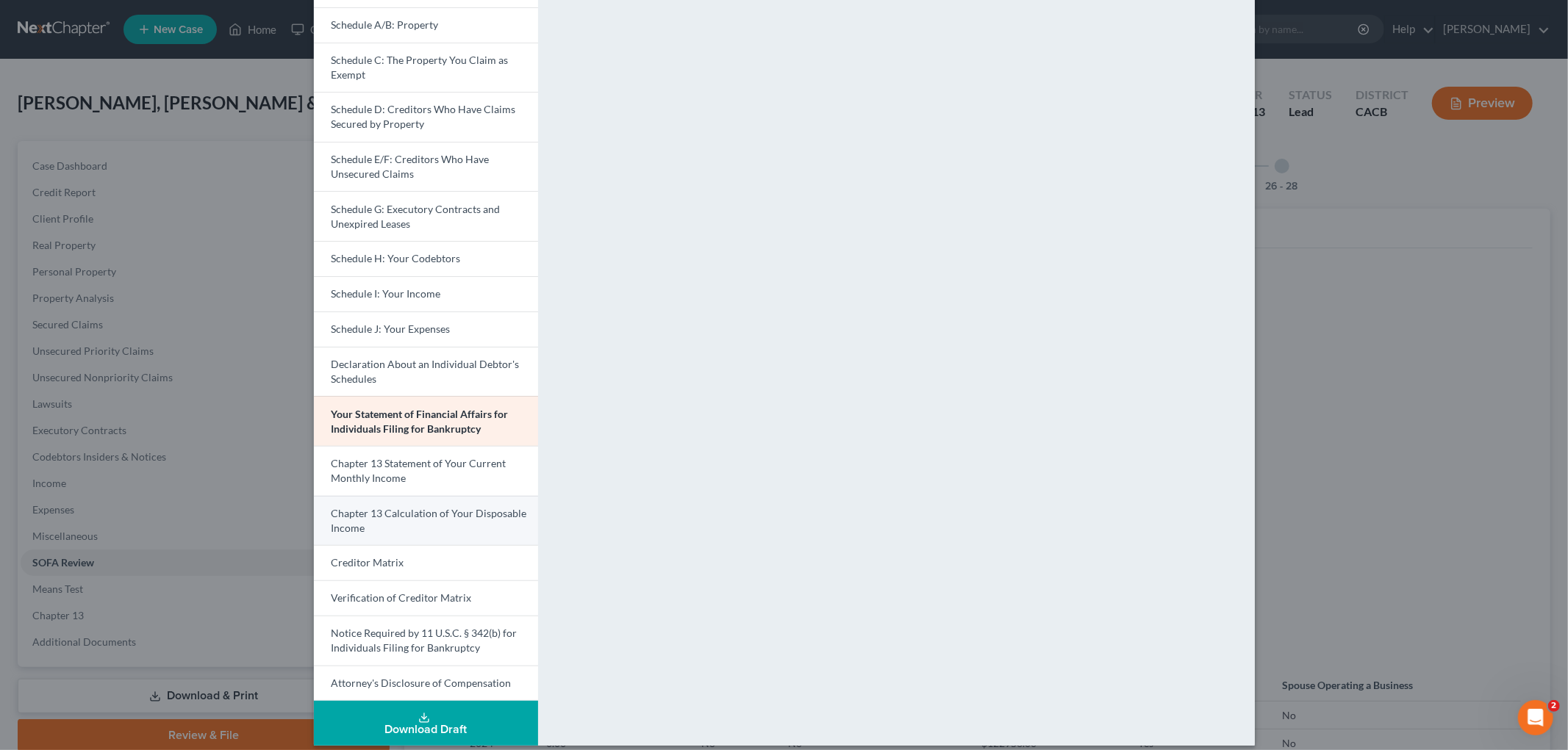
click at [454, 523] on link "Chapter 13 Calculation of Your Disposable Income" at bounding box center [426, 520] width 224 height 50
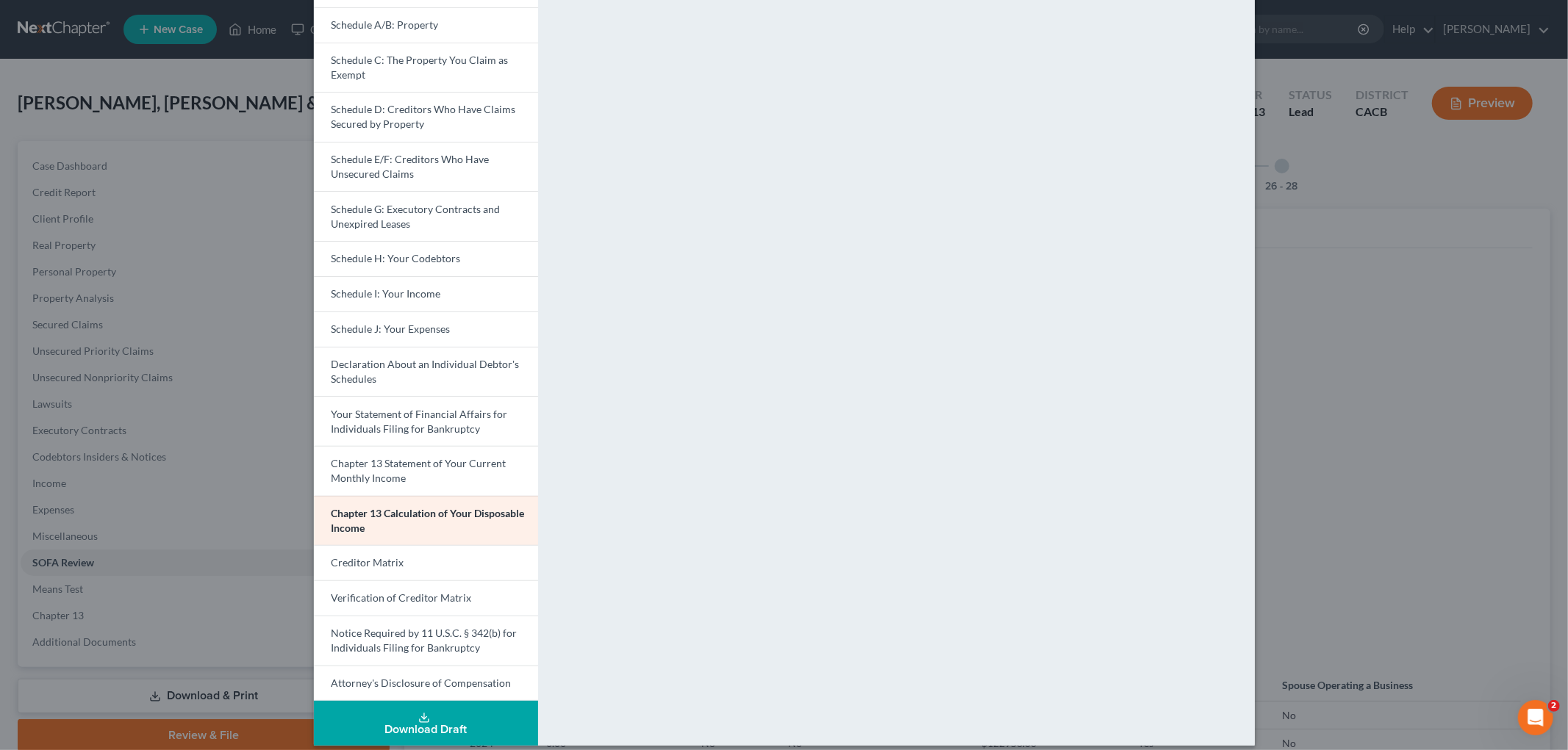
click at [1107, 474] on div "Petition Preview Chapter 13 Calculation of Your Disposable Income × Voluntary P…" at bounding box center [784, 375] width 1568 height 750
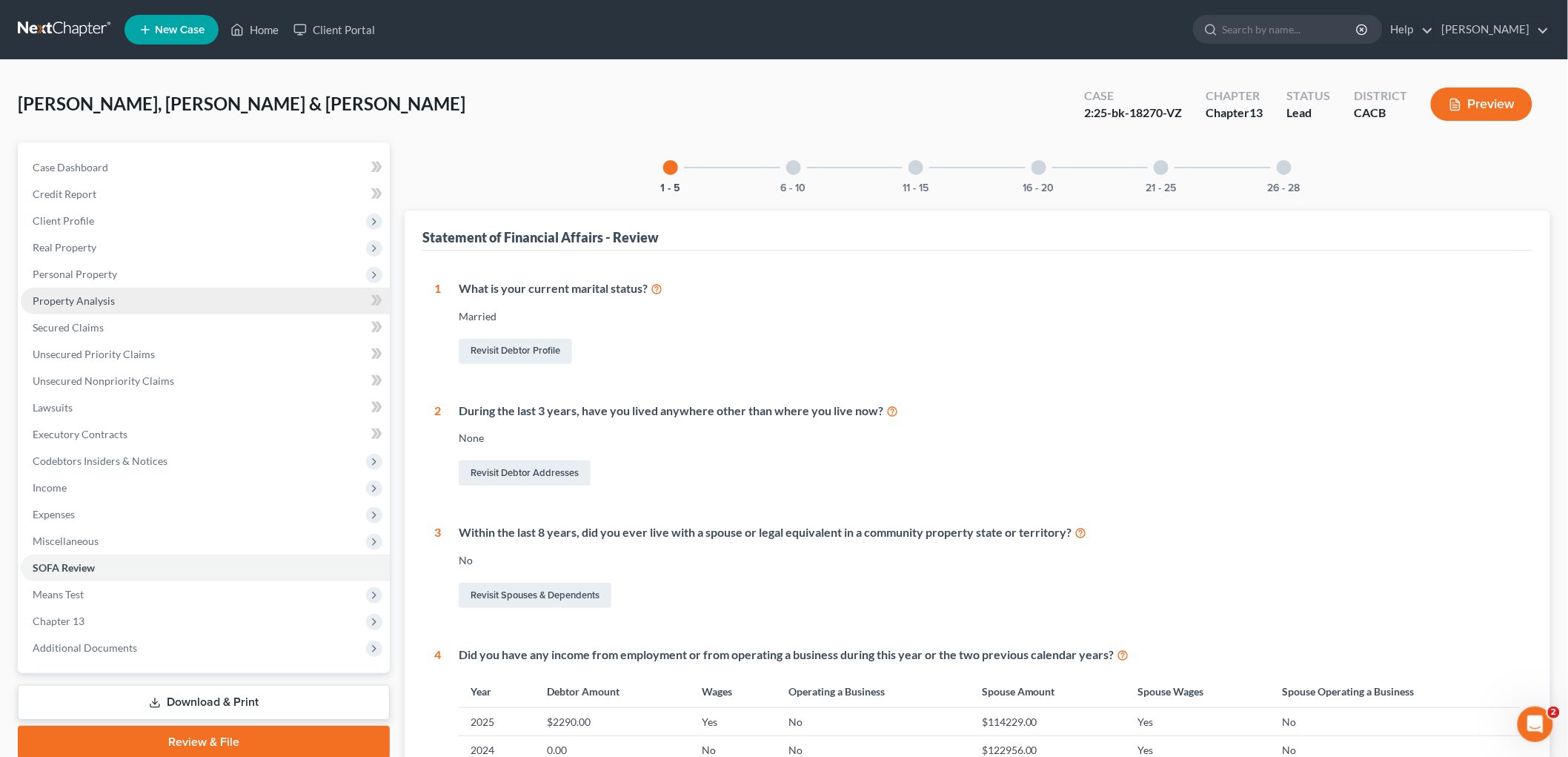
click at [119, 298] on link "Property Analysis" at bounding box center [205, 301] width 369 height 27
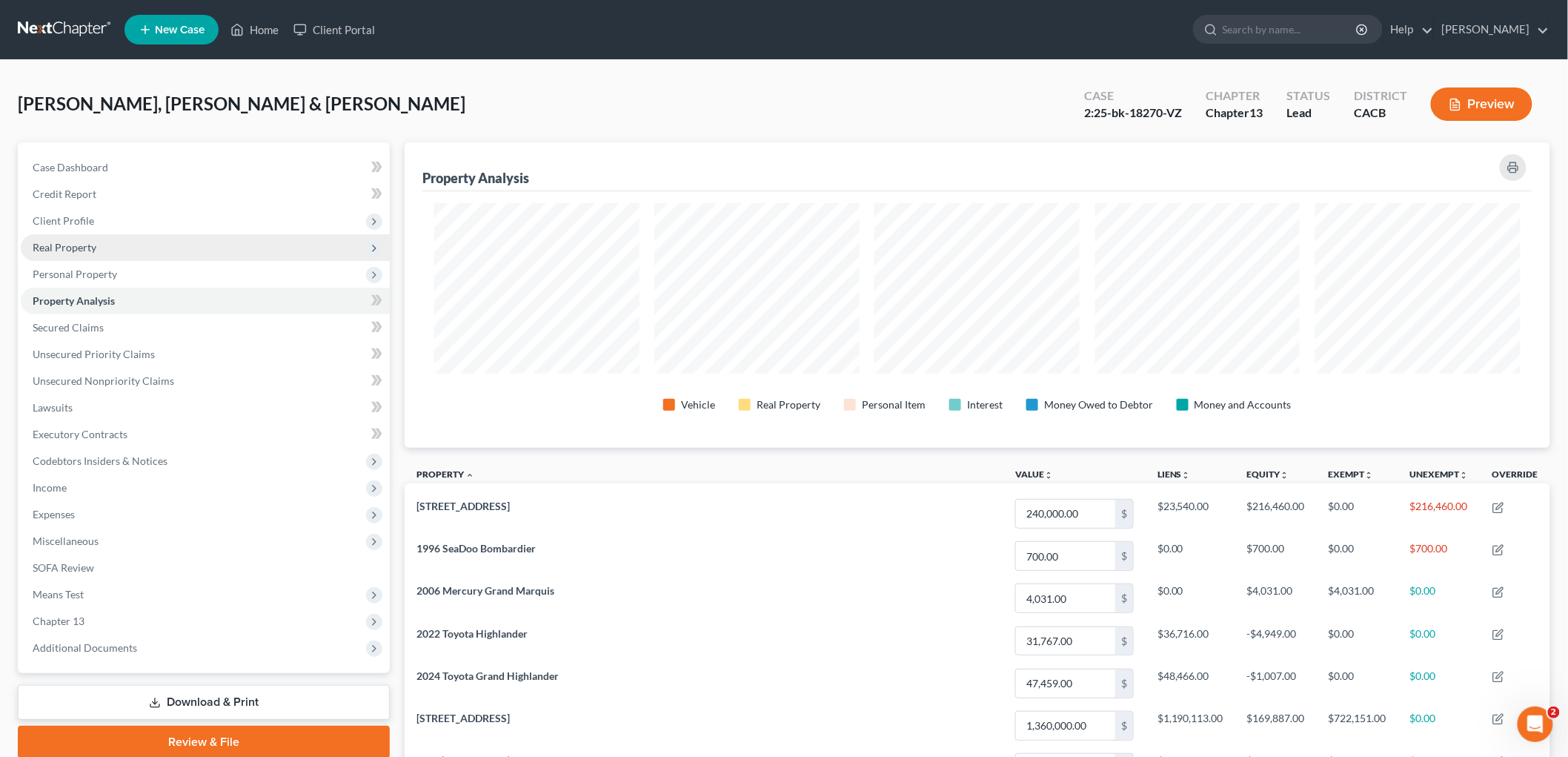
click at [109, 245] on span "Real Property" at bounding box center [205, 247] width 369 height 27
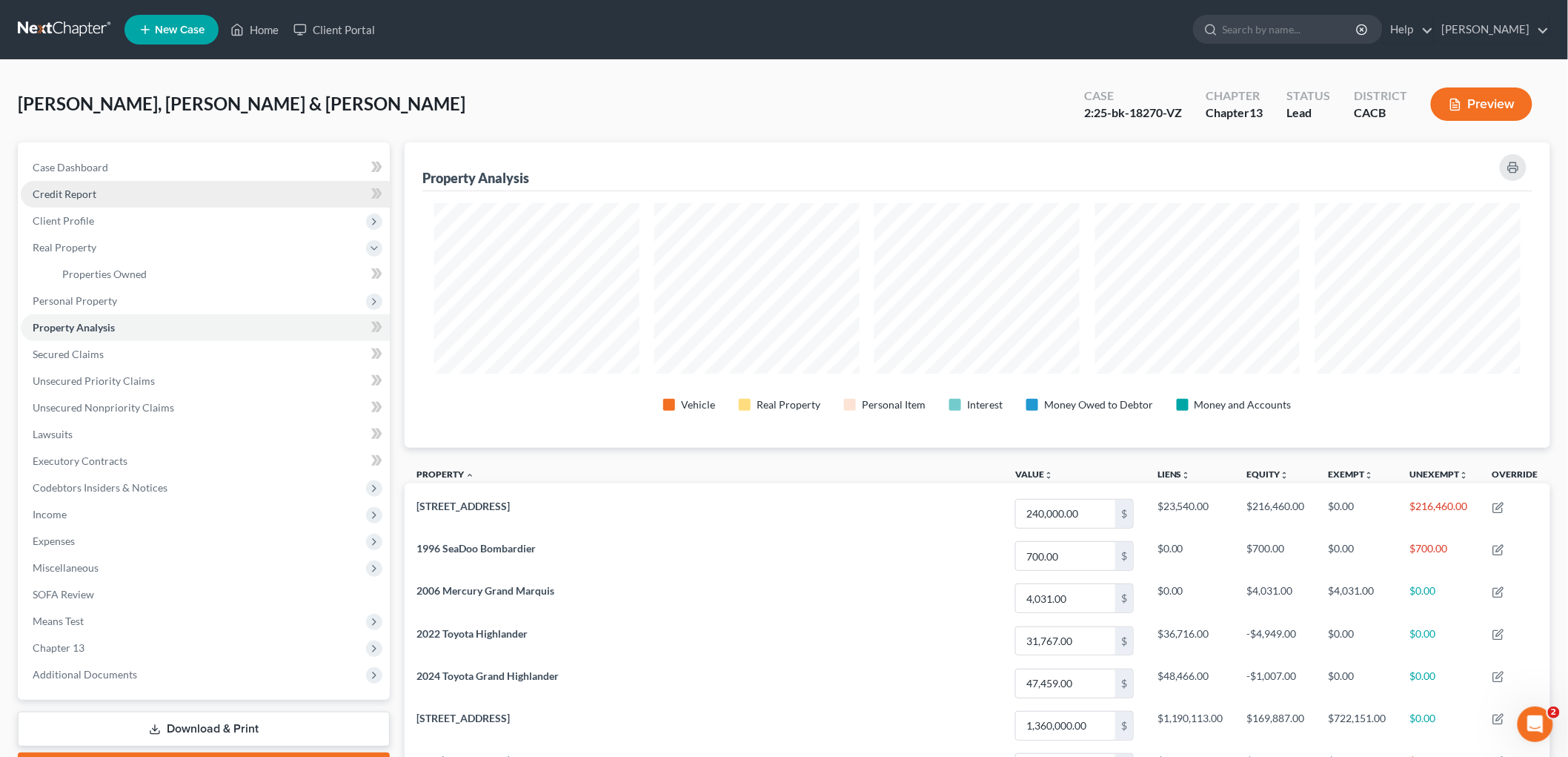
click at [75, 198] on span "Credit Report" at bounding box center [64, 194] width 64 height 12
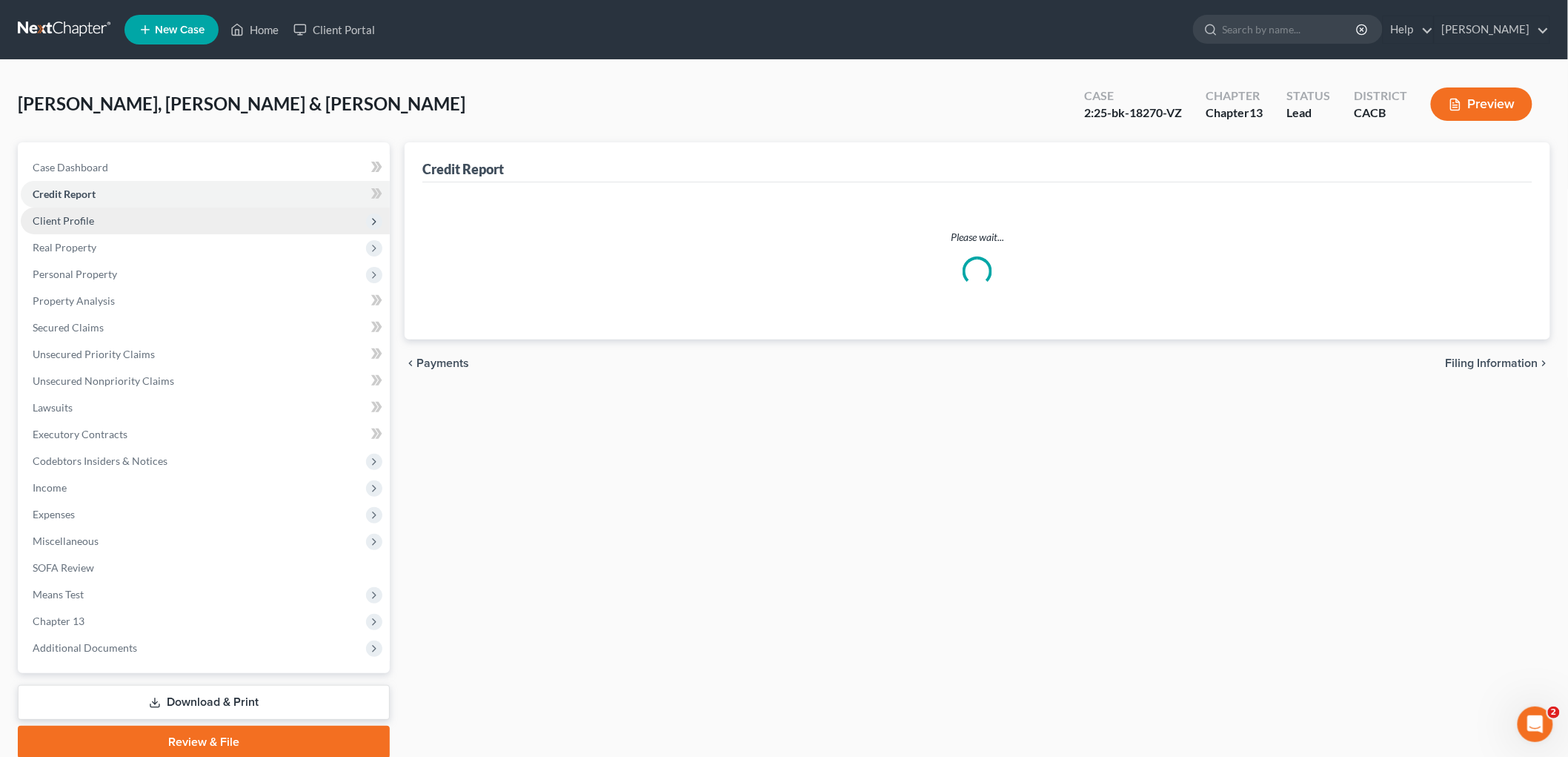
click at [74, 220] on span "Client Profile" at bounding box center [63, 220] width 62 height 12
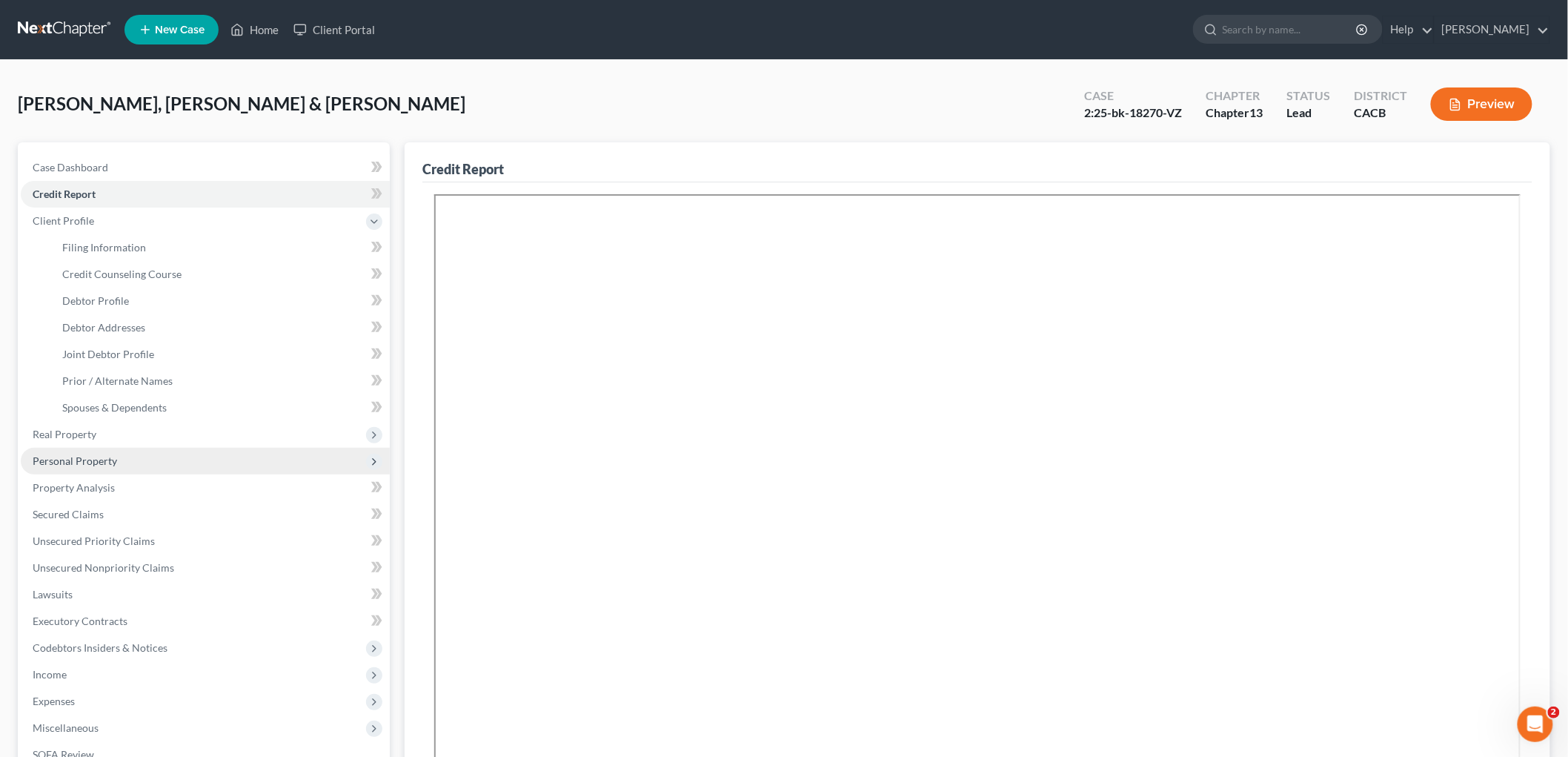
click at [82, 460] on span "Personal Property" at bounding box center [75, 461] width 85 height 12
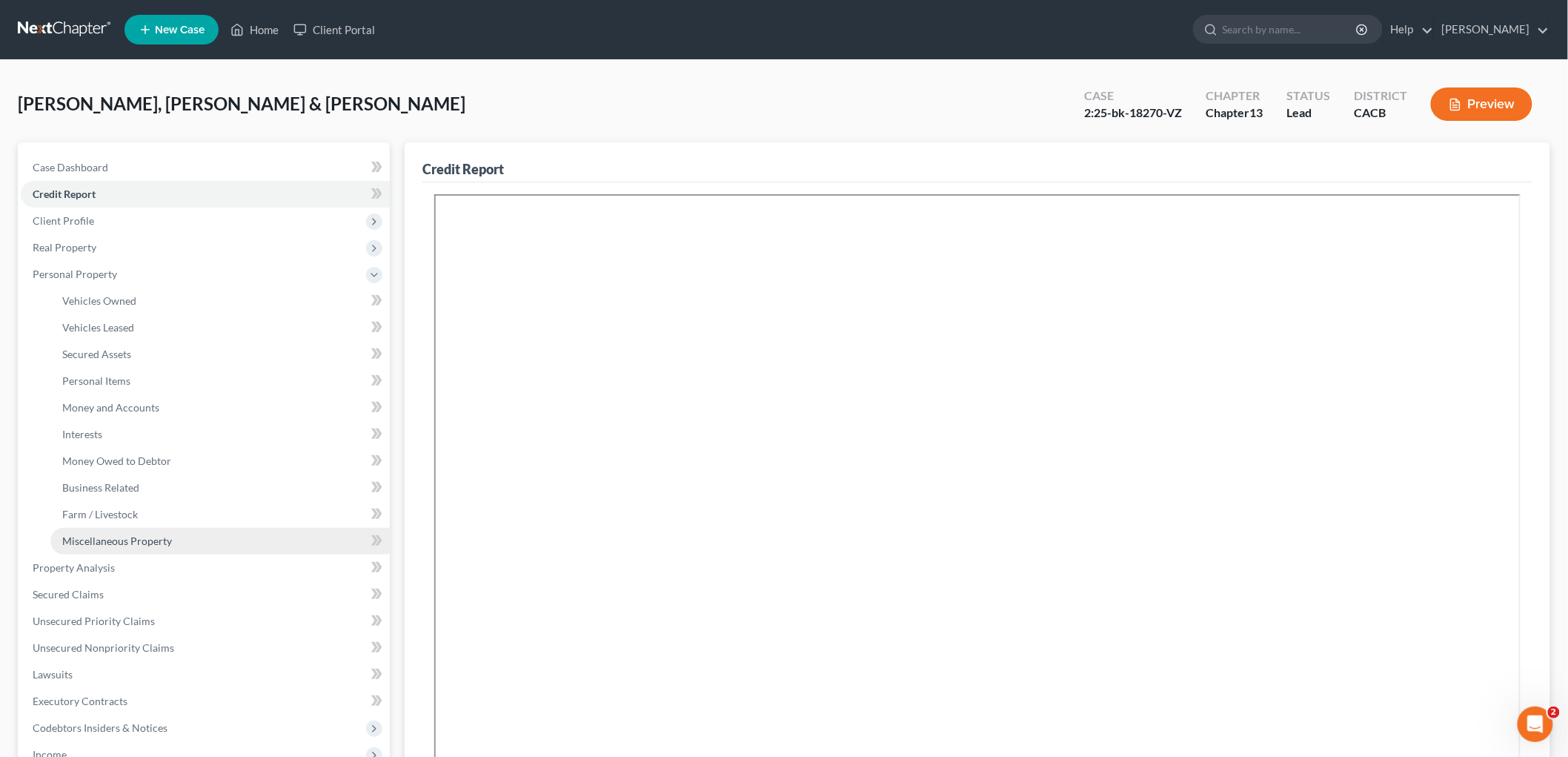
click at [108, 538] on span "Miscellaneous Property" at bounding box center [117, 541] width 109 height 12
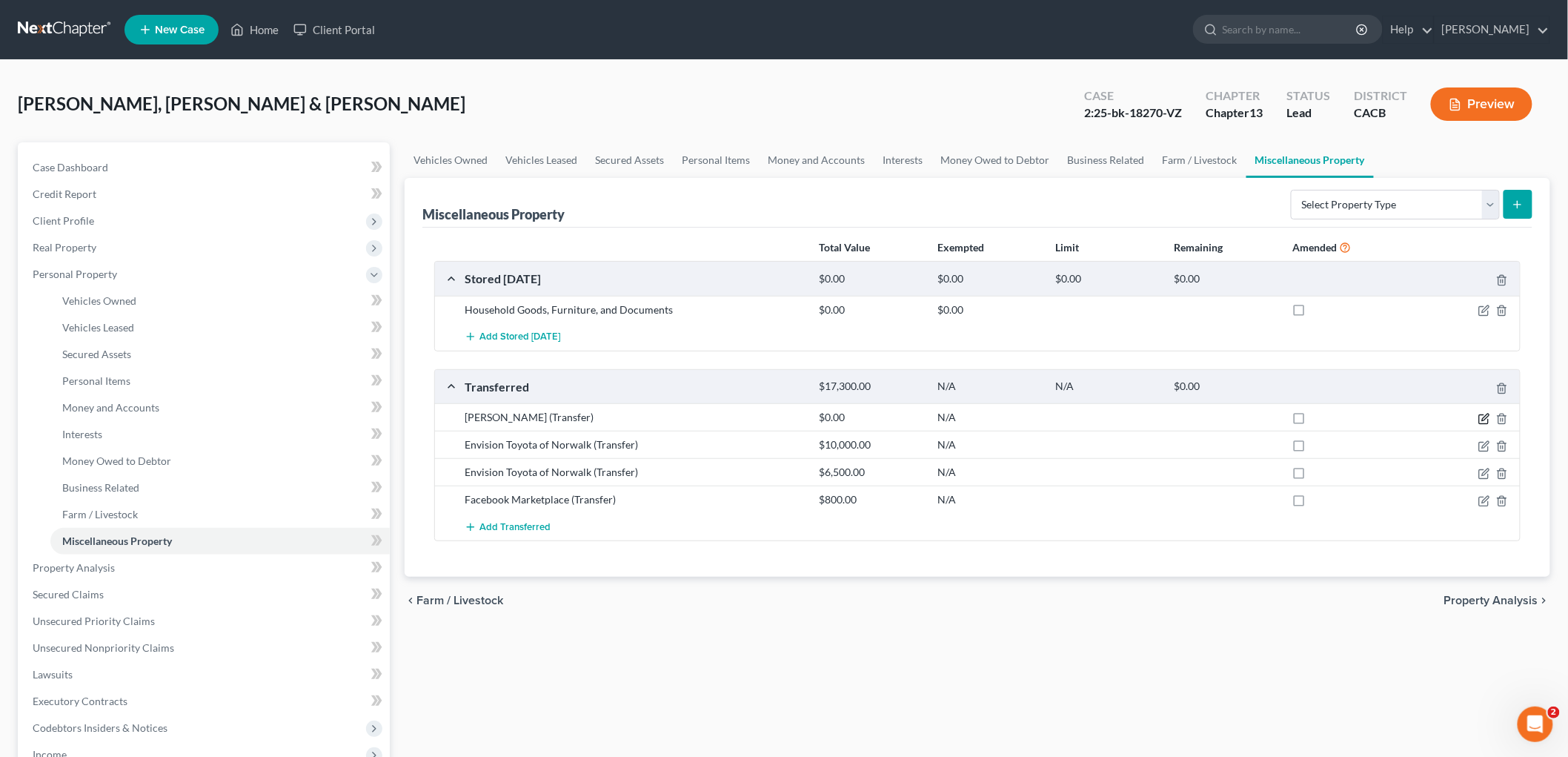
click at [1116, 415] on icon "button" at bounding box center [1484, 418] width 12 height 12
select select "Ordinary ([DATE])"
select select "4"
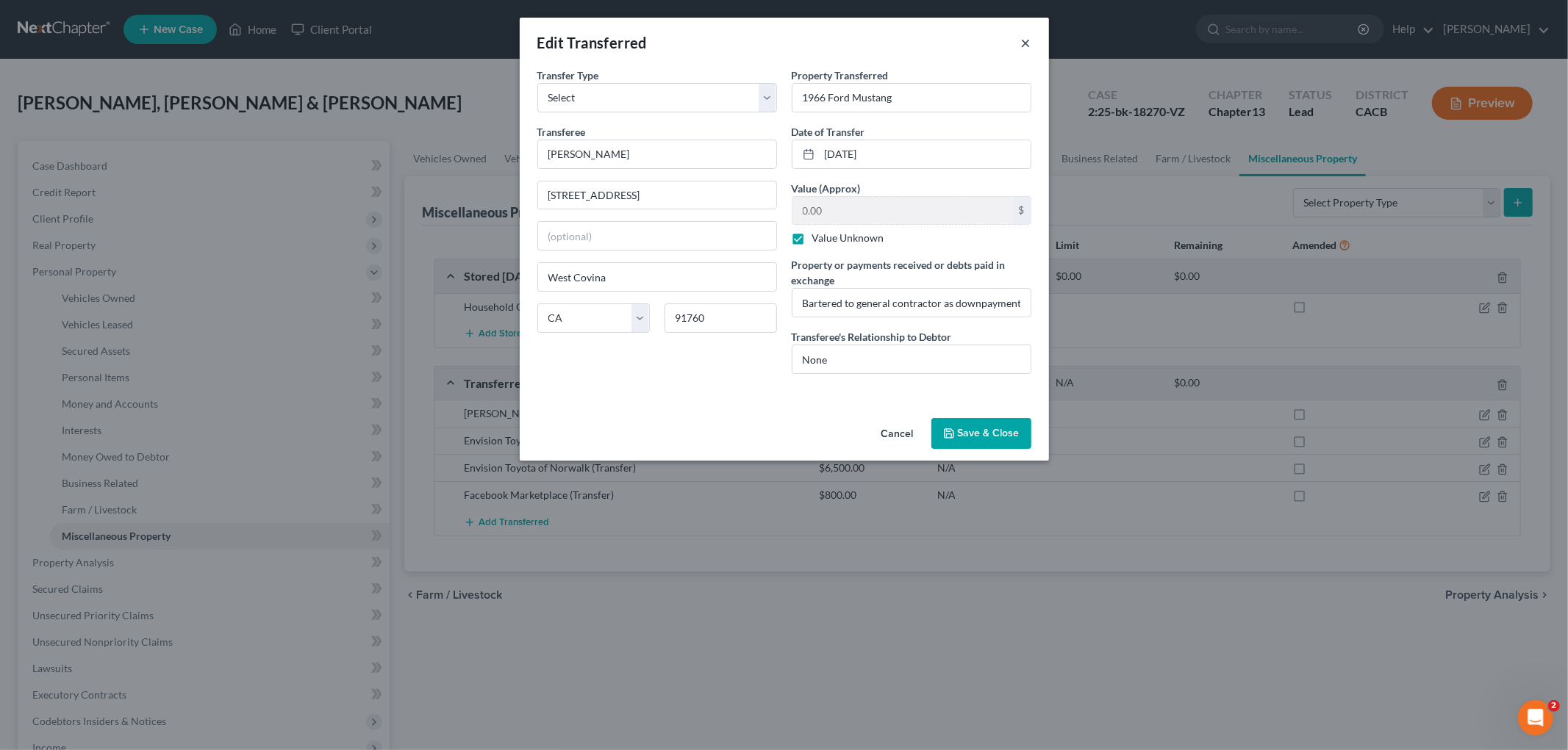
click at [1024, 50] on button "×" at bounding box center [1025, 42] width 10 height 18
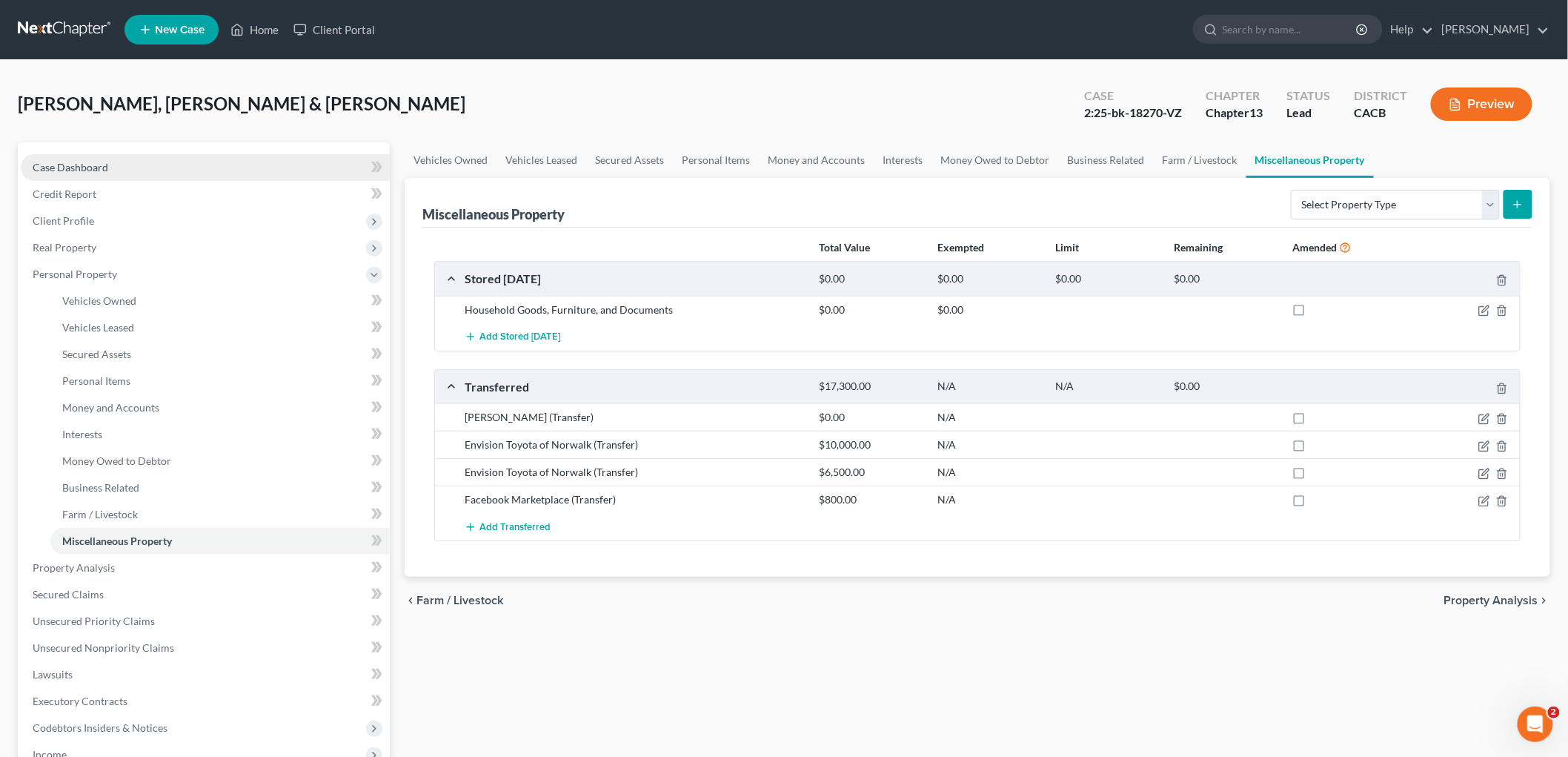
click at [62, 168] on span "Case Dashboard" at bounding box center [70, 167] width 75 height 12
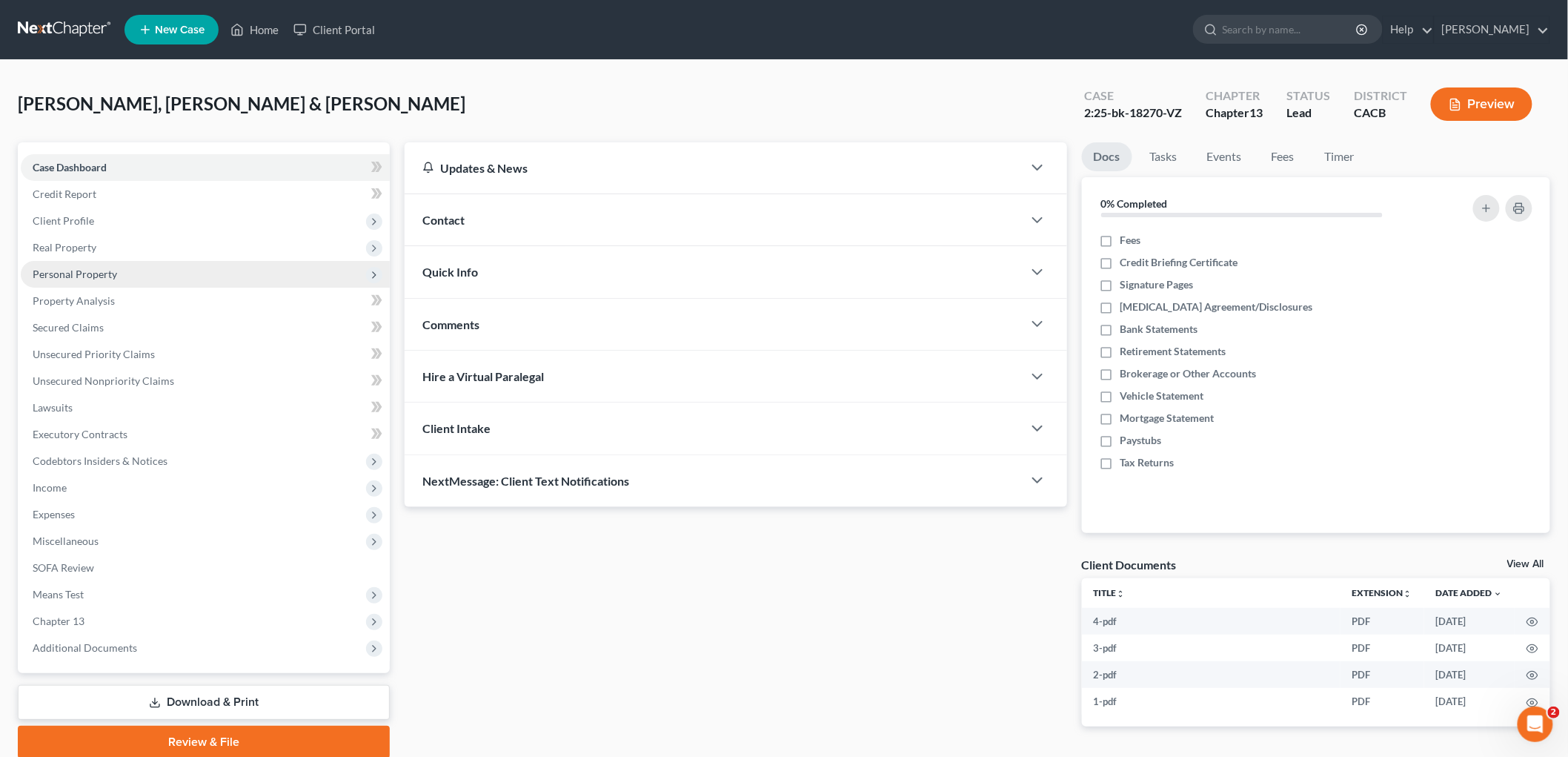
click at [54, 273] on span "Personal Property" at bounding box center [75, 274] width 85 height 12
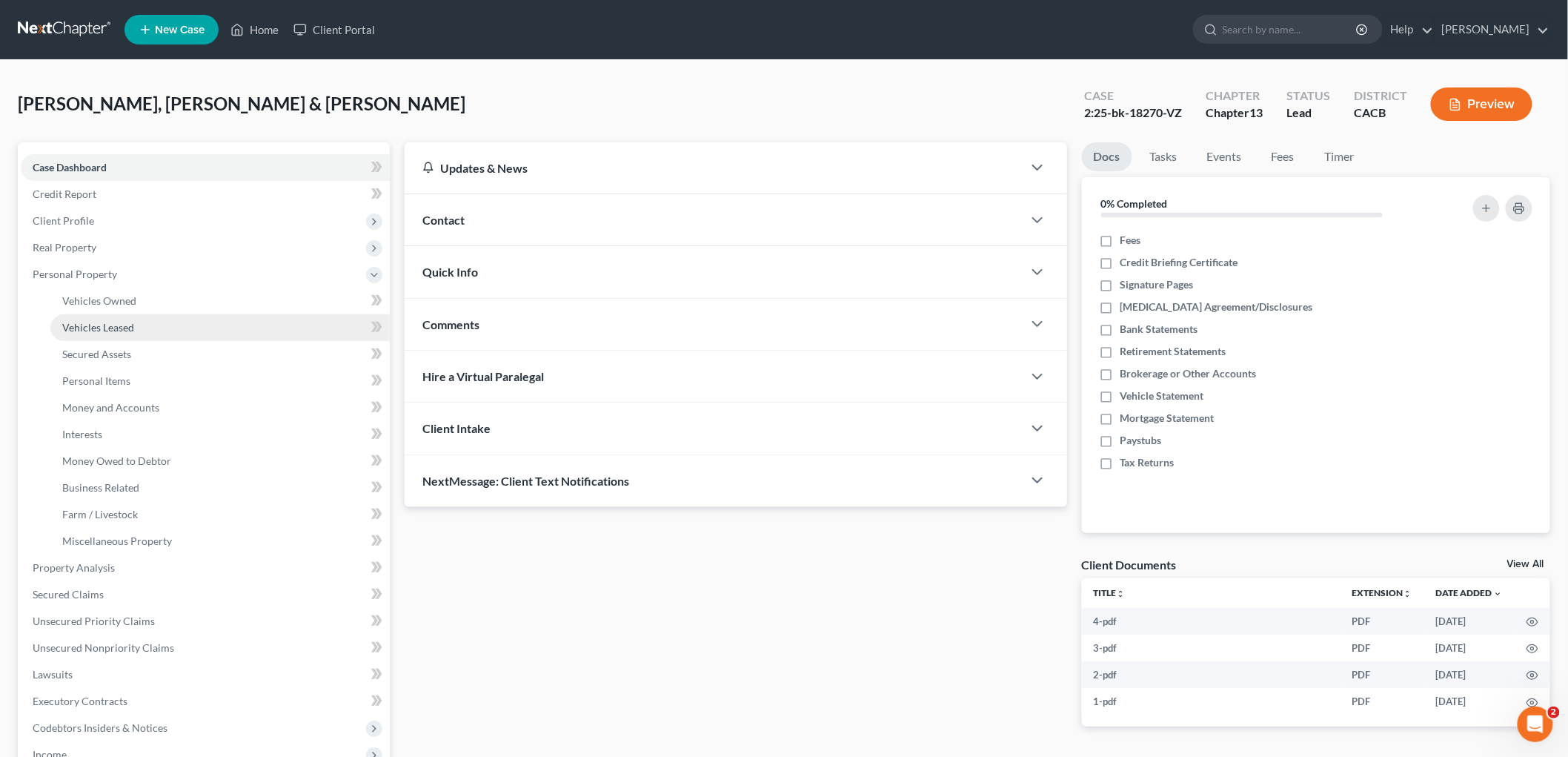
click at [93, 329] on span "Vehicles Leased" at bounding box center [98, 327] width 72 height 12
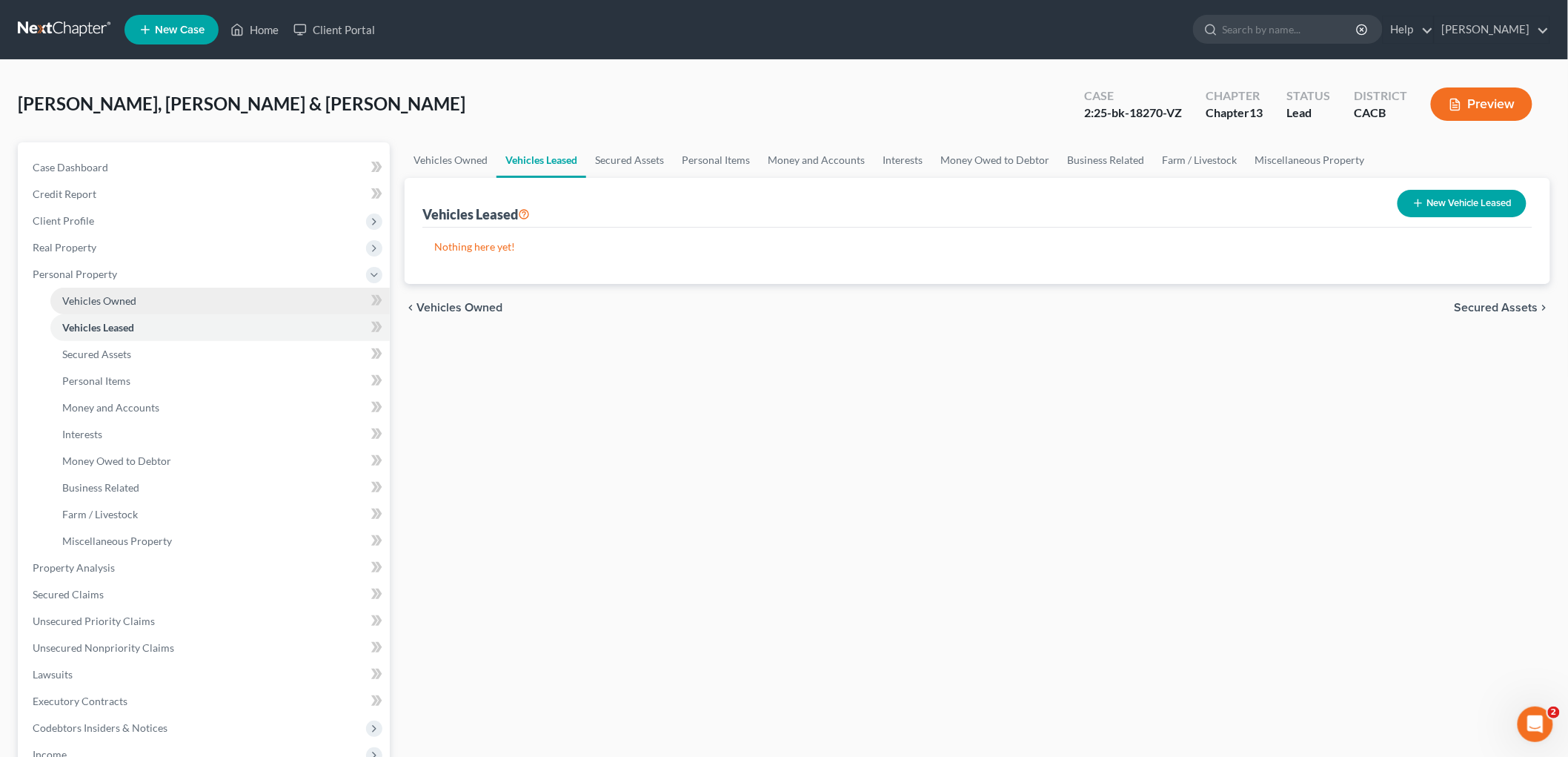
click at [89, 302] on span "Vehicles Owned" at bounding box center [99, 300] width 74 height 12
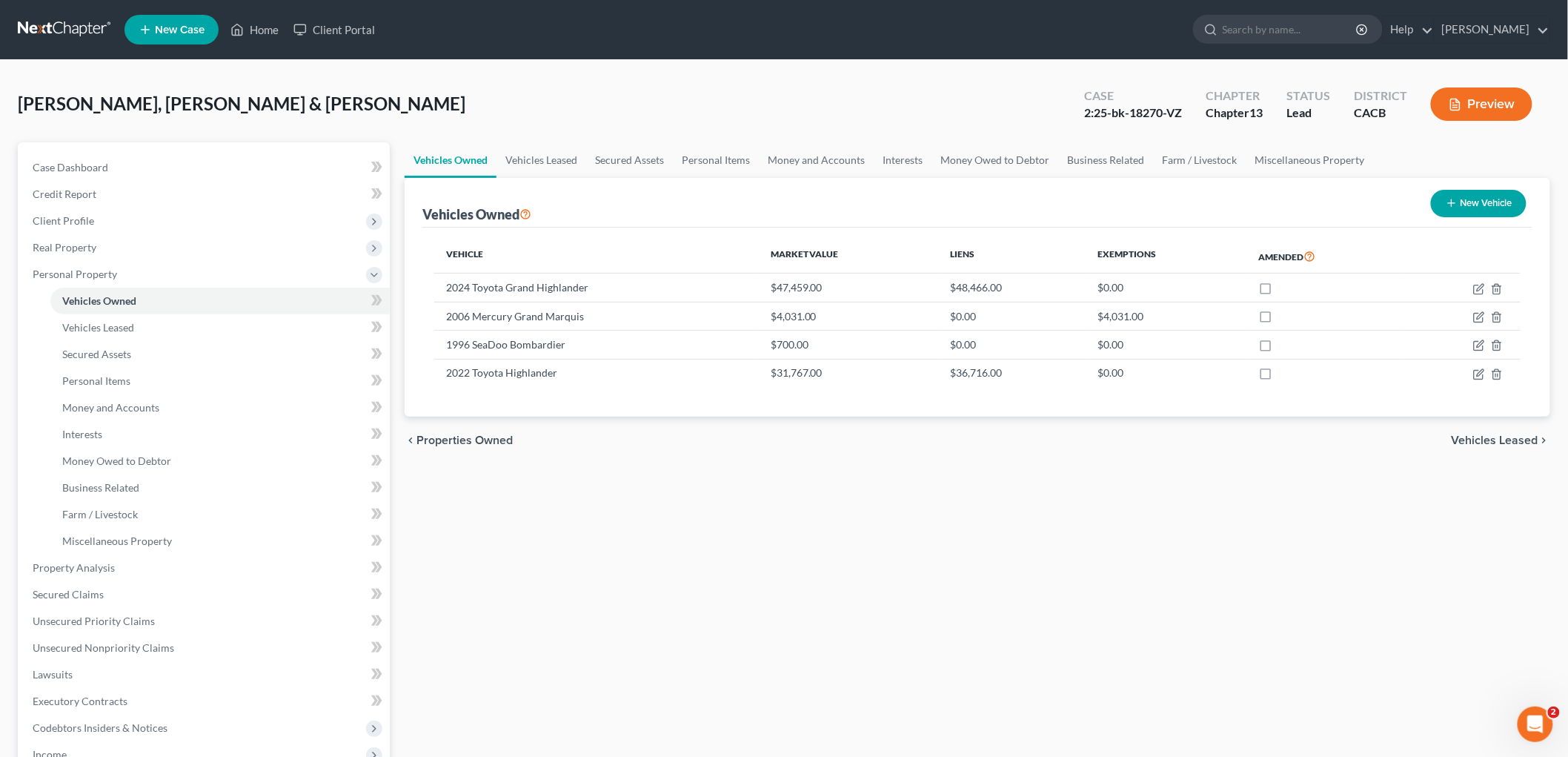
drag, startPoint x: 40, startPoint y: 142, endPoint x: 42, endPoint y: 159, distance: 17.1
click at [40, 143] on div "Case Dashboard Payments Invoices Payments Payments Credit Report Client Profile…" at bounding box center [203, 541] width 372 height 798
click at [42, 161] on span "Case Dashboard" at bounding box center [70, 167] width 75 height 12
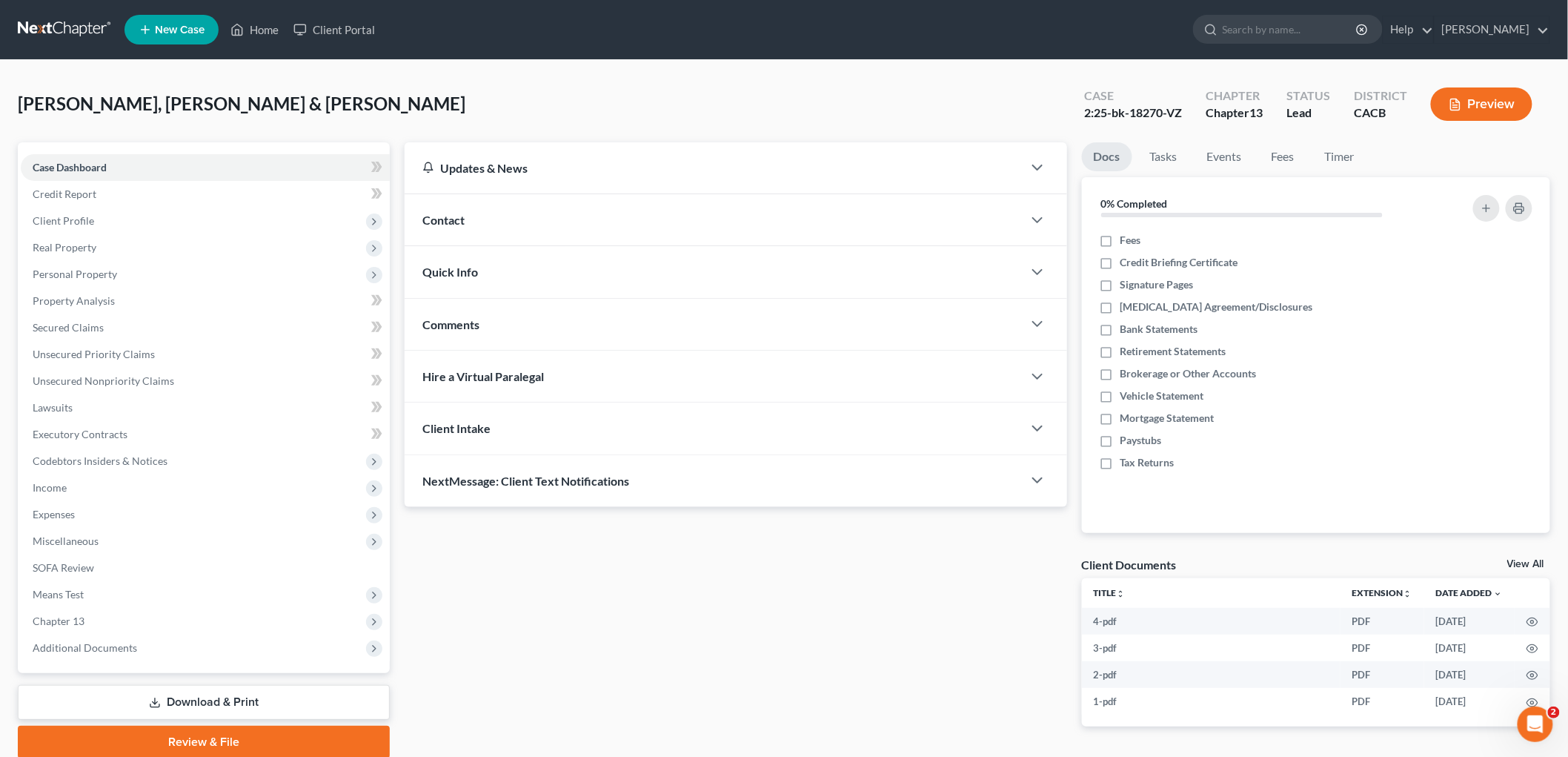
click at [76, 24] on link at bounding box center [65, 29] width 95 height 27
